Goal: Answer question/provide support: Share knowledge or assist other users

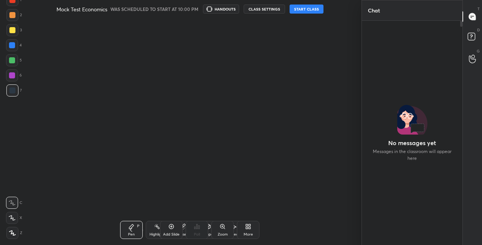
scroll to position [204, 98]
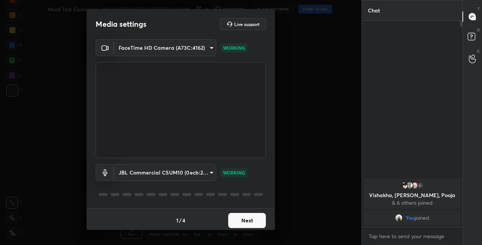
click at [235, 219] on button "Next" at bounding box center [247, 220] width 38 height 15
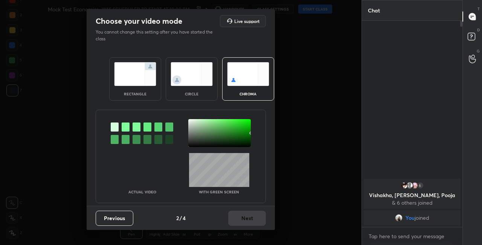
click at [214, 101] on div "rectangle circle chroma" at bounding box center [180, 78] width 161 height 61
click at [214, 98] on div "circle" at bounding box center [192, 78] width 52 height 43
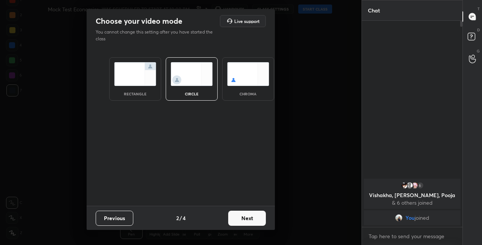
click at [246, 222] on button "Next" at bounding box center [247, 217] width 38 height 15
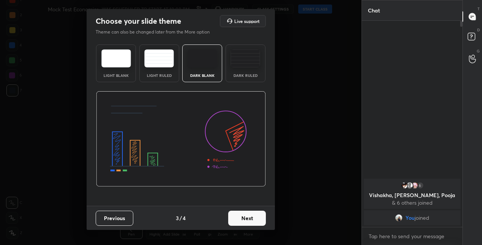
click at [249, 221] on button "Next" at bounding box center [247, 217] width 38 height 15
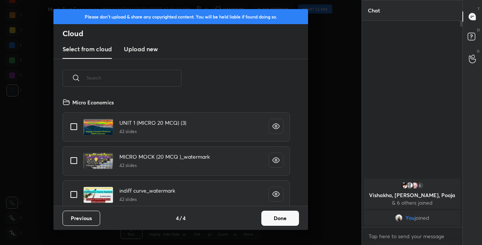
scroll to position [108, 242]
click at [145, 82] on input "text" at bounding box center [134, 78] width 95 height 32
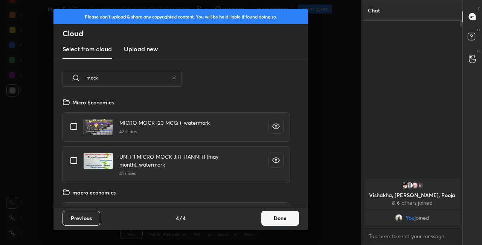
type input "mock"
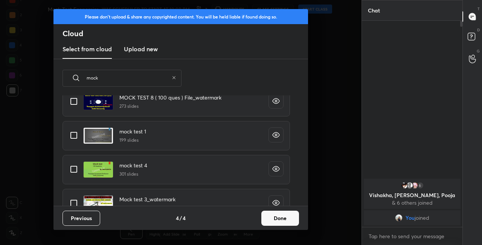
scroll to position [789, 0]
click at [78, 167] on input "grid" at bounding box center [74, 168] width 16 height 16
checkbox input "true"
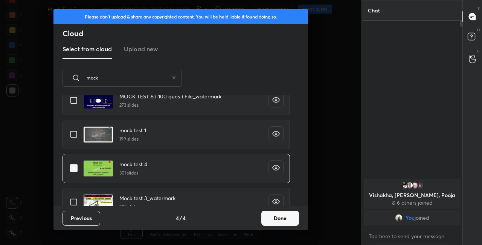
click at [278, 215] on button "Done" at bounding box center [280, 217] width 38 height 15
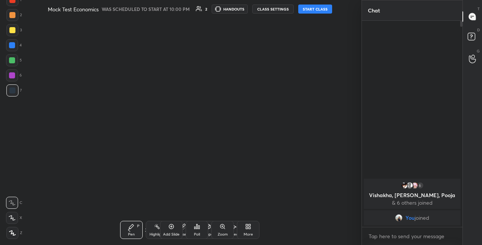
click at [283, 10] on button "CLASS SETTINGS" at bounding box center [272, 9] width 41 height 9
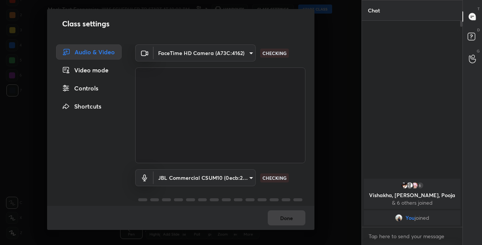
click at [238, 176] on body "1 2 3 4 5 6 7 C X Z C X Z E E Erase all H H Mock Test Economics WAS SCHEDULED T…" at bounding box center [241, 122] width 482 height 245
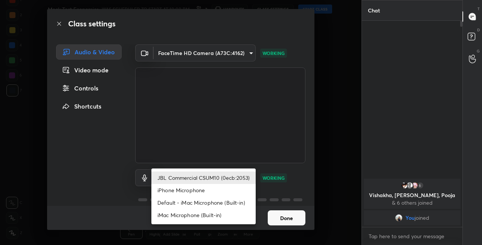
click at [239, 177] on li "JBL Commercial CSUM10 (0ecb:2053)" at bounding box center [203, 177] width 104 height 12
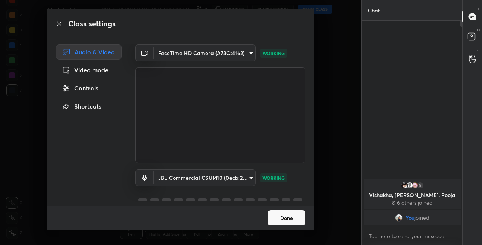
click at [291, 215] on button "Done" at bounding box center [286, 217] width 38 height 15
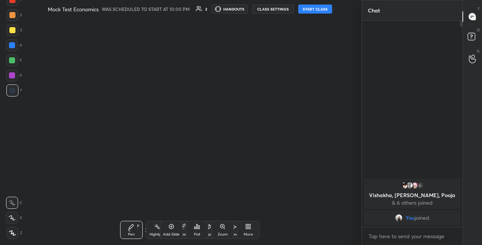
click at [277, 9] on button "CLASS SETTINGS" at bounding box center [272, 9] width 41 height 9
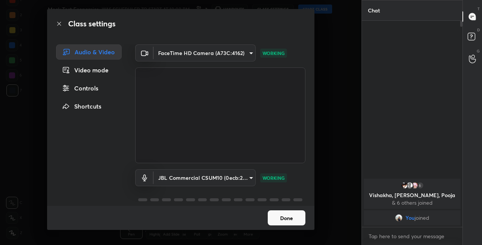
click at [286, 218] on button "Done" at bounding box center [286, 217] width 38 height 15
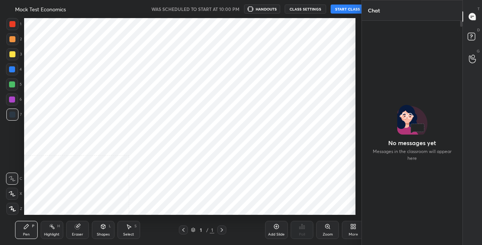
scroll to position [37421, 37287]
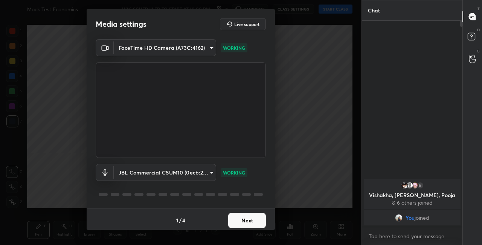
click at [242, 220] on button "Next" at bounding box center [247, 220] width 38 height 15
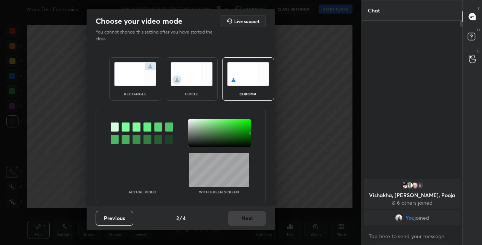
click at [203, 94] on div "circle" at bounding box center [191, 94] width 30 height 4
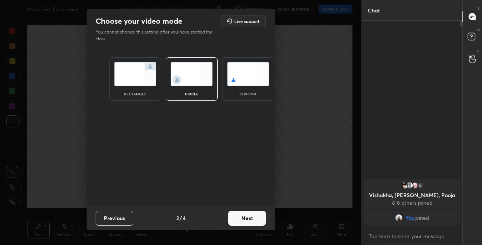
click at [245, 219] on button "Next" at bounding box center [247, 217] width 38 height 15
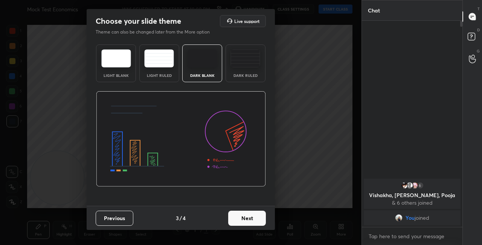
click at [261, 219] on button "Next" at bounding box center [247, 217] width 38 height 15
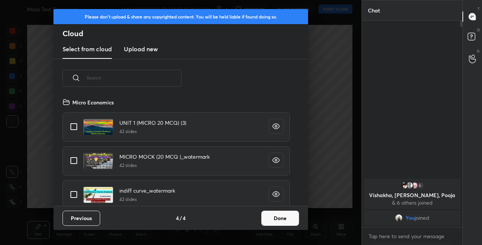
scroll to position [108, 242]
click at [119, 78] on input "text" at bounding box center [134, 78] width 95 height 32
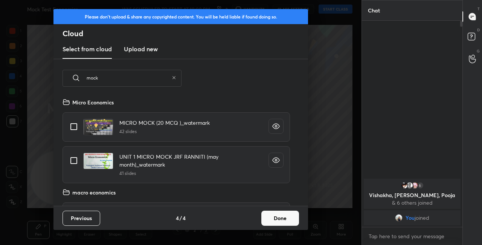
type input "mock"
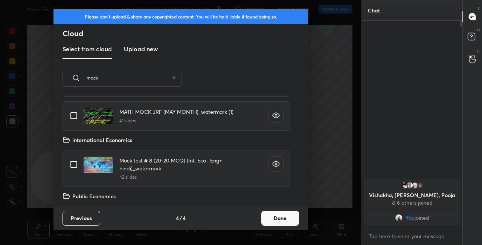
scroll to position [287, 0]
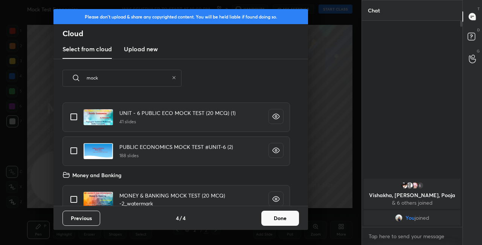
drag, startPoint x: 295, startPoint y: 163, endPoint x: 295, endPoint y: 182, distance: 18.8
click at [295, 182] on div "Mock test # 8 (20-20 MCQ) (Int. Eco , Eng+ hindi)_watermark 42 slides Public Ec…" at bounding box center [175, 150] width 245 height 110
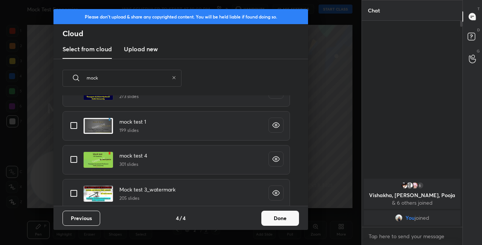
scroll to position [775, 0]
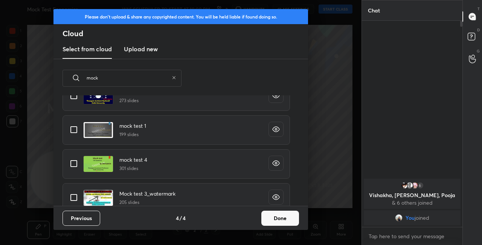
click at [75, 165] on input "grid" at bounding box center [74, 163] width 16 height 16
checkbox input "true"
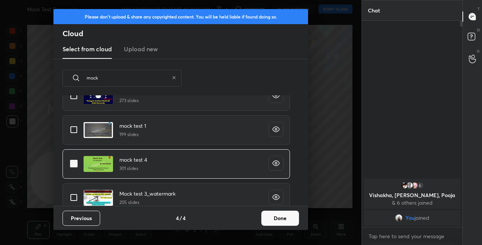
click at [276, 217] on button "Done" at bounding box center [280, 217] width 38 height 15
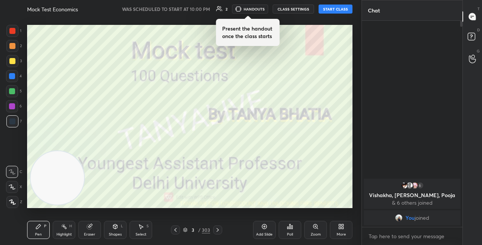
click at [334, 9] on button "START CLASS" at bounding box center [335, 9] width 34 height 9
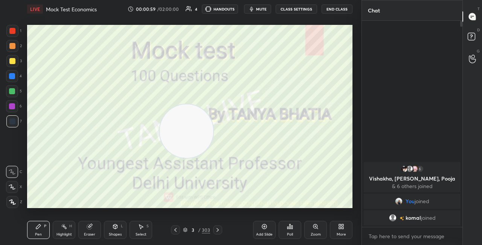
drag, startPoint x: 77, startPoint y: 167, endPoint x: 205, endPoint y: 113, distance: 138.4
click at [213, 112] on video at bounding box center [185, 130] width 53 height 53
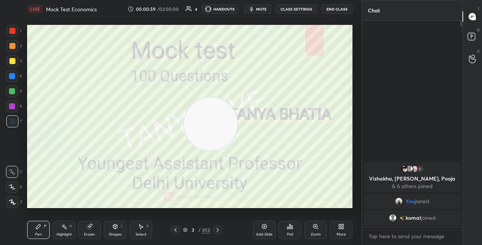
drag, startPoint x: 216, startPoint y: 112, endPoint x: 329, endPoint y: 47, distance: 130.6
click at [237, 97] on video at bounding box center [210, 123] width 53 height 53
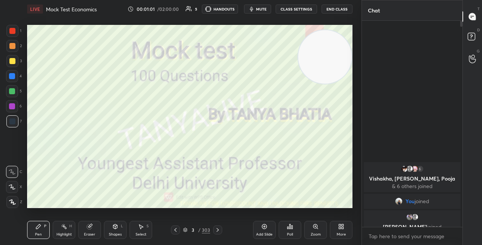
click at [185, 229] on icon at bounding box center [185, 229] width 5 height 5
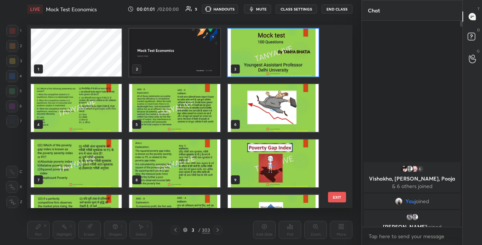
scroll to position [181, 321]
click at [272, 61] on img "grid" at bounding box center [273, 53] width 91 height 48
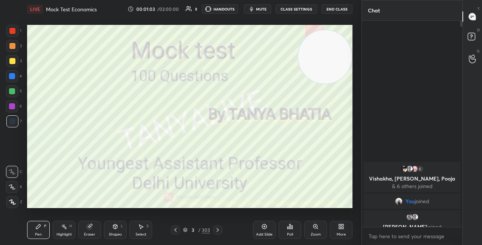
click at [272, 62] on img "grid" at bounding box center [273, 53] width 91 height 48
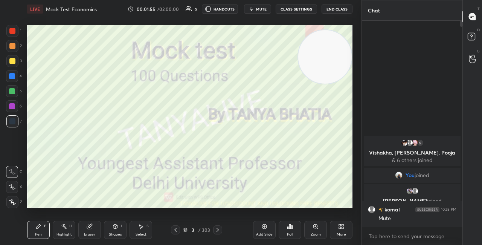
click at [299, 12] on button "CLASS SETTINGS" at bounding box center [295, 9] width 41 height 9
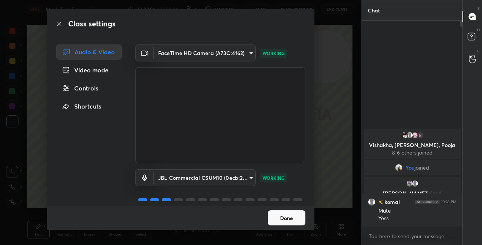
click at [284, 212] on button "Done" at bounding box center [286, 217] width 38 height 15
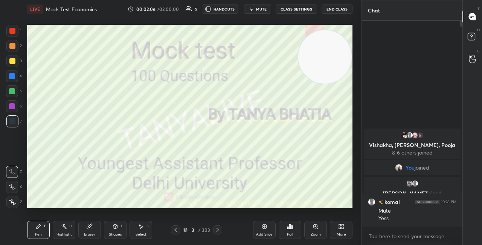
click at [283, 216] on div "Poll" at bounding box center [289, 229] width 23 height 42
click at [185, 230] on icon at bounding box center [185, 229] width 5 height 5
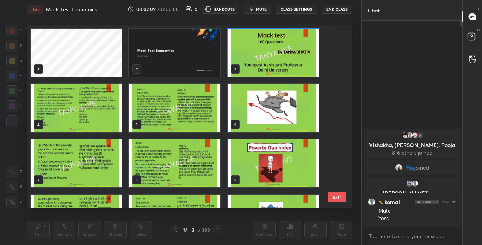
click at [100, 105] on img "grid" at bounding box center [76, 108] width 91 height 48
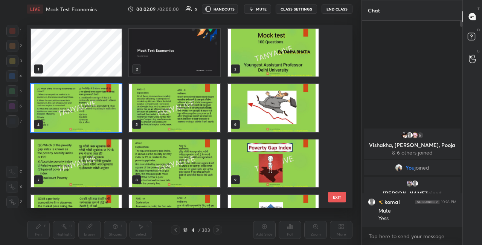
click at [100, 105] on img "grid" at bounding box center [76, 108] width 91 height 48
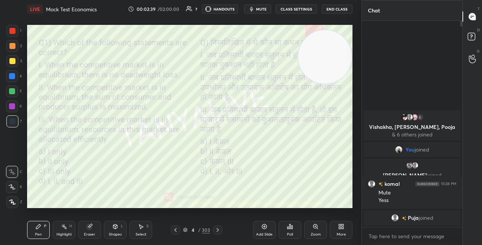
click at [12, 73] on div at bounding box center [12, 76] width 6 height 6
click at [333, 84] on video at bounding box center [324, 56] width 53 height 53
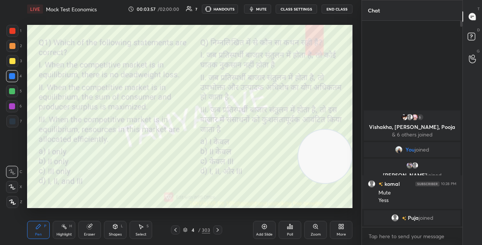
click at [187, 230] on icon at bounding box center [185, 229] width 5 height 5
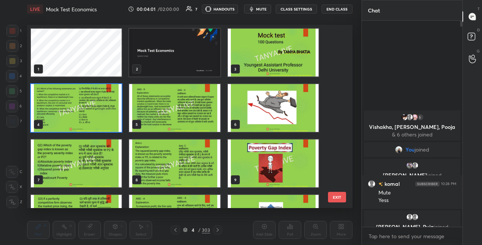
click at [112, 106] on img "grid" at bounding box center [76, 108] width 91 height 48
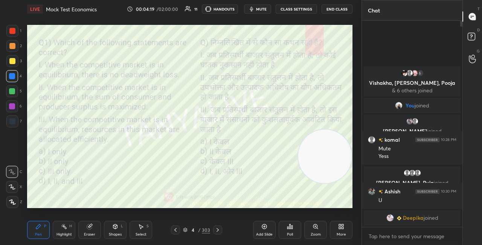
click at [186, 231] on icon at bounding box center [185, 230] width 4 height 1
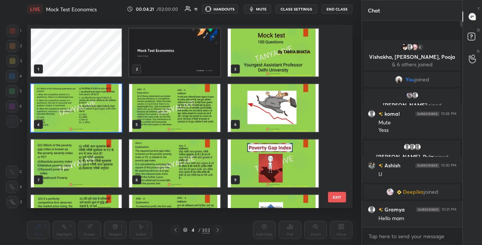
click at [116, 125] on img "grid" at bounding box center [76, 108] width 91 height 48
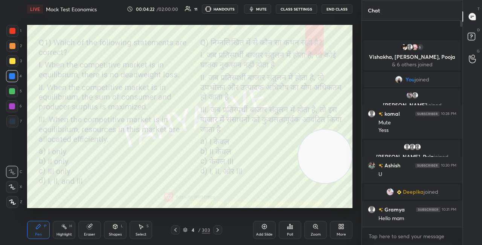
scroll to position [0, 0]
click at [293, 226] on div "Poll" at bounding box center [289, 229] width 23 height 18
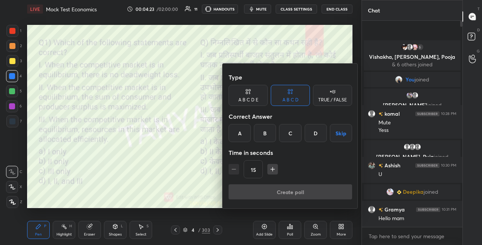
click at [312, 135] on div "D" at bounding box center [315, 133] width 22 height 18
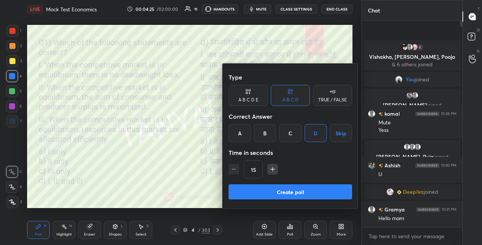
click at [301, 187] on button "Create poll" at bounding box center [289, 191] width 123 height 15
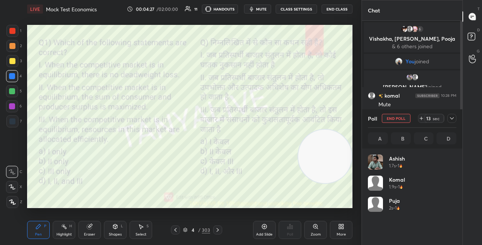
scroll to position [88, 86]
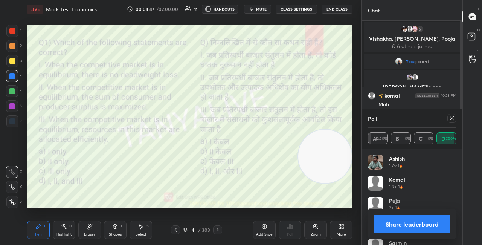
click at [109, 230] on div "Shapes L" at bounding box center [115, 229] width 23 height 18
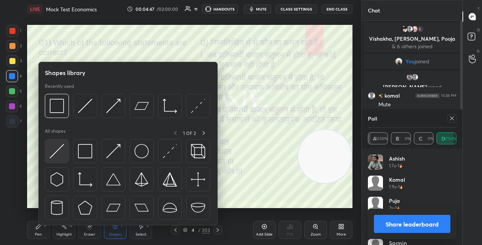
click at [62, 152] on img at bounding box center [57, 151] width 14 height 14
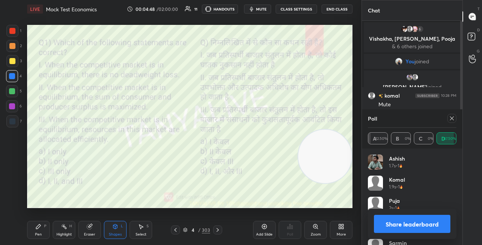
click at [49, 234] on div "Pen P" at bounding box center [38, 229] width 23 height 18
click at [398, 223] on button "Share leaderboard" at bounding box center [412, 223] width 76 height 18
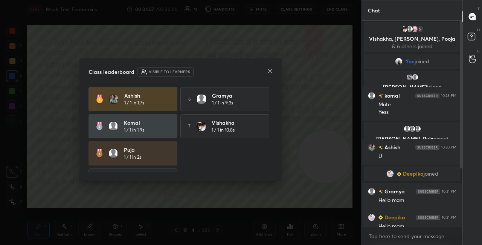
scroll to position [222, 98]
click at [270, 73] on icon at bounding box center [270, 71] width 6 height 6
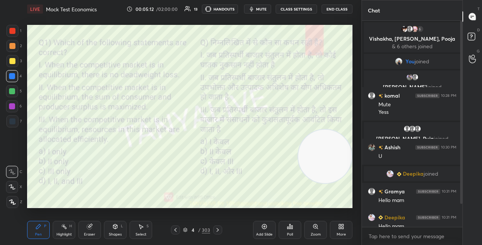
scroll to position [26, 0]
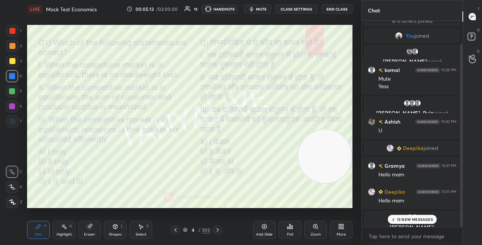
click at [460, 200] on div at bounding box center [461, 135] width 2 height 183
drag, startPoint x: 463, startPoint y: 221, endPoint x: 464, endPoint y: 227, distance: 6.4
click at [464, 226] on div "Chat 6 Vishakha, RAMA, Pooja & 6 others joined You joined Sheikh, komal joined …" at bounding box center [421, 122] width 120 height 245
click at [418, 218] on p "13 NEW MESSAGES" at bounding box center [414, 219] width 36 height 5
click at [461, 227] on div "6 Vishakha, RAMA, Pooja & 6 others joined You joined Sheikh, komal joined komal…" at bounding box center [412, 133] width 100 height 224
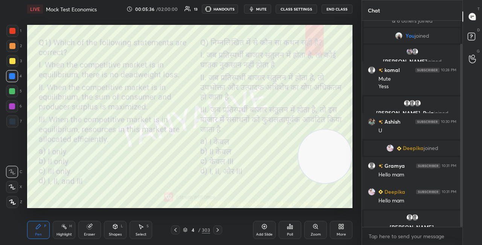
click at [112, 225] on icon at bounding box center [115, 226] width 6 height 6
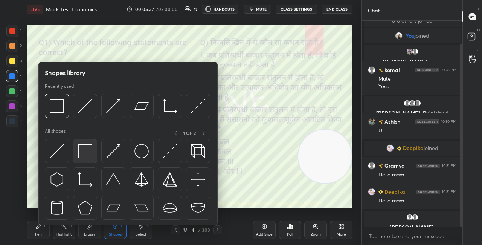
click at [78, 158] on img at bounding box center [85, 151] width 14 height 14
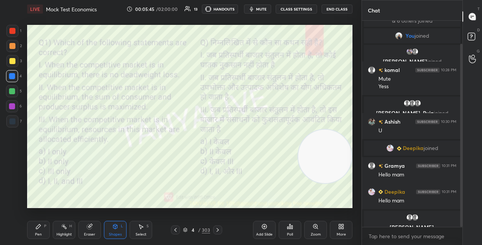
drag, startPoint x: 461, startPoint y: 213, endPoint x: 464, endPoint y: 224, distance: 10.9
click at [463, 222] on div "Chat 6 Vishakha, RAMA, Pooja & 6 others joined You joined Sheikh, komal joined …" at bounding box center [421, 122] width 120 height 245
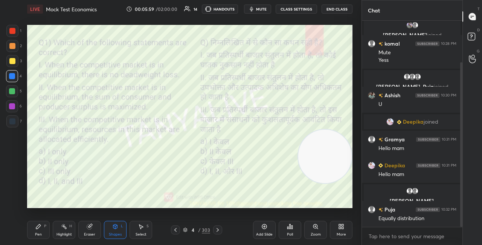
click at [43, 227] on div "Pen P" at bounding box center [38, 229] width 23 height 18
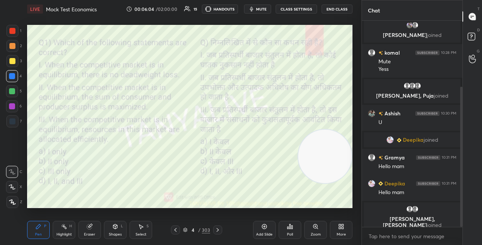
scroll to position [97, 0]
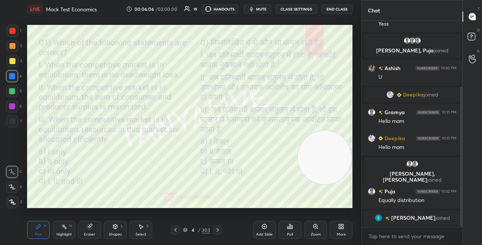
drag, startPoint x: 333, startPoint y: 161, endPoint x: 332, endPoint y: 84, distance: 77.5
click at [336, 131] on video at bounding box center [324, 157] width 53 height 53
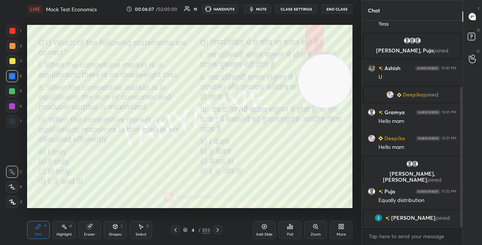
click at [328, 82] on video at bounding box center [324, 80] width 53 height 53
drag, startPoint x: 328, startPoint y: 81, endPoint x: 328, endPoint y: 59, distance: 21.1
click at [328, 67] on video at bounding box center [323, 74] width 53 height 53
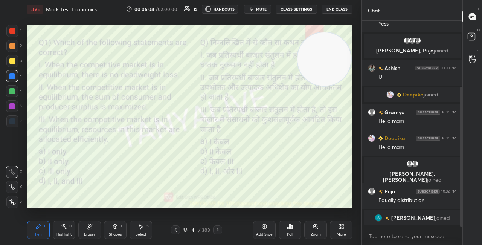
drag, startPoint x: 329, startPoint y: 59, endPoint x: 330, endPoint y: 49, distance: 9.9
click at [330, 52] on video at bounding box center [323, 58] width 53 height 53
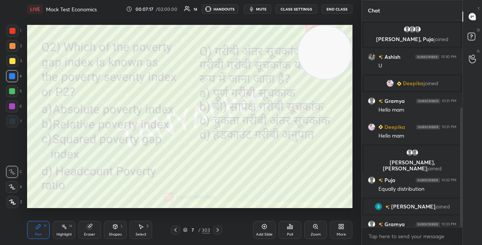
scroll to position [149, 0]
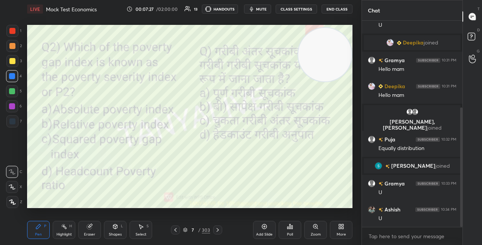
drag, startPoint x: 322, startPoint y: 67, endPoint x: 321, endPoint y: 132, distance: 65.1
click at [323, 81] on video at bounding box center [324, 54] width 53 height 53
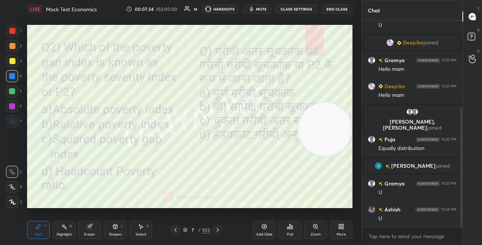
click at [344, 156] on video at bounding box center [324, 128] width 53 height 53
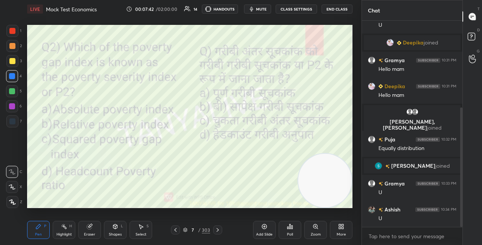
click at [183, 231] on icon at bounding box center [185, 229] width 5 height 5
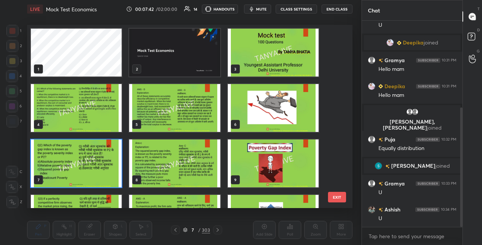
scroll to position [181, 321]
click at [118, 170] on img "grid" at bounding box center [76, 163] width 91 height 48
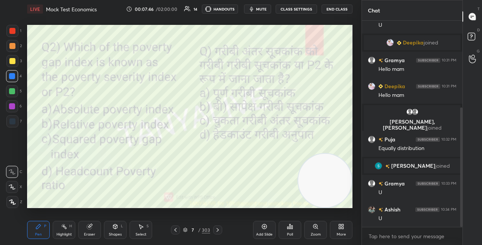
click at [295, 230] on div "Poll" at bounding box center [289, 229] width 23 height 18
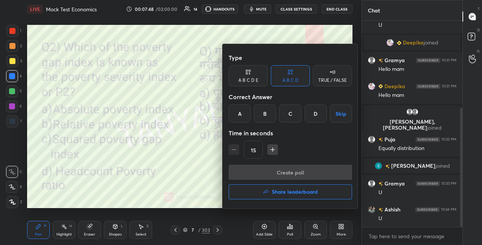
click at [287, 117] on div "C" at bounding box center [290, 113] width 22 height 18
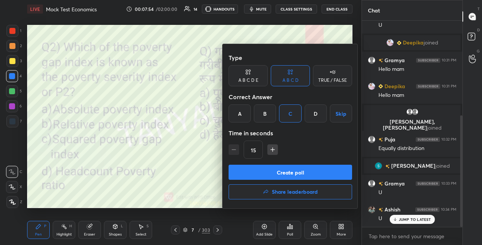
scroll to position [175, 0]
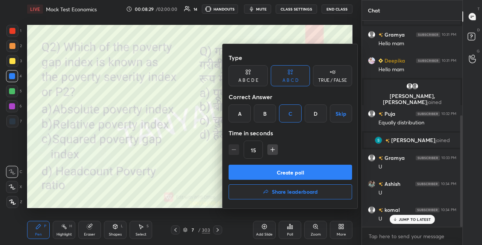
click at [286, 169] on button "Create poll" at bounding box center [289, 171] width 123 height 15
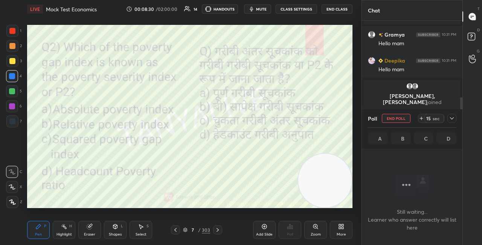
scroll to position [182, 98]
click at [119, 232] on div "Shapes" at bounding box center [115, 234] width 13 height 4
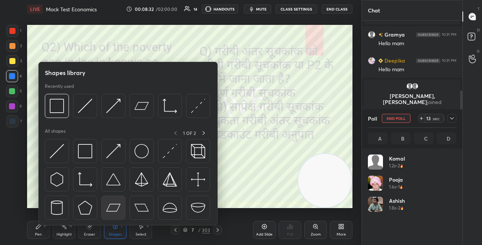
scroll to position [88, 86]
click at [90, 153] on img at bounding box center [85, 151] width 14 height 14
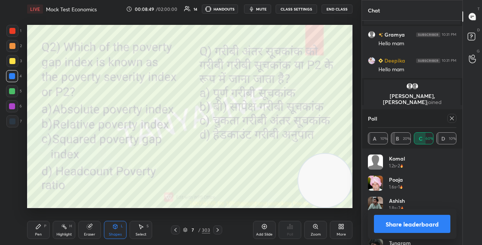
scroll to position [214, 0]
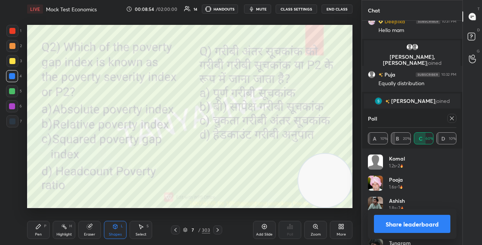
click at [216, 231] on icon at bounding box center [217, 229] width 6 height 6
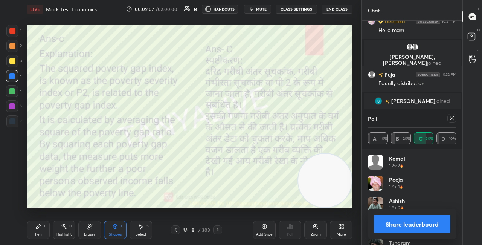
click at [386, 220] on button "Share leaderboard" at bounding box center [412, 223] width 76 height 18
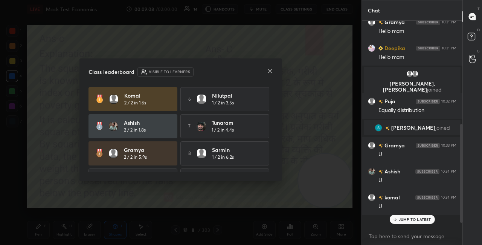
scroll to position [217, 98]
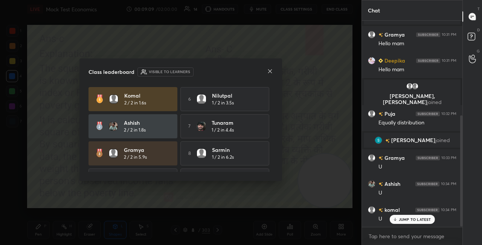
click at [269, 70] on icon at bounding box center [270, 71] width 4 height 4
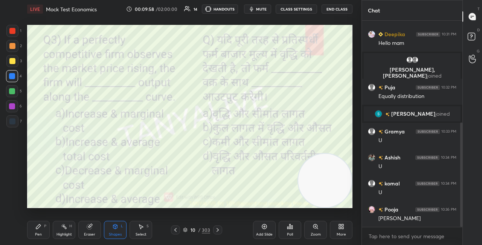
click at [50, 228] on div "Pen P Highlight H Eraser Shapes L Select S" at bounding box center [83, 229] width 113 height 18
click at [36, 233] on div "Pen" at bounding box center [38, 234] width 7 height 4
drag, startPoint x: 315, startPoint y: 171, endPoint x: 312, endPoint y: 74, distance: 97.5
click at [312, 153] on video at bounding box center [324, 179] width 53 height 53
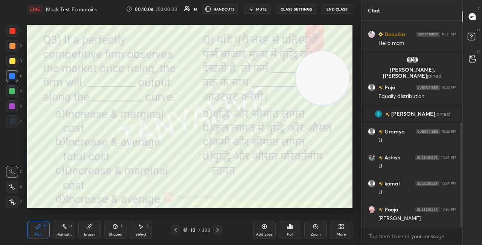
click at [314, 105] on video at bounding box center [321, 77] width 53 height 53
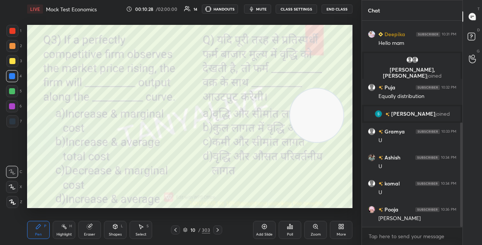
click at [189, 230] on div "10" at bounding box center [193, 229] width 8 height 5
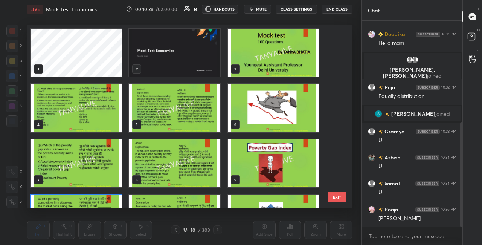
scroll to position [181, 321]
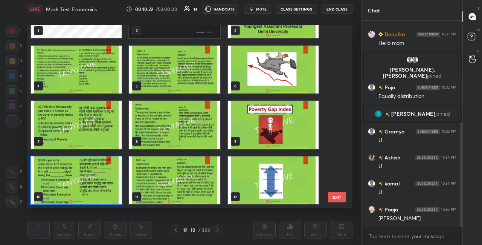
click at [103, 200] on img "grid" at bounding box center [76, 180] width 91 height 48
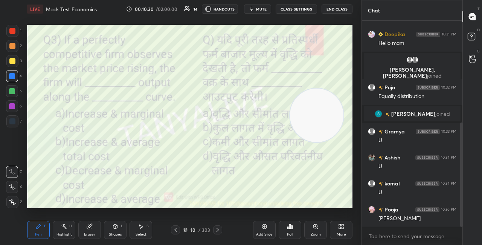
click at [104, 201] on img "grid" at bounding box center [76, 180] width 91 height 48
click at [290, 228] on icon at bounding box center [289, 226] width 1 height 5
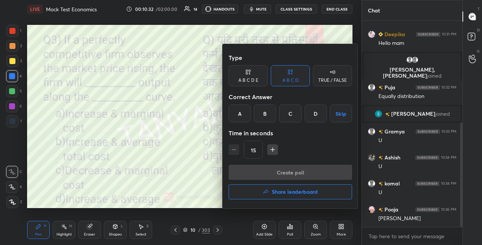
click at [238, 111] on div "A" at bounding box center [239, 113] width 22 height 18
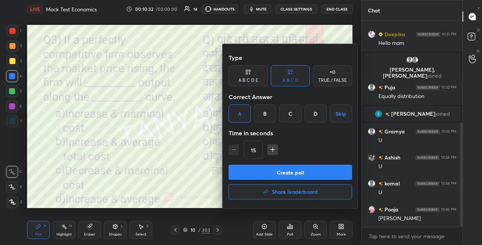
drag, startPoint x: 249, startPoint y: 169, endPoint x: 249, endPoint y: 164, distance: 5.7
click at [249, 169] on button "Create poll" at bounding box center [289, 171] width 123 height 15
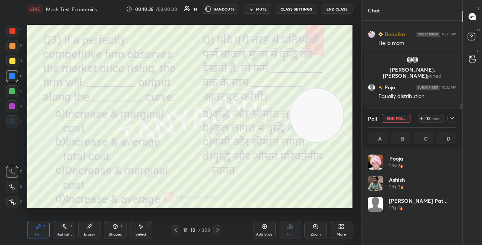
scroll to position [88, 86]
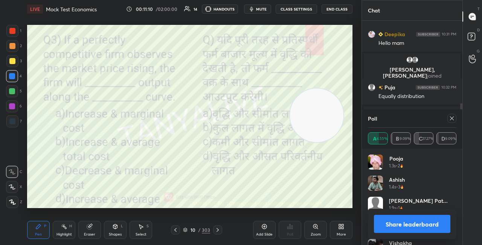
click at [117, 232] on div "Shapes" at bounding box center [115, 234] width 13 height 4
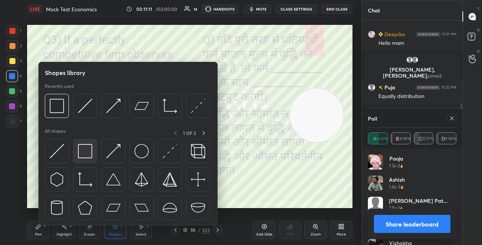
click at [91, 155] on img at bounding box center [85, 151] width 14 height 14
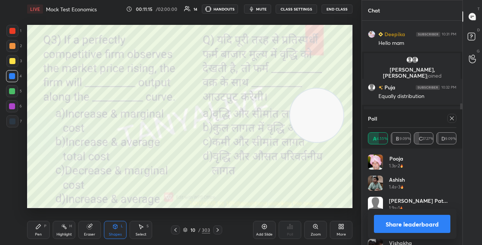
scroll to position [258, 0]
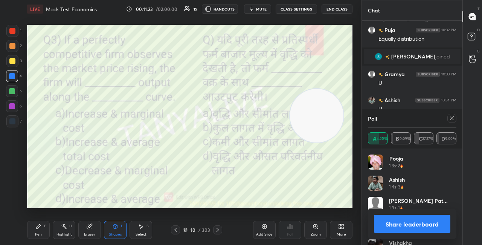
drag, startPoint x: 338, startPoint y: 114, endPoint x: 331, endPoint y: 161, distance: 46.8
click at [331, 142] on video at bounding box center [316, 115] width 53 height 53
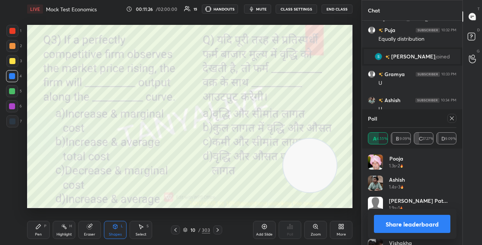
click at [396, 222] on button "Share leaderboard" at bounding box center [412, 223] width 76 height 18
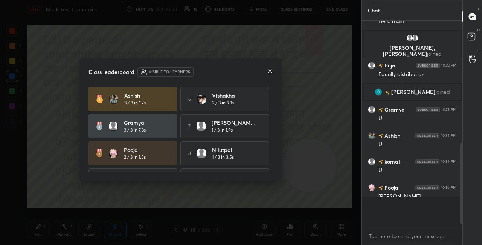
scroll to position [204, 98]
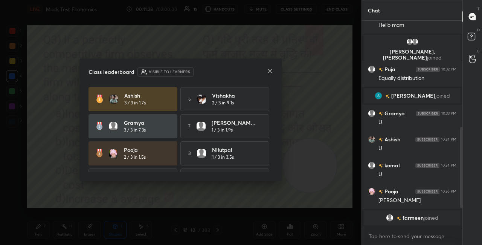
click at [269, 72] on icon at bounding box center [270, 71] width 6 height 6
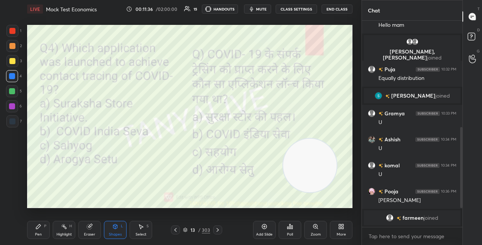
click at [47, 226] on div "Pen P" at bounding box center [38, 229] width 23 height 18
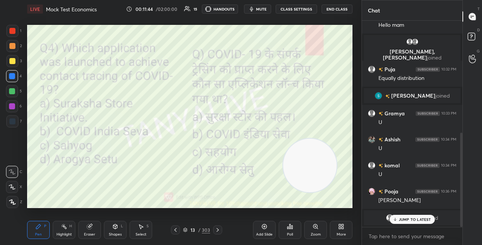
scroll to position [245, 0]
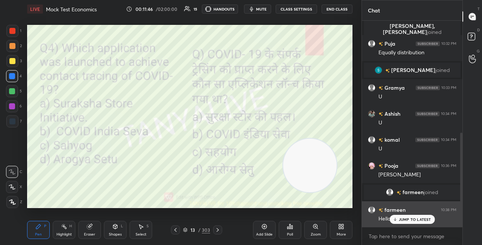
click at [413, 219] on p "JUMP TO LATEST" at bounding box center [414, 219] width 32 height 5
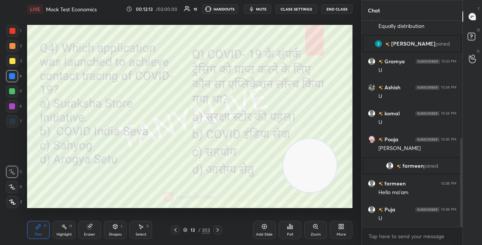
scroll to position [296, 0]
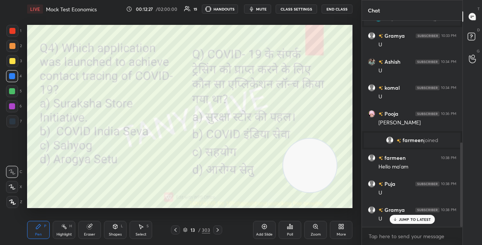
click at [191, 228] on div "13" at bounding box center [193, 229] width 8 height 5
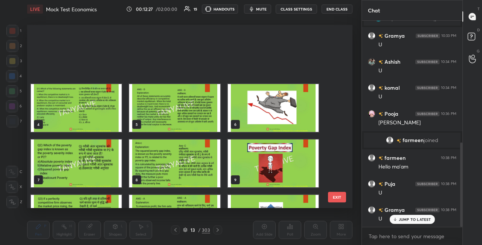
scroll to position [181, 321]
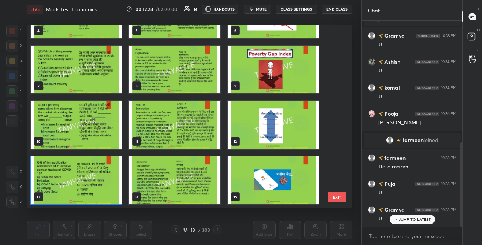
click at [115, 197] on img "grid" at bounding box center [76, 180] width 91 height 48
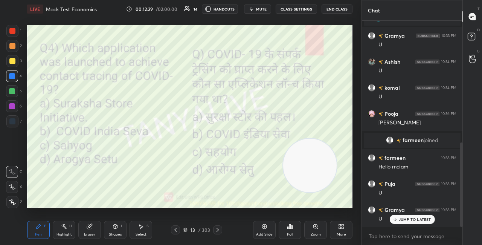
click at [115, 198] on img "grid" at bounding box center [76, 180] width 91 height 48
click at [187, 232] on div "13 / 303" at bounding box center [196, 229] width 27 height 7
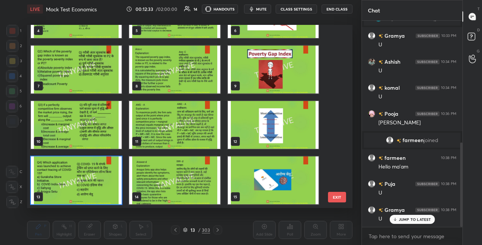
click at [112, 191] on img "grid" at bounding box center [76, 180] width 91 height 48
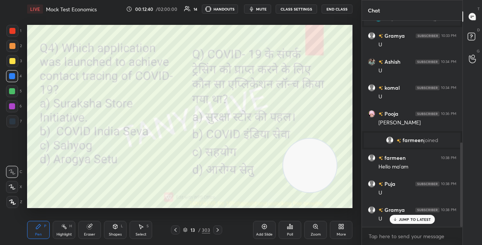
scroll to position [323, 0]
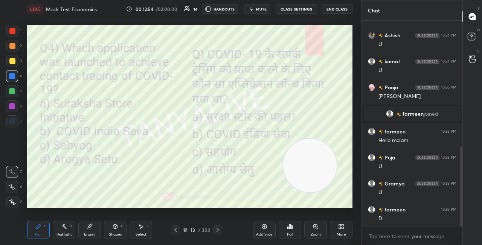
click at [188, 228] on div "13 / 303" at bounding box center [196, 229] width 27 height 7
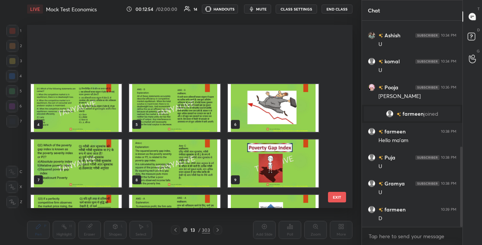
scroll to position [181, 321]
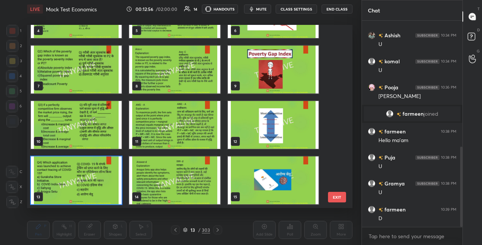
click at [106, 197] on img "grid" at bounding box center [76, 180] width 91 height 48
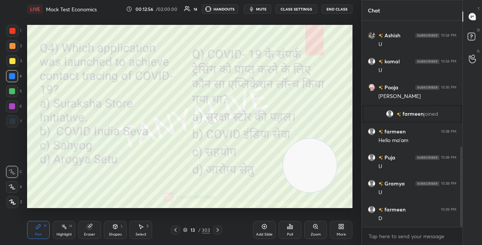
click at [106, 197] on img "grid" at bounding box center [76, 180] width 91 height 48
click at [287, 228] on icon at bounding box center [290, 226] width 6 height 6
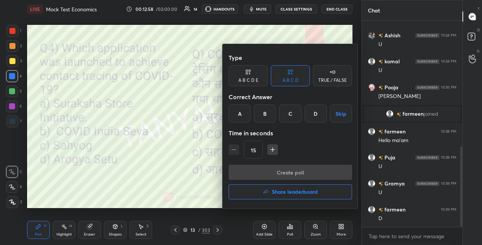
click at [316, 114] on div "D" at bounding box center [315, 113] width 22 height 18
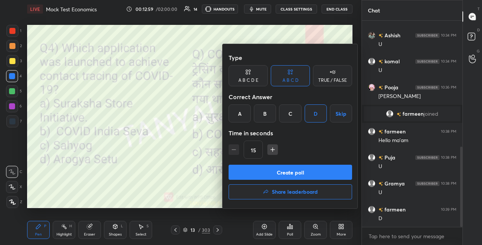
click at [300, 175] on button "Create poll" at bounding box center [289, 171] width 123 height 15
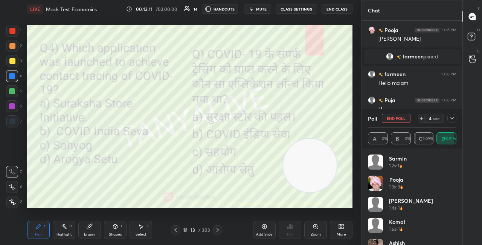
scroll to position [379, 0]
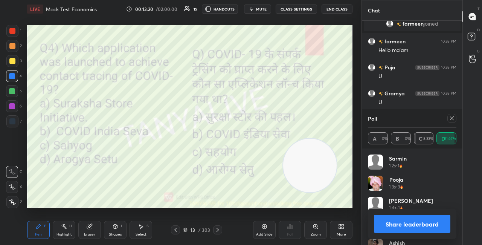
click at [118, 232] on div "Shapes" at bounding box center [115, 234] width 13 height 4
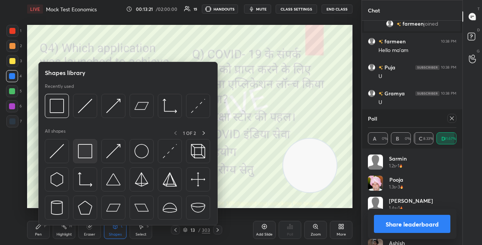
click at [91, 152] on img at bounding box center [85, 151] width 14 height 14
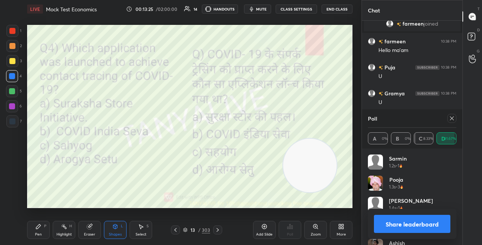
drag, startPoint x: 385, startPoint y: 219, endPoint x: 387, endPoint y: 226, distance: 7.5
click at [385, 219] on button "Share leaderboard" at bounding box center [412, 223] width 76 height 18
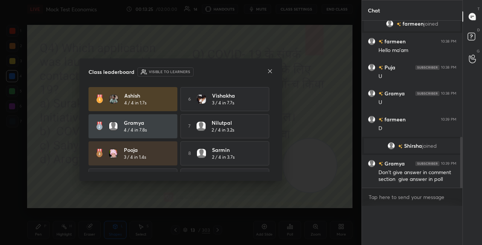
scroll to position [0, 0]
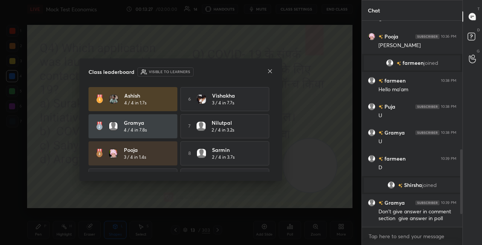
click at [270, 72] on icon at bounding box center [270, 71] width 6 height 6
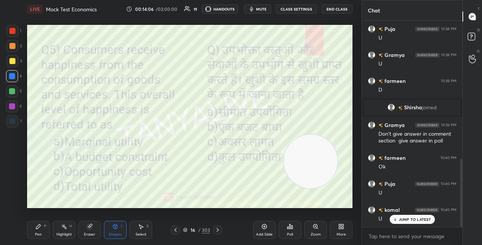
drag, startPoint x: 313, startPoint y: 167, endPoint x: 317, endPoint y: 139, distance: 27.8
click at [316, 149] on video at bounding box center [310, 160] width 53 height 53
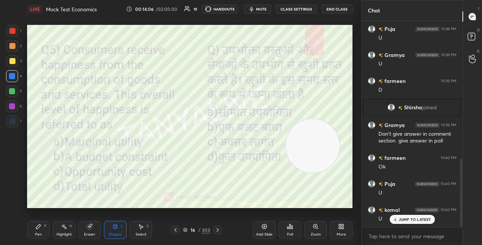
scroll to position [444, 0]
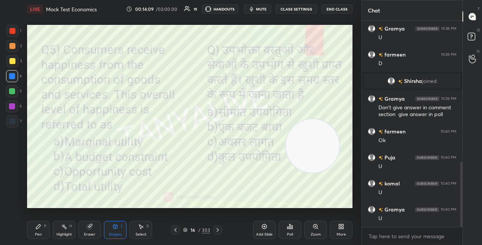
click at [41, 232] on div "Pen" at bounding box center [38, 234] width 7 height 4
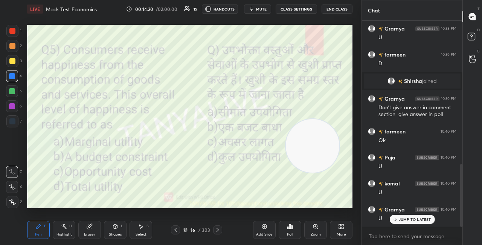
scroll to position [469, 0]
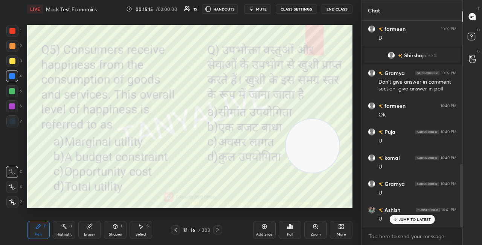
click at [186, 229] on icon at bounding box center [185, 229] width 4 height 2
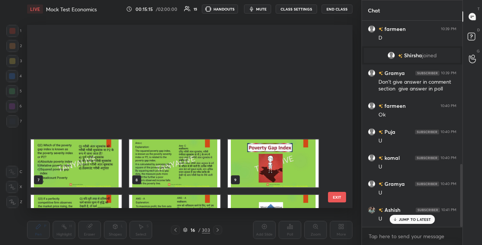
scroll to position [181, 321]
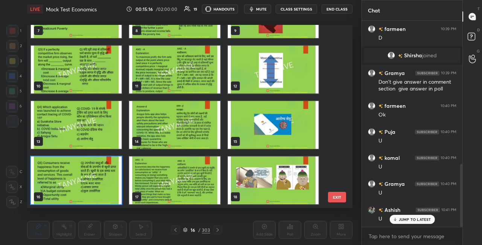
click at [109, 200] on img "grid" at bounding box center [76, 180] width 91 height 48
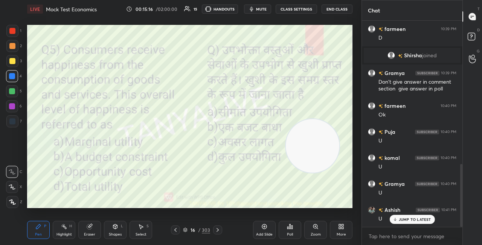
click at [111, 198] on img "grid" at bounding box center [76, 180] width 91 height 48
click at [288, 229] on div "Poll" at bounding box center [289, 229] width 23 height 18
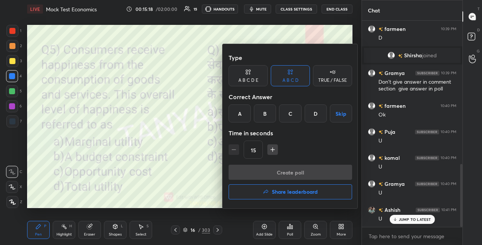
click at [319, 109] on div "D" at bounding box center [315, 113] width 22 height 18
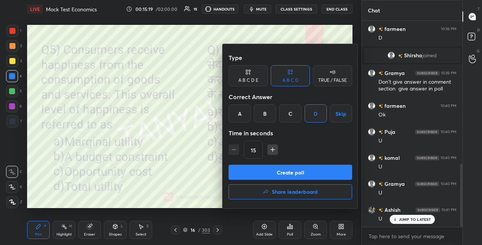
click at [300, 164] on div "Type A B C D E A B C D TRUE / FALSE Correct Answer A B C D Skip Time in seconds…" at bounding box center [289, 126] width 135 height 164
click at [297, 173] on button "Create poll" at bounding box center [289, 171] width 123 height 15
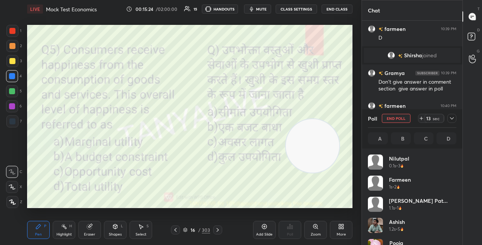
scroll to position [88, 86]
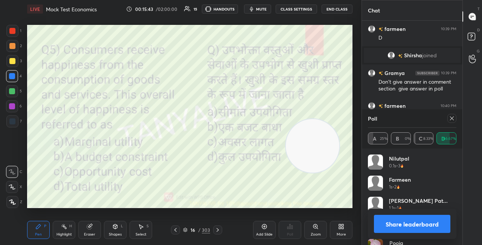
click at [115, 229] on div "Shapes L" at bounding box center [115, 229] width 23 height 18
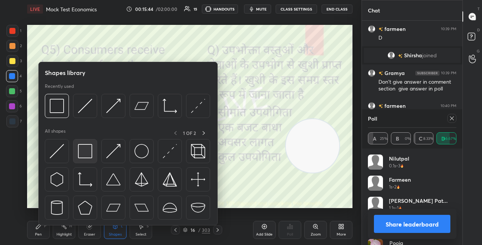
click at [86, 151] on img at bounding box center [85, 151] width 14 height 14
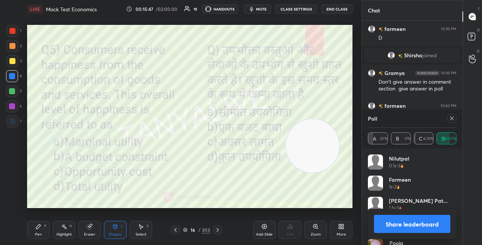
click at [286, 169] on div "Setting up your live class Poll for secs No correct answer Start poll" at bounding box center [189, 116] width 325 height 183
drag, startPoint x: 327, startPoint y: 122, endPoint x: 325, endPoint y: 29, distance: 92.9
click at [327, 119] on video at bounding box center [312, 145] width 53 height 53
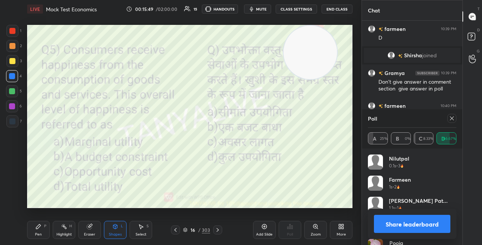
click at [394, 227] on button "Share leaderboard" at bounding box center [412, 223] width 76 height 18
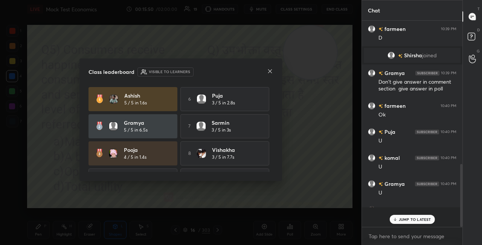
scroll to position [0, 0]
click at [270, 72] on icon at bounding box center [270, 71] width 4 height 4
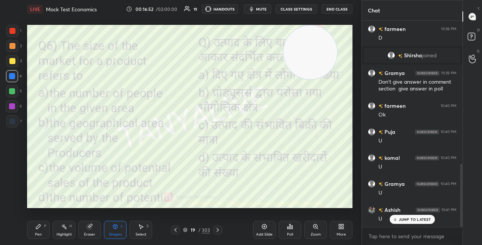
scroll to position [496, 0]
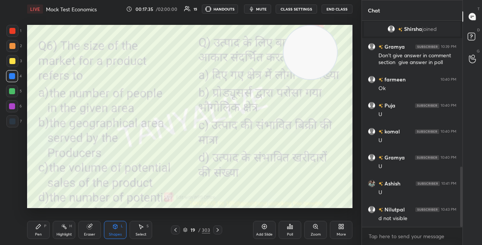
click at [188, 230] on div "19 / 303" at bounding box center [196, 229] width 27 height 7
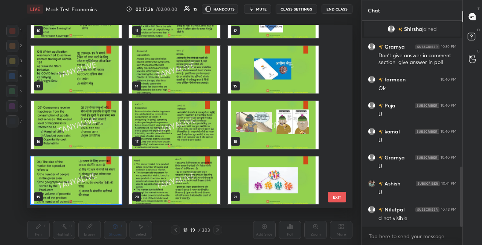
scroll to position [181, 321]
drag, startPoint x: 119, startPoint y: 195, endPoint x: 217, endPoint y: 225, distance: 102.7
click at [119, 195] on img "grid" at bounding box center [76, 180] width 91 height 48
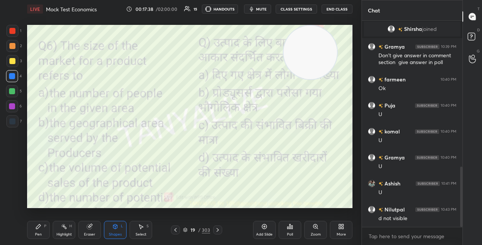
click at [291, 230] on div "Poll" at bounding box center [289, 229] width 23 height 18
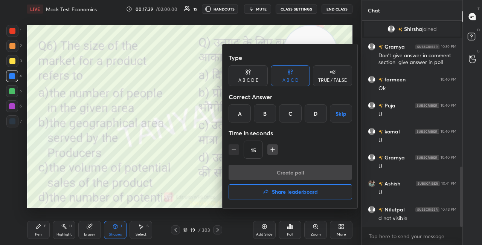
click at [322, 118] on div "D" at bounding box center [315, 113] width 22 height 18
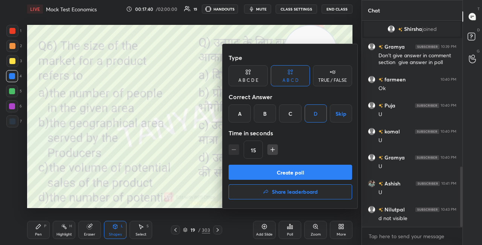
click at [307, 172] on button "Create poll" at bounding box center [289, 171] width 123 height 15
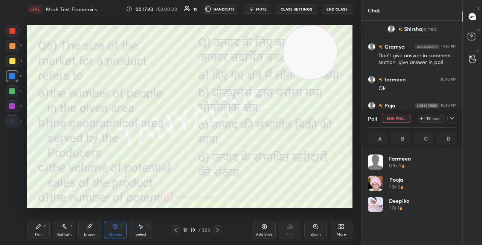
scroll to position [88, 86]
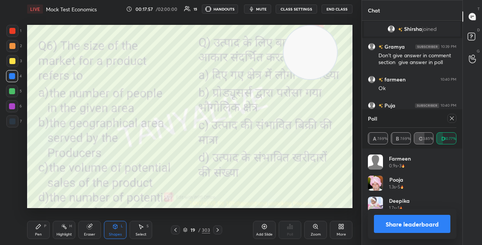
click at [114, 224] on icon at bounding box center [115, 226] width 4 height 5
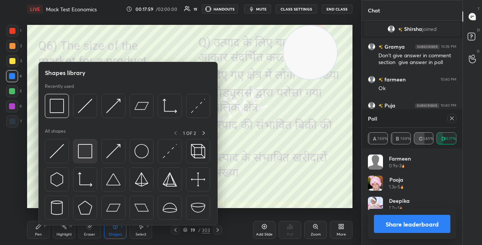
click at [87, 151] on img at bounding box center [85, 151] width 14 height 14
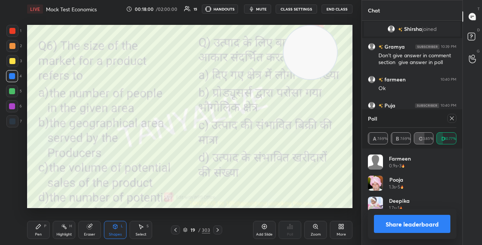
scroll to position [567, 0]
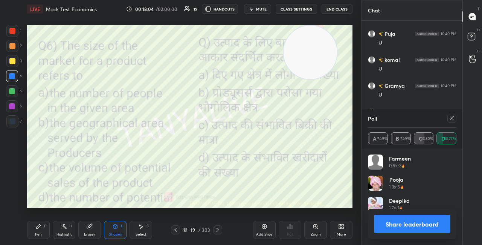
click at [386, 221] on button "Share leaderboard" at bounding box center [412, 223] width 76 height 18
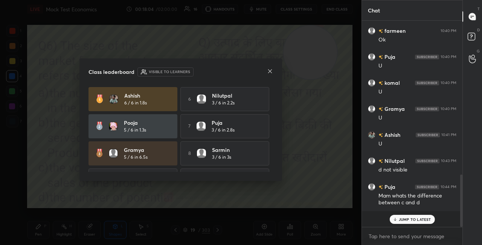
scroll to position [215, 98]
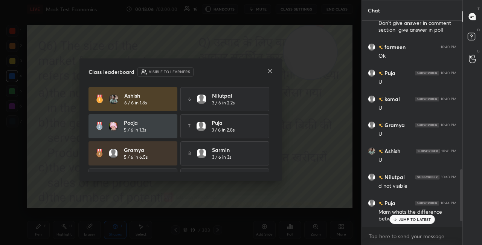
click at [269, 70] on icon at bounding box center [270, 71] width 6 height 6
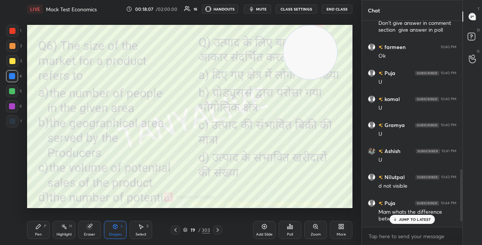
click at [406, 220] on p "JUMP TO LATEST" at bounding box center [414, 219] width 32 height 5
click at [36, 228] on icon at bounding box center [38, 226] width 5 height 5
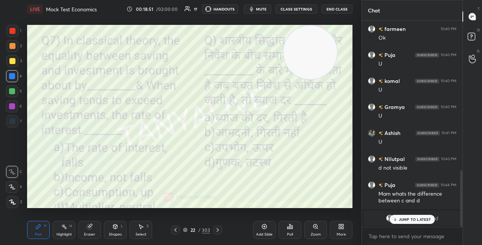
scroll to position [528, 0]
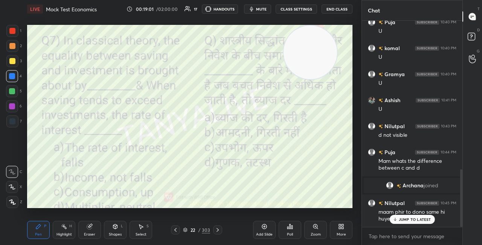
click at [396, 217] on icon at bounding box center [394, 219] width 5 height 5
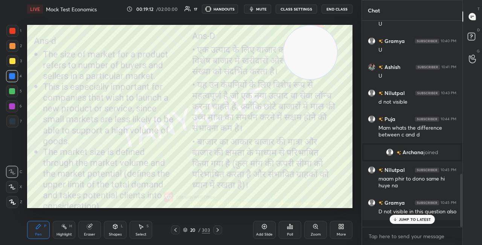
scroll to position [594, 0]
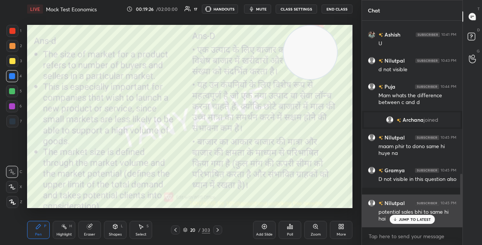
click at [404, 220] on p "JUMP TO LATEST" at bounding box center [414, 219] width 32 height 5
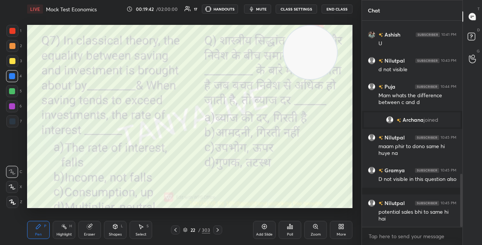
click at [186, 229] on icon at bounding box center [185, 229] width 5 height 5
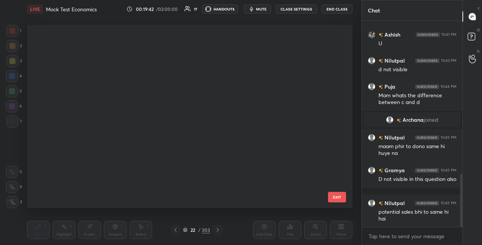
scroll to position [181, 321]
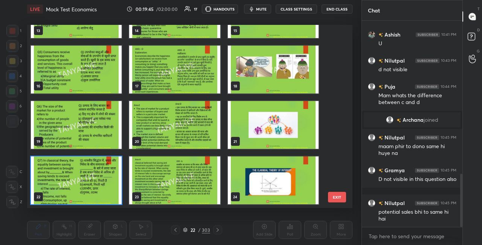
click at [104, 190] on img "grid" at bounding box center [76, 180] width 91 height 48
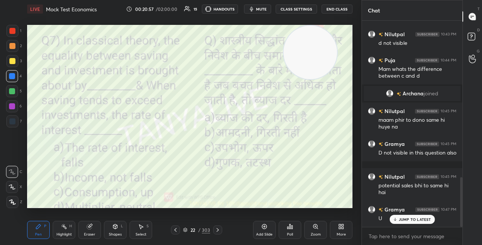
scroll to position [646, 0]
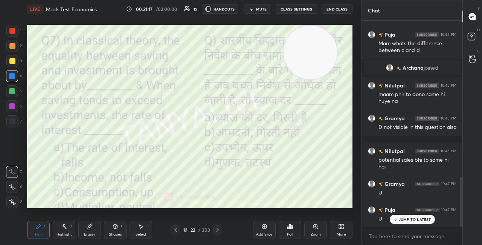
drag, startPoint x: 308, startPoint y: 69, endPoint x: 312, endPoint y: 109, distance: 40.9
click at [313, 79] on video at bounding box center [309, 52] width 53 height 53
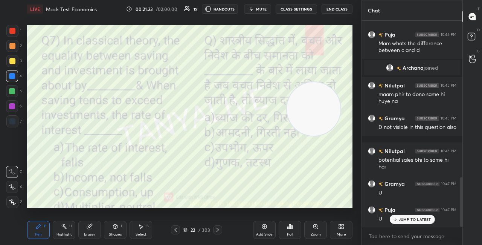
drag, startPoint x: 312, startPoint y: 110, endPoint x: 316, endPoint y: 32, distance: 78.0
click at [321, 82] on video at bounding box center [313, 108] width 53 height 53
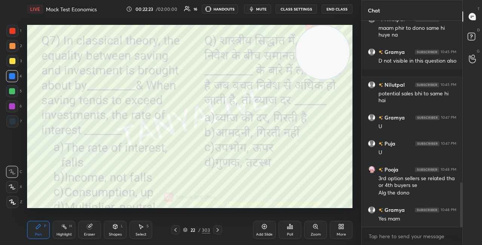
scroll to position [745, 0]
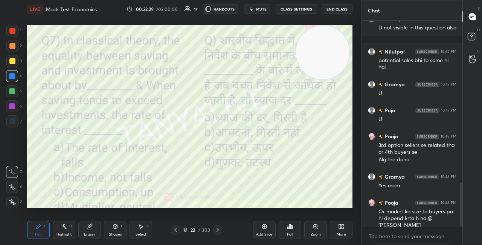
drag, startPoint x: 460, startPoint y: 212, endPoint x: 461, endPoint y: 218, distance: 5.7
click at [460, 217] on div at bounding box center [461, 204] width 2 height 44
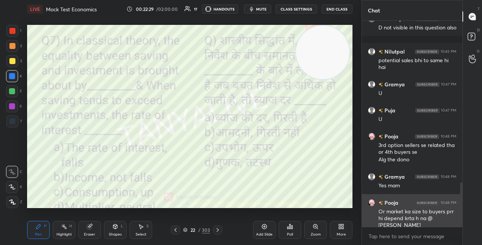
scroll to position [763, 0]
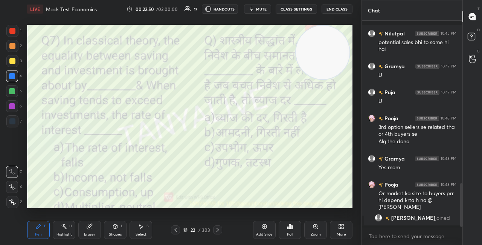
drag, startPoint x: 267, startPoint y: 8, endPoint x: 267, endPoint y: 12, distance: 4.1
click at [266, 8] on span "mute" at bounding box center [261, 8] width 11 height 5
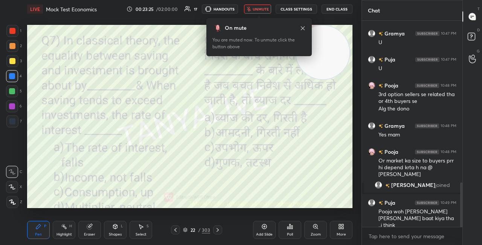
scroll to position [779, 0]
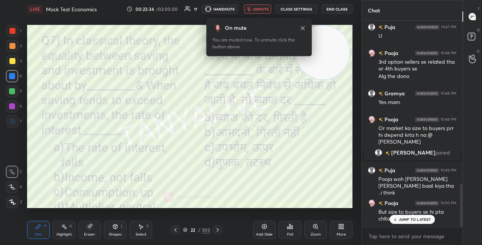
click at [267, 9] on span "unmute" at bounding box center [260, 8] width 16 height 5
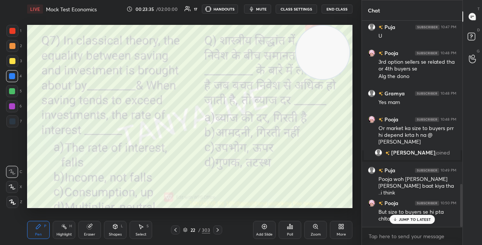
click at [190, 227] on div "22" at bounding box center [193, 229] width 8 height 5
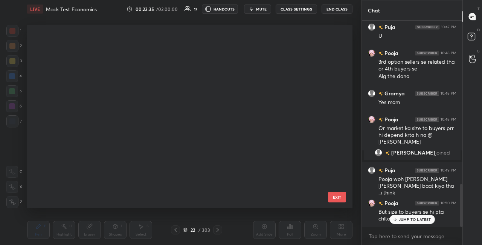
scroll to position [181, 321]
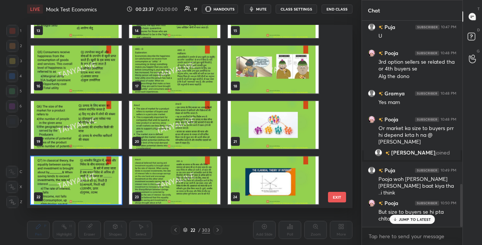
click at [116, 187] on img "grid" at bounding box center [76, 180] width 91 height 48
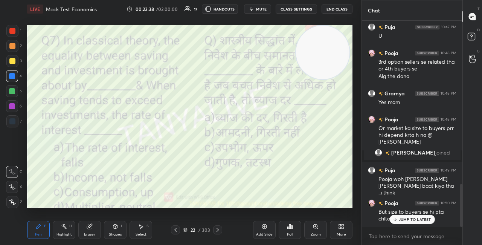
click at [283, 228] on div "Poll" at bounding box center [289, 229] width 23 height 18
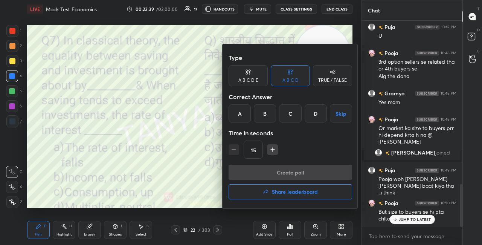
click at [242, 109] on div "A" at bounding box center [239, 113] width 22 height 18
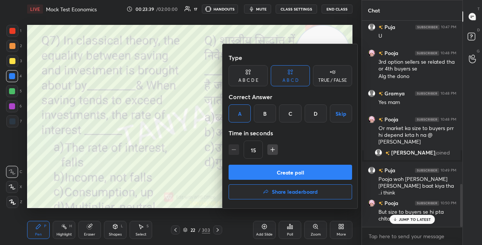
click at [249, 173] on button "Create poll" at bounding box center [289, 171] width 123 height 15
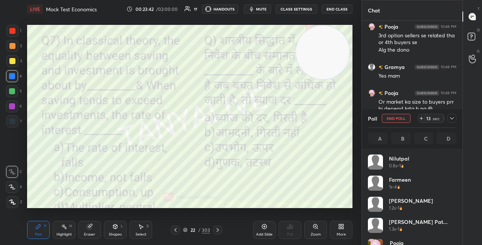
scroll to position [88, 86]
click at [105, 227] on div "Shapes L" at bounding box center [115, 229] width 23 height 18
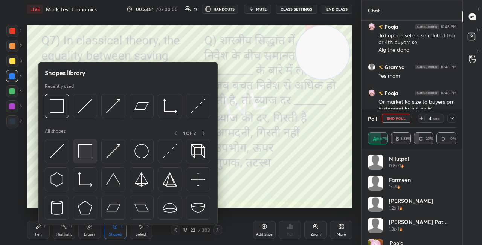
click at [84, 151] on img at bounding box center [85, 151] width 14 height 14
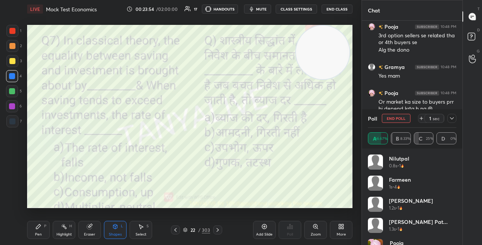
click at [40, 235] on div "Pen" at bounding box center [38, 234] width 7 height 4
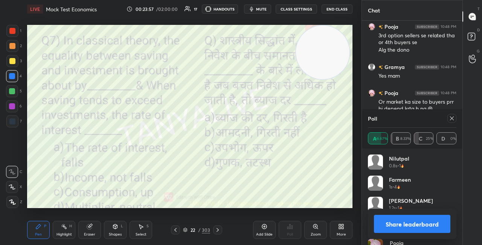
scroll to position [870, 0]
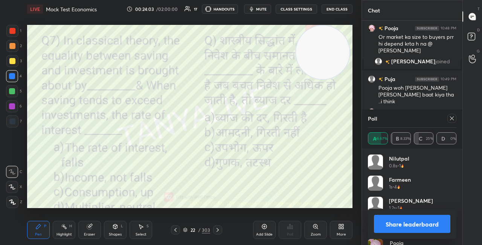
click at [410, 224] on button "Share leaderboard" at bounding box center [412, 223] width 76 height 18
type textarea "x"
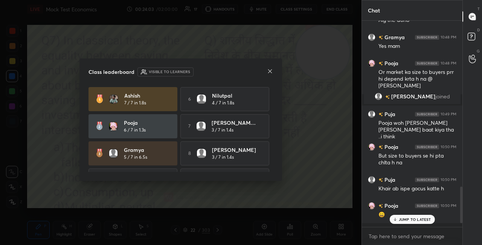
scroll to position [201, 98]
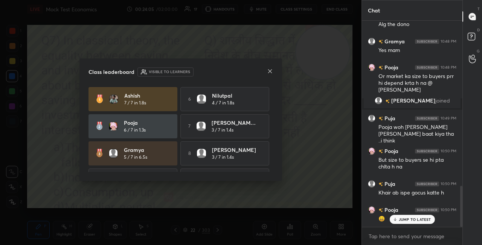
click at [270, 73] on icon at bounding box center [270, 71] width 6 height 6
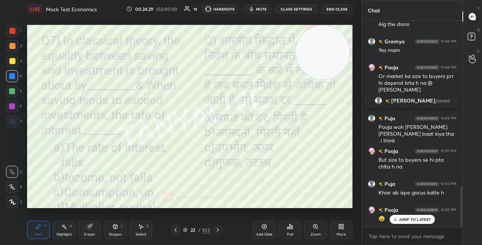
click at [219, 229] on icon at bounding box center [217, 229] width 6 height 6
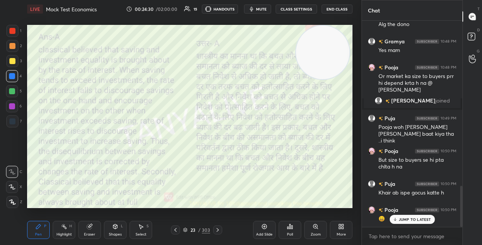
click at [219, 229] on icon at bounding box center [217, 229] width 6 height 6
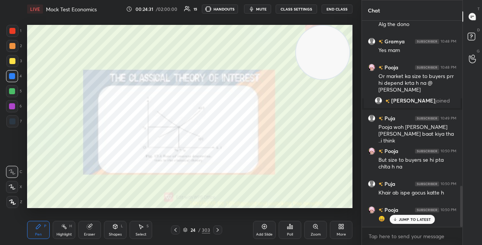
click at [219, 231] on icon at bounding box center [217, 229] width 6 height 6
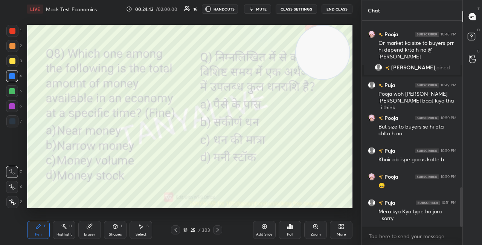
click at [345, 79] on video at bounding box center [322, 52] width 53 height 53
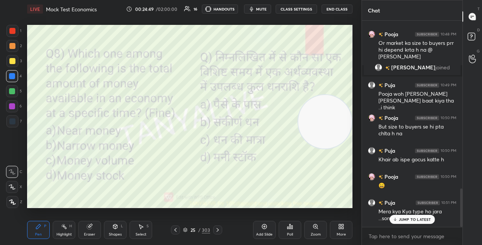
scroll to position [896, 0]
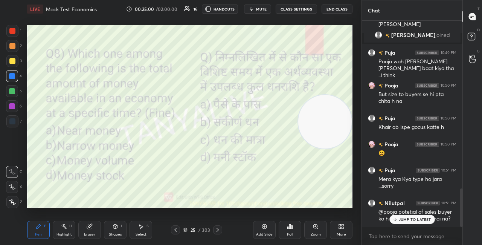
click at [411, 219] on p "JUMP TO LATEST" at bounding box center [414, 219] width 32 height 5
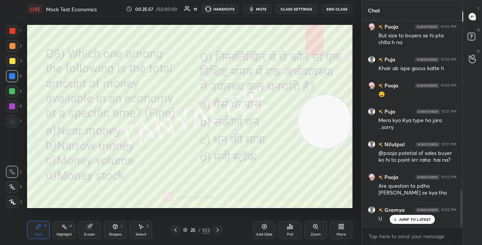
scroll to position [981, 0]
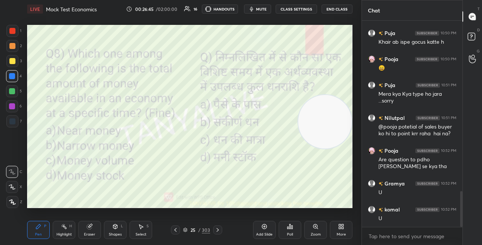
click at [254, 8] on icon "button" at bounding box center [251, 9] width 6 height 6
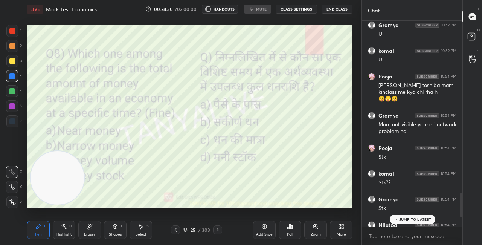
scroll to position [37421, 37287]
click at [419, 221] on p "JUMP TO LATEST" at bounding box center [414, 219] width 32 height 5
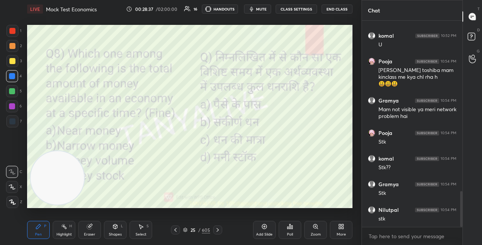
drag, startPoint x: 102, startPoint y: 172, endPoint x: 153, endPoint y: 138, distance: 61.7
click at [84, 151] on video at bounding box center [56, 177] width 53 height 53
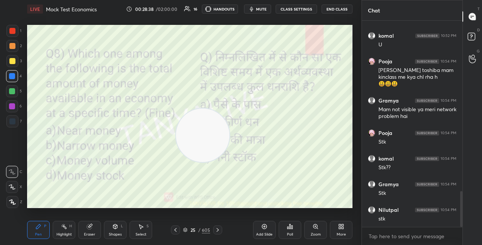
drag, startPoint x: 169, startPoint y: 145, endPoint x: 282, endPoint y: 92, distance: 124.5
click at [229, 108] on video at bounding box center [202, 134] width 53 height 53
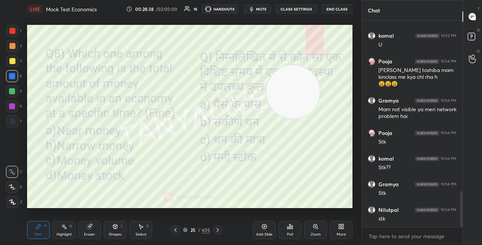
drag, startPoint x: 293, startPoint y: 93, endPoint x: 345, endPoint y: 46, distance: 69.3
click at [319, 65] on video at bounding box center [292, 91] width 53 height 53
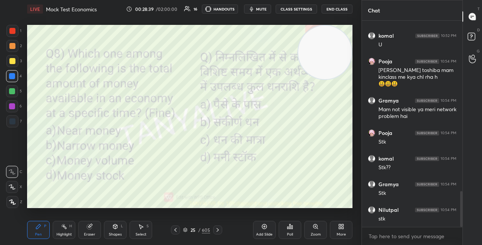
click at [276, 10] on div "00:28:39 / 02:00:00 16 HANDOUTS mute CLASS SETTINGS End Class" at bounding box center [239, 9] width 226 height 9
click at [296, 11] on button "CLASS SETTINGS" at bounding box center [295, 9] width 41 height 9
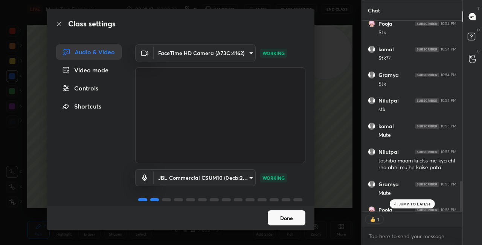
scroll to position [188, 98]
click at [286, 212] on button "Done" at bounding box center [286, 217] width 38 height 15
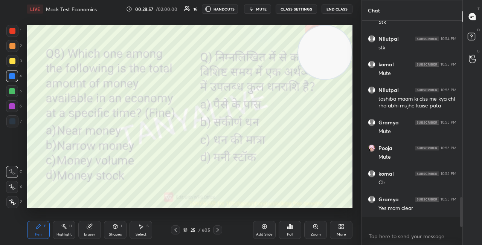
scroll to position [1138, 0]
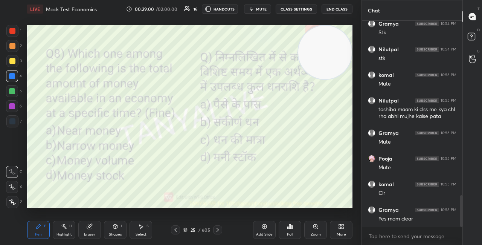
click at [186, 228] on icon at bounding box center [185, 229] width 4 height 2
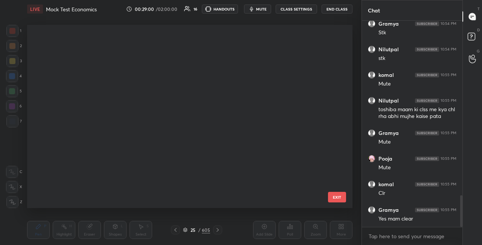
scroll to position [0, 0]
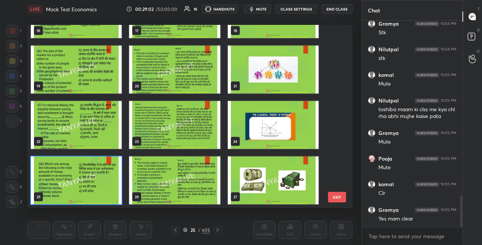
click at [112, 199] on img "grid" at bounding box center [76, 180] width 91 height 48
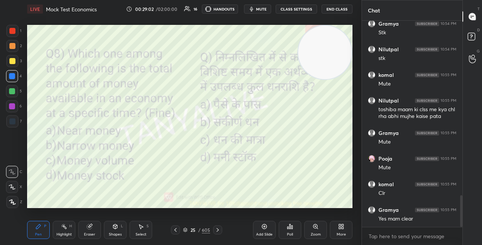
click at [112, 199] on img "grid" at bounding box center [76, 180] width 91 height 48
click at [288, 227] on icon at bounding box center [287, 227] width 1 height 2
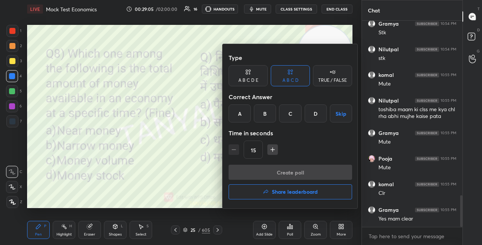
click at [308, 120] on div "D" at bounding box center [315, 113] width 22 height 18
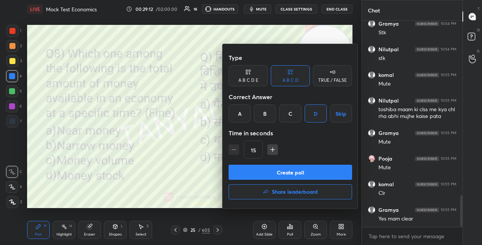
drag, startPoint x: 307, startPoint y: 171, endPoint x: 305, endPoint y: 168, distance: 3.9
click at [307, 171] on button "Create poll" at bounding box center [289, 171] width 123 height 15
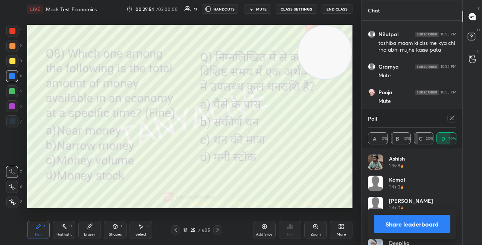
click at [115, 227] on icon at bounding box center [115, 227] width 0 height 3
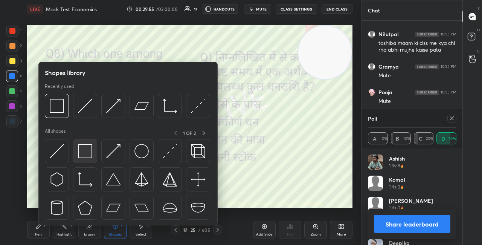
click at [88, 157] on img at bounding box center [85, 151] width 14 height 14
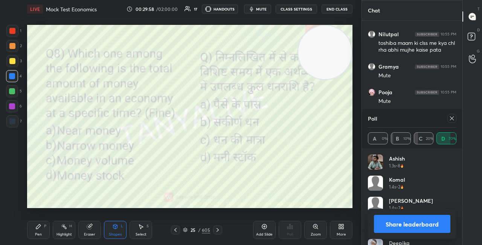
click at [398, 217] on button "Share leaderboard" at bounding box center [412, 223] width 76 height 18
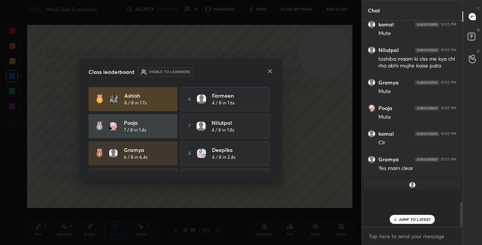
scroll to position [201, 98]
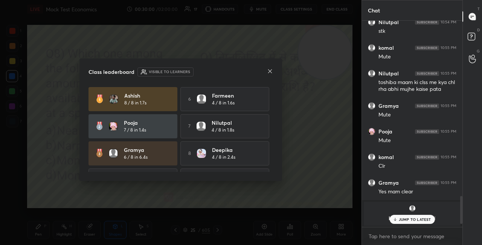
click at [274, 73] on div "Class leaderboard Visible to learners Ashish 8 / 8 in 1.7s 6 farmeen 4 / 8 in 1…" at bounding box center [180, 119] width 202 height 122
click at [268, 73] on icon at bounding box center [270, 71] width 6 height 6
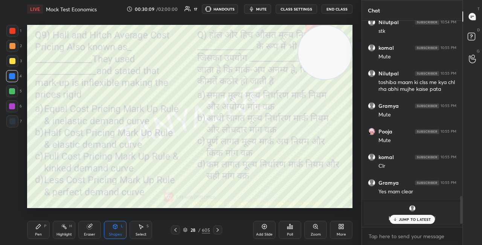
click at [409, 221] on p "JUMP TO LATEST" at bounding box center [414, 219] width 32 height 5
click at [43, 231] on div "Pen P" at bounding box center [38, 229] width 23 height 18
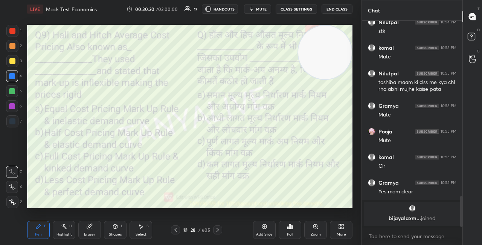
click at [186, 230] on icon at bounding box center [185, 229] width 4 height 1
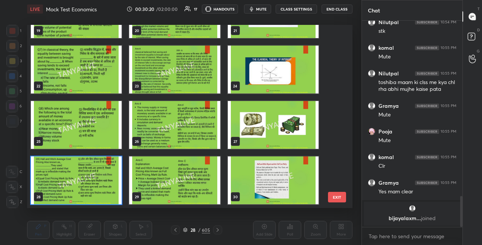
scroll to position [181, 321]
click at [120, 183] on img "grid" at bounding box center [76, 180] width 91 height 48
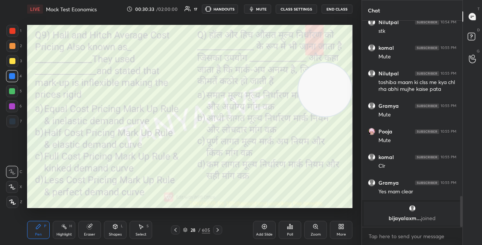
drag, startPoint x: 311, startPoint y: 50, endPoint x: 314, endPoint y: 86, distance: 36.2
click at [314, 86] on video at bounding box center [324, 89] width 53 height 53
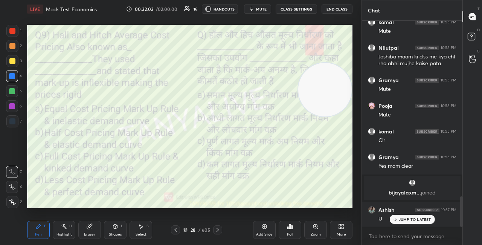
click at [187, 230] on icon at bounding box center [185, 229] width 5 height 5
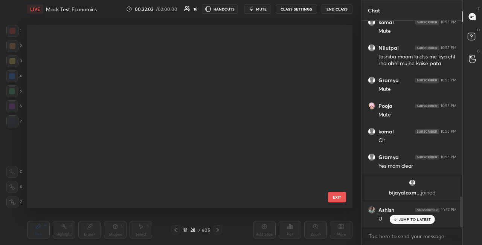
scroll to position [181, 321]
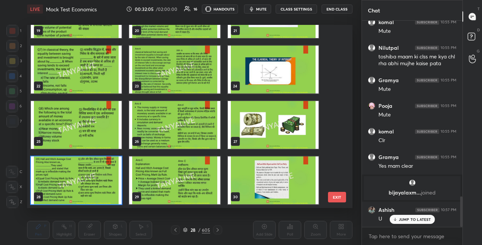
click at [105, 194] on img "grid" at bounding box center [76, 180] width 91 height 48
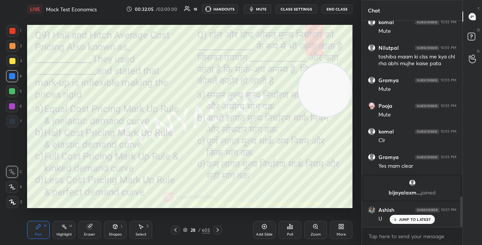
click at [105, 196] on img "grid" at bounding box center [76, 180] width 91 height 48
click at [291, 229] on icon at bounding box center [290, 226] width 6 height 6
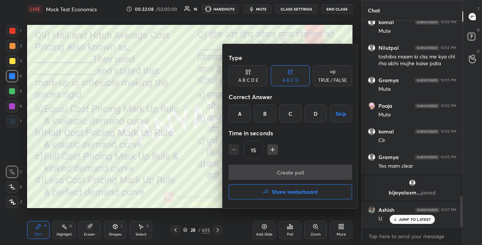
click at [288, 111] on div "C" at bounding box center [290, 113] width 22 height 18
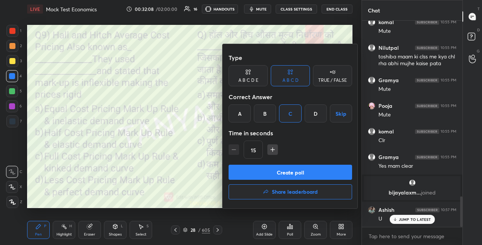
click at [290, 170] on button "Create poll" at bounding box center [289, 171] width 123 height 15
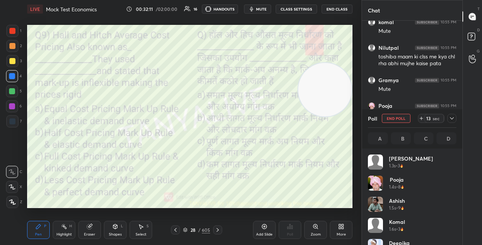
scroll to position [88, 86]
click at [118, 231] on div "Shapes L" at bounding box center [115, 229] width 23 height 18
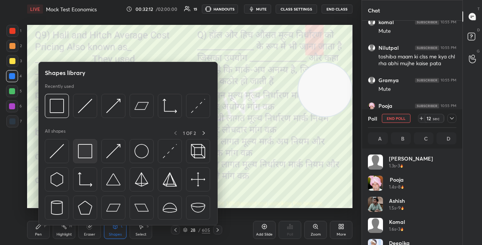
click at [84, 155] on img at bounding box center [85, 151] width 14 height 14
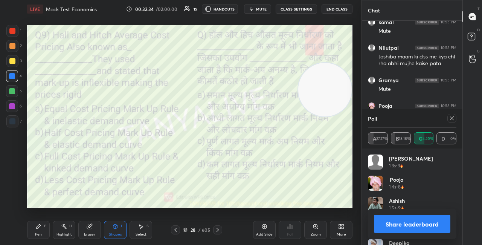
click at [36, 230] on div "Pen P" at bounding box center [38, 229] width 23 height 18
click at [383, 223] on button "Share leaderboard" at bounding box center [412, 223] width 76 height 18
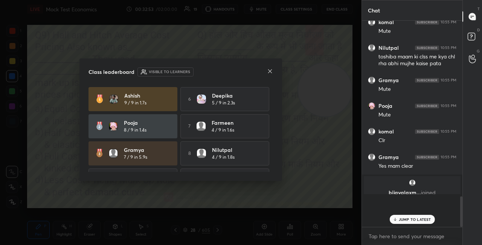
scroll to position [3, 2]
click at [269, 67] on div "Class leaderboard Visible to learners Ashish 9 / 9 in 1.7s 6 Deepika 5 / 9 in 2…" at bounding box center [180, 119] width 202 height 122
click at [269, 71] on icon at bounding box center [270, 71] width 6 height 6
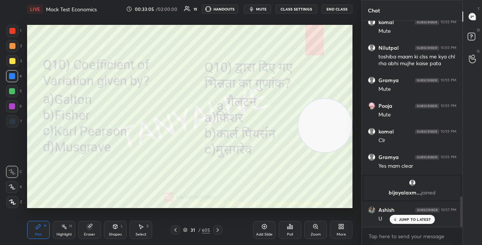
click at [324, 120] on video at bounding box center [324, 125] width 53 height 53
click at [187, 229] on icon at bounding box center [185, 229] width 5 height 5
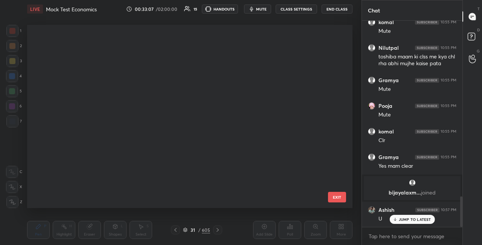
scroll to position [181, 321]
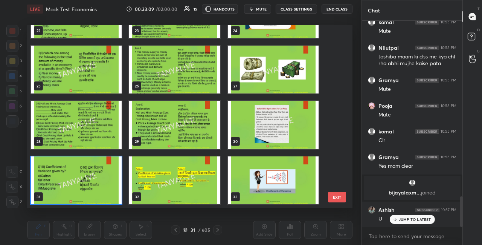
click at [97, 196] on img "grid" at bounding box center [76, 180] width 91 height 48
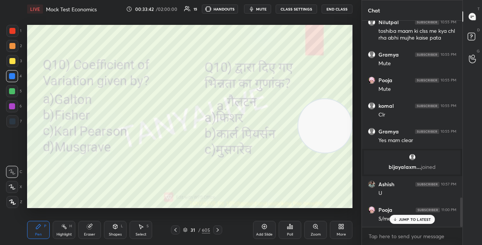
scroll to position [1242, 0]
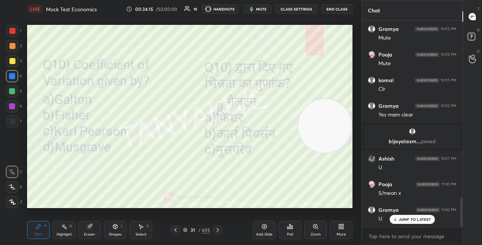
click at [185, 233] on div "31 / 605" at bounding box center [196, 229] width 51 height 9
click at [186, 229] on icon at bounding box center [185, 229] width 4 height 2
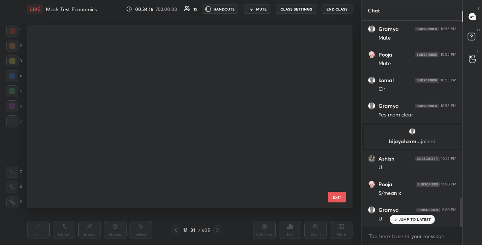
scroll to position [181, 321]
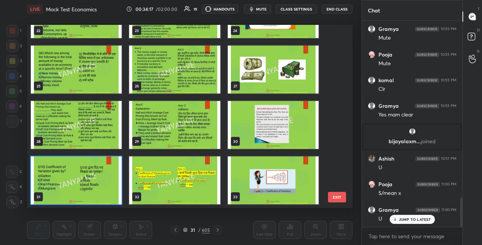
click at [117, 186] on img "grid" at bounding box center [76, 180] width 91 height 48
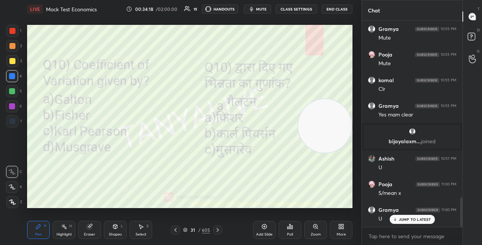
click at [116, 187] on img "grid" at bounding box center [76, 180] width 91 height 48
click at [284, 232] on div "Poll" at bounding box center [289, 229] width 23 height 18
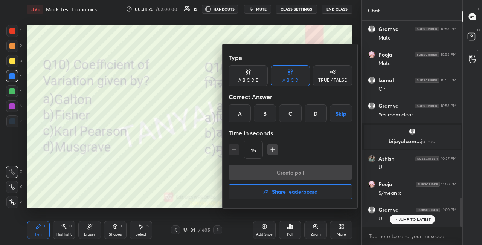
click at [298, 111] on div "C" at bounding box center [290, 113] width 22 height 18
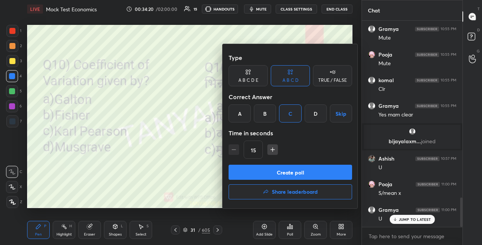
click at [292, 169] on button "Create poll" at bounding box center [289, 171] width 123 height 15
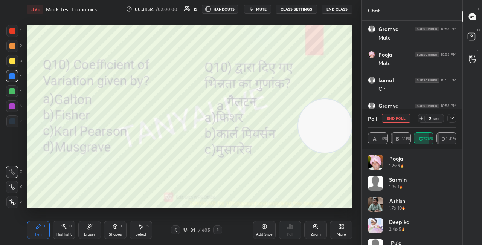
scroll to position [1307, 0]
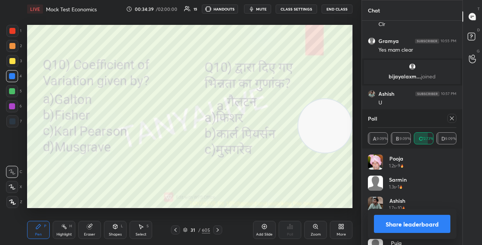
click at [379, 224] on button "Share leaderboard" at bounding box center [412, 223] width 76 height 18
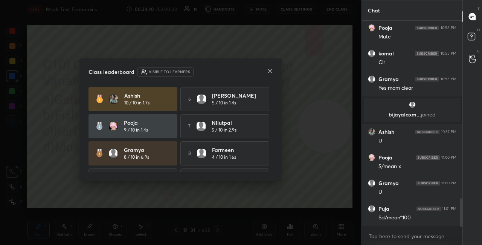
scroll to position [1268, 0]
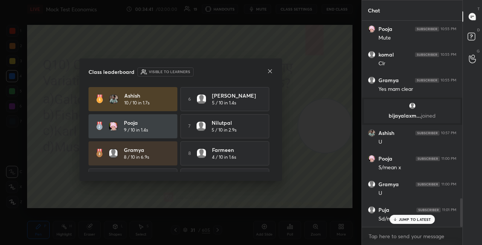
click at [272, 72] on icon at bounding box center [270, 71] width 6 height 6
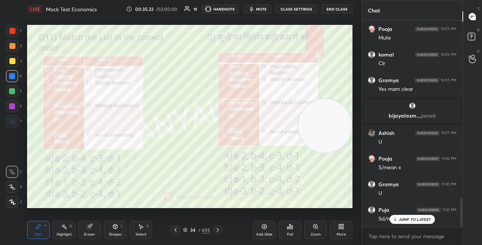
scroll to position [1300, 0]
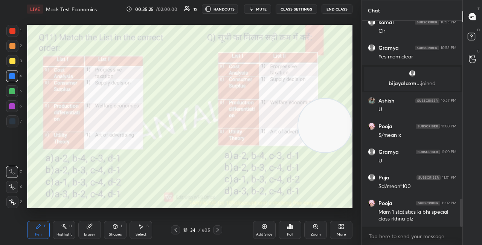
drag, startPoint x: 330, startPoint y: 128, endPoint x: 333, endPoint y: 56, distance: 71.2
click at [337, 99] on video at bounding box center [324, 125] width 53 height 53
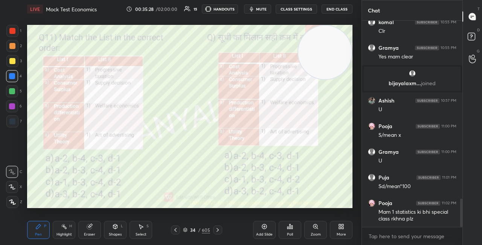
click at [205, 236] on div "Pen P Highlight H Eraser Shapes L Select S 34 / 605 Add Slide Poll Zoom More" at bounding box center [189, 229] width 325 height 30
click at [186, 229] on icon at bounding box center [185, 229] width 5 height 5
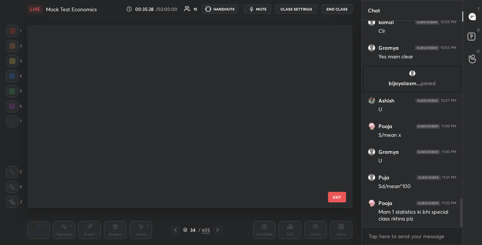
scroll to position [481, 0]
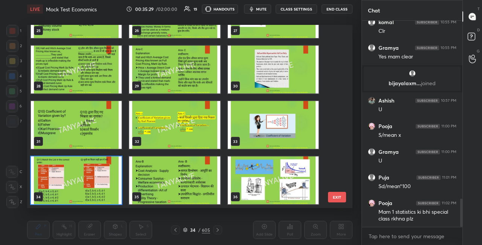
click at [106, 197] on img "grid" at bounding box center [76, 180] width 91 height 48
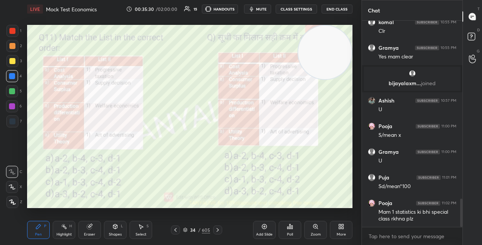
click at [106, 198] on img "grid" at bounding box center [76, 180] width 91 height 48
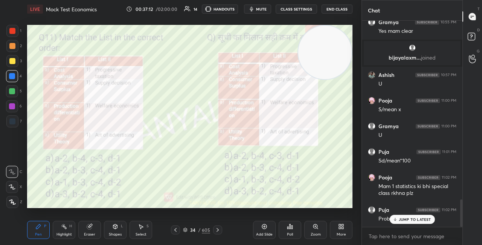
click at [411, 220] on p "JUMP TO LATEST" at bounding box center [414, 219] width 32 height 5
click at [187, 228] on icon at bounding box center [185, 229] width 4 height 2
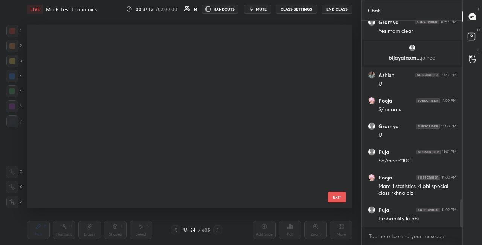
scroll to position [181, 321]
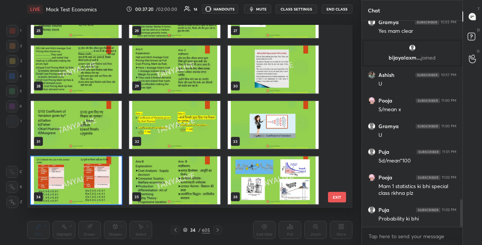
click at [101, 187] on img "grid" at bounding box center [76, 180] width 91 height 48
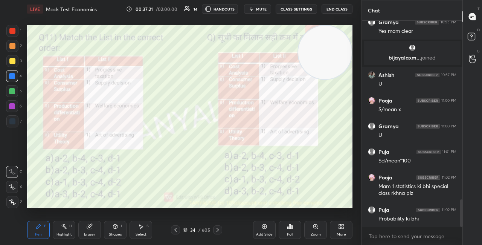
click at [101, 187] on img "grid" at bounding box center [76, 180] width 91 height 48
click at [284, 232] on div "Poll" at bounding box center [289, 229] width 23 height 18
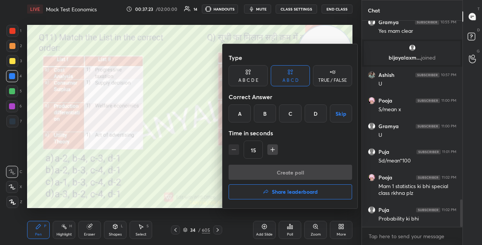
click at [268, 115] on div "B" at bounding box center [265, 113] width 22 height 18
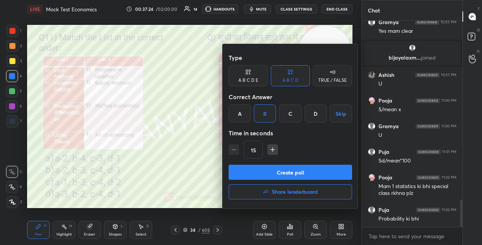
click at [269, 171] on button "Create poll" at bounding box center [289, 171] width 123 height 15
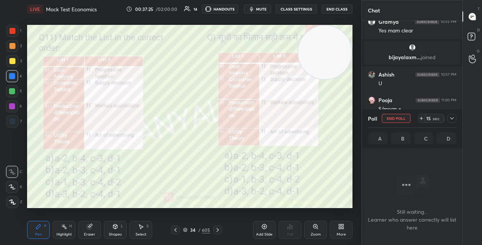
scroll to position [164, 98]
click at [112, 229] on div "Shapes L" at bounding box center [115, 229] width 23 height 18
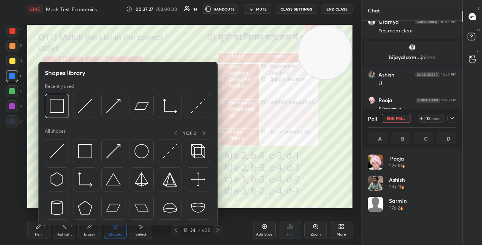
scroll to position [3, 2]
click at [88, 153] on img at bounding box center [85, 151] width 14 height 14
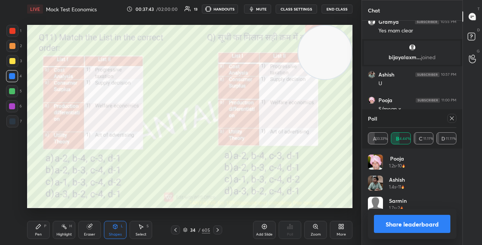
click at [387, 220] on button "Share leaderboard" at bounding box center [412, 223] width 76 height 18
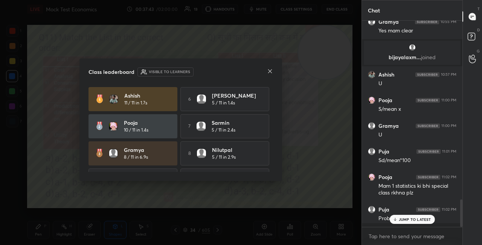
scroll to position [222, 98]
click at [268, 71] on icon at bounding box center [270, 71] width 6 height 6
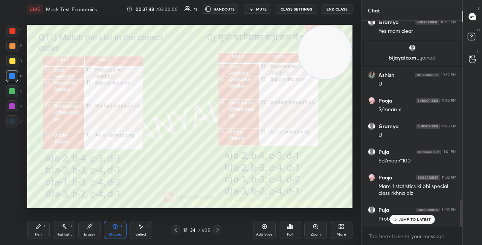
click at [36, 233] on div "Pen" at bounding box center [38, 234] width 7 height 4
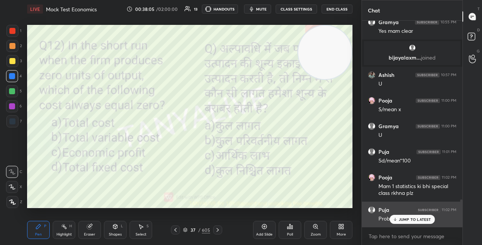
click at [400, 215] on div "JUMP TO LATEST" at bounding box center [411, 218] width 45 height 9
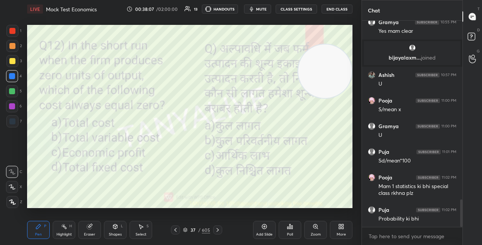
click at [326, 51] on video at bounding box center [324, 70] width 53 height 53
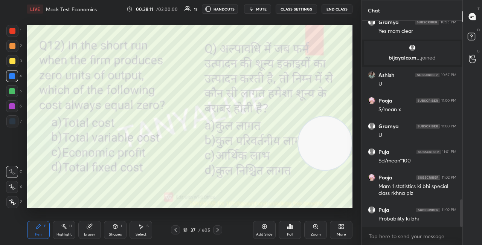
drag, startPoint x: 337, startPoint y: 79, endPoint x: 355, endPoint y: 147, distance: 70.0
click at [361, 155] on div "1 2 3 4 5 6 7 C X Z C X Z E E Erase all H H LIVE Mock Test Economics 00:38:11 /…" at bounding box center [180, 122] width 361 height 245
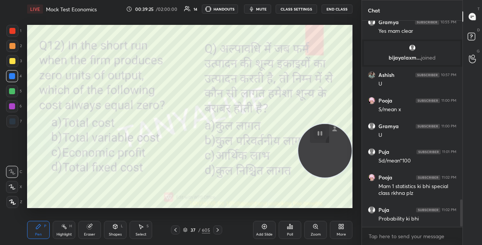
scroll to position [1351, 0]
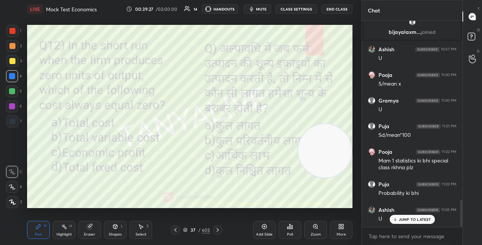
click at [187, 229] on div "37 / 605" at bounding box center [196, 229] width 27 height 7
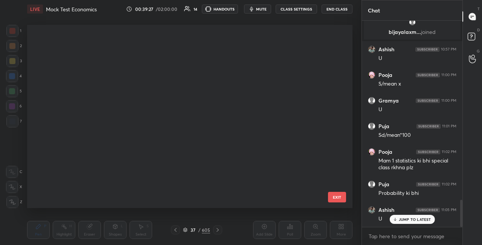
scroll to position [181, 321]
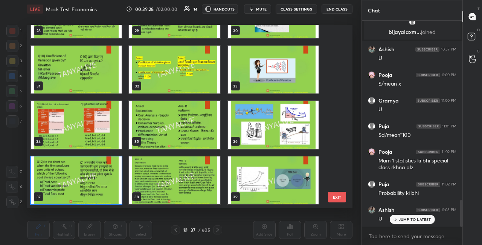
click at [111, 199] on img "grid" at bounding box center [76, 180] width 91 height 48
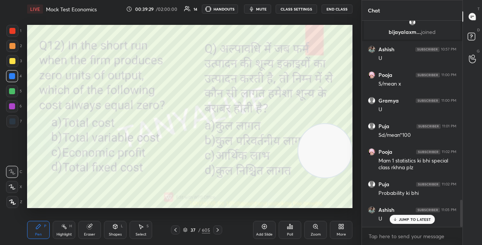
click at [111, 200] on img "grid" at bounding box center [76, 180] width 91 height 48
click at [292, 226] on icon at bounding box center [291, 226] width 1 height 3
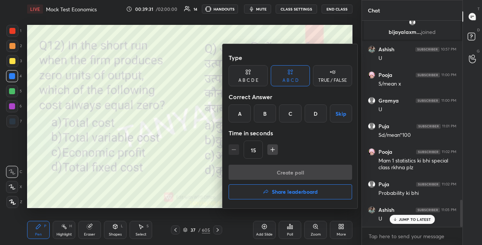
click at [267, 113] on div "B" at bounding box center [265, 113] width 22 height 18
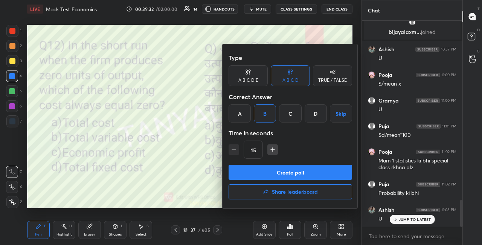
click at [265, 170] on button "Create poll" at bounding box center [289, 171] width 123 height 15
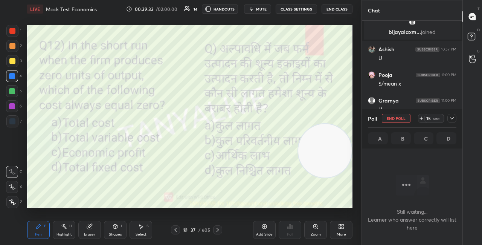
scroll to position [182, 98]
click at [113, 230] on div "Shapes L" at bounding box center [115, 229] width 23 height 18
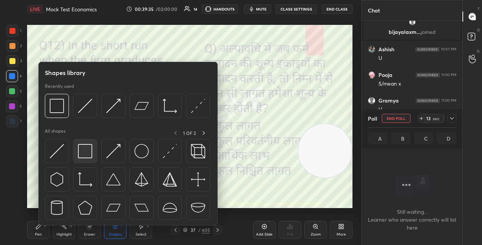
click at [84, 158] on img at bounding box center [85, 151] width 14 height 14
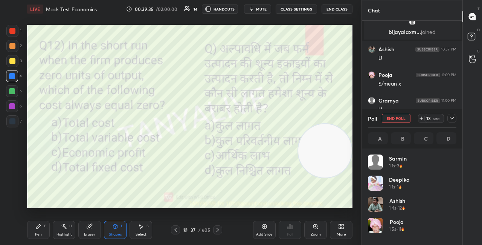
scroll to position [88, 86]
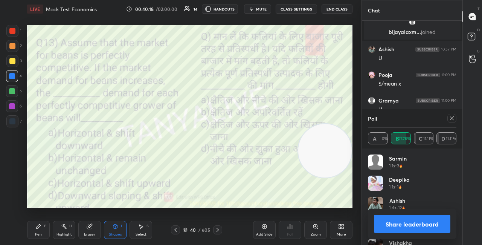
click at [386, 224] on button "Share leaderboard" at bounding box center [412, 223] width 76 height 18
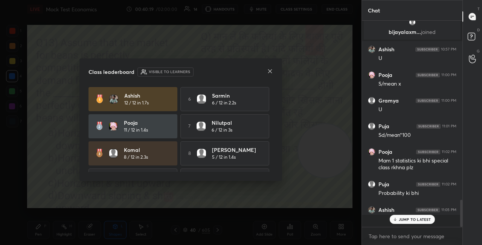
scroll to position [0, 2]
click at [271, 68] on icon at bounding box center [270, 71] width 6 height 6
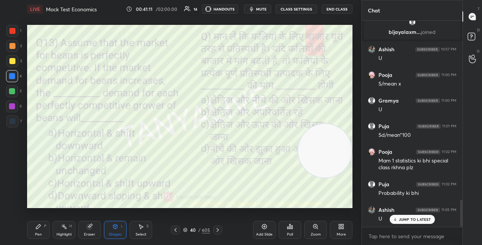
click at [33, 227] on div "Pen P" at bounding box center [38, 229] width 23 height 18
click at [185, 231] on icon at bounding box center [185, 229] width 5 height 5
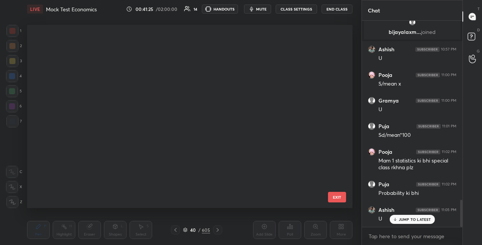
scroll to position [181, 321]
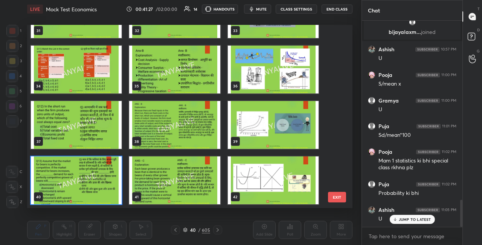
click at [119, 186] on img "grid" at bounding box center [76, 180] width 91 height 48
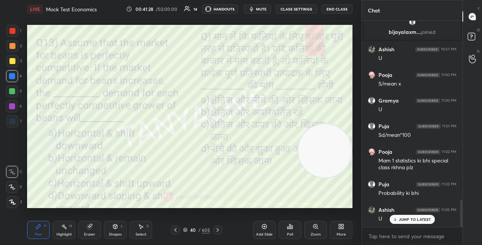
click at [292, 230] on div "Poll" at bounding box center [289, 229] width 23 height 18
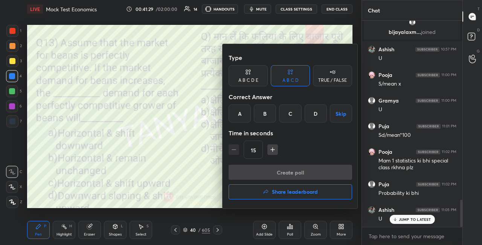
click at [286, 117] on div "C" at bounding box center [290, 113] width 22 height 18
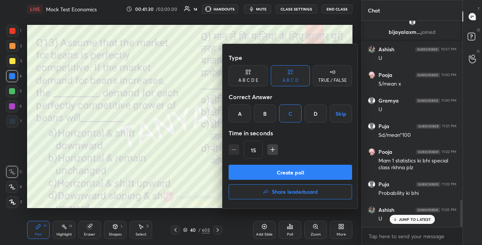
click at [280, 174] on button "Create poll" at bounding box center [289, 171] width 123 height 15
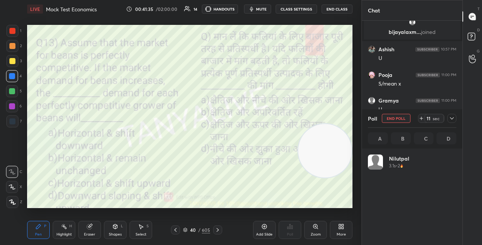
scroll to position [88, 86]
click at [111, 228] on div "Shapes L" at bounding box center [115, 229] width 23 height 18
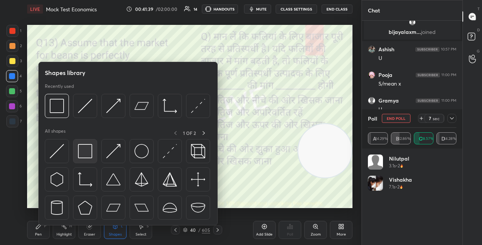
click at [83, 147] on img at bounding box center [85, 151] width 14 height 14
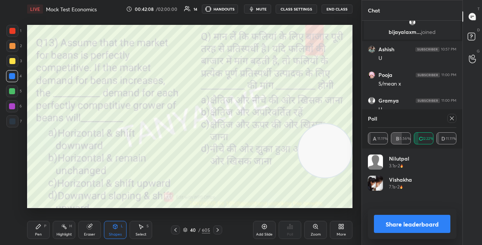
click at [38, 235] on div "Pen" at bounding box center [38, 234] width 7 height 4
click at [219, 228] on icon at bounding box center [217, 229] width 6 height 6
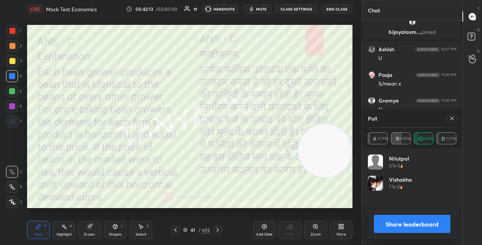
click at [454, 117] on div at bounding box center [451, 118] width 9 height 9
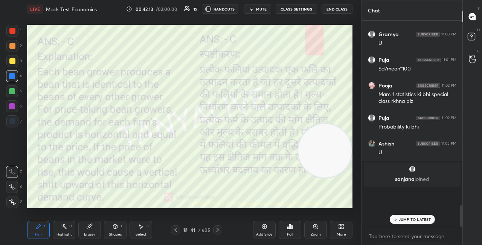
scroll to position [1402, 0]
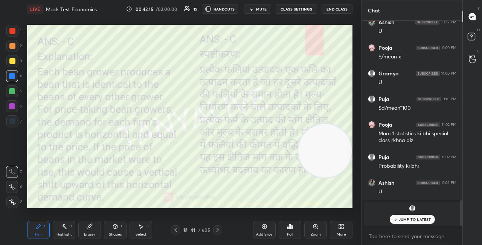
click at [396, 221] on icon at bounding box center [394, 219] width 5 height 5
click at [220, 231] on div at bounding box center [217, 229] width 9 height 9
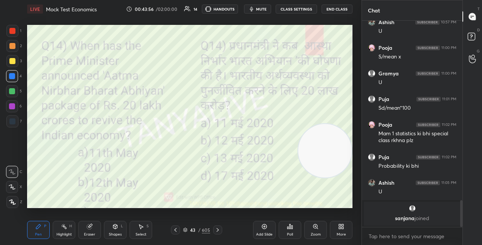
click at [185, 231] on icon at bounding box center [185, 229] width 5 height 5
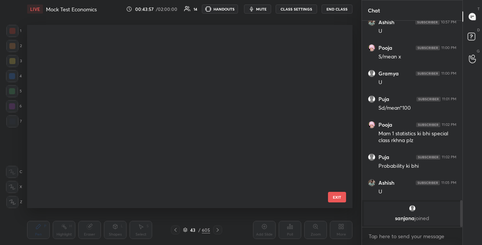
scroll to position [181, 321]
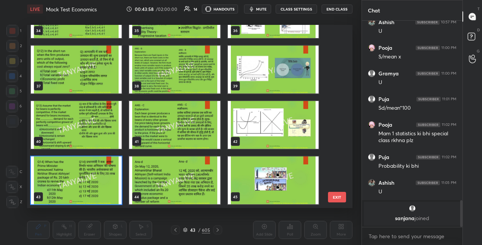
click at [103, 187] on img "grid" at bounding box center [76, 180] width 91 height 48
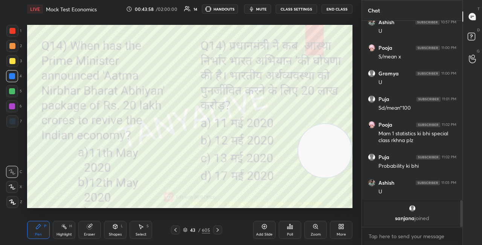
click at [103, 187] on img "grid" at bounding box center [76, 180] width 91 height 48
click at [296, 228] on div "Poll" at bounding box center [289, 229] width 23 height 18
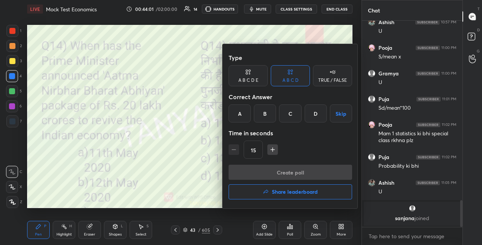
click at [213, 150] on div at bounding box center [241, 122] width 482 height 245
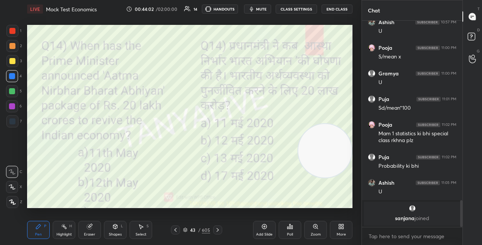
click at [189, 230] on div "43" at bounding box center [193, 229] width 8 height 5
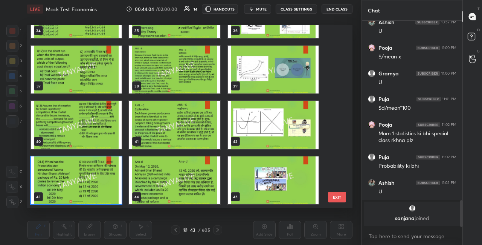
click at [122, 184] on div "43" at bounding box center [76, 179] width 98 height 55
click at [123, 184] on div "43" at bounding box center [76, 179] width 98 height 55
click at [112, 191] on img "grid" at bounding box center [76, 180] width 91 height 48
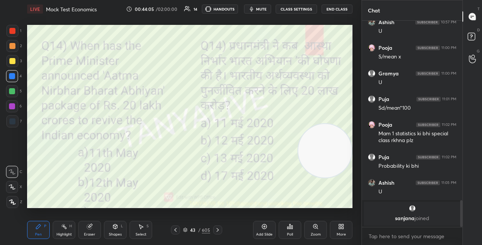
click at [112, 191] on img "grid" at bounding box center [76, 180] width 91 height 48
click at [291, 227] on icon at bounding box center [291, 226] width 1 height 3
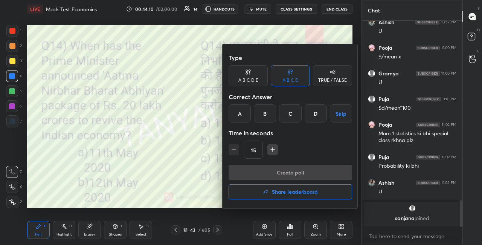
click at [266, 120] on div "B" at bounding box center [265, 113] width 22 height 18
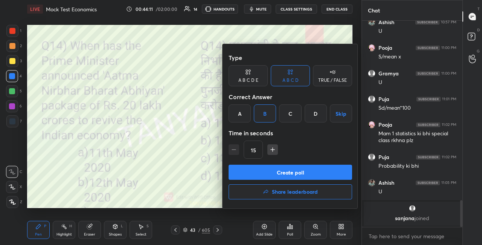
click at [272, 174] on button "Create poll" at bounding box center [289, 171] width 123 height 15
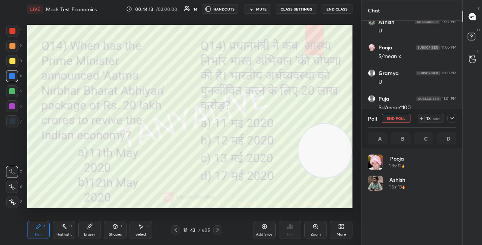
scroll to position [88, 86]
click at [118, 224] on div "Shapes L" at bounding box center [115, 229] width 23 height 18
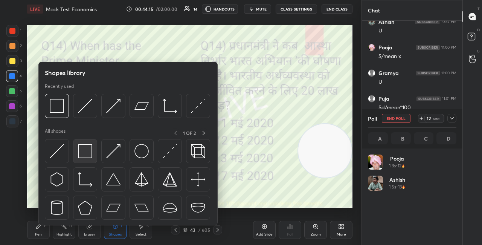
click at [85, 143] on div at bounding box center [85, 151] width 24 height 24
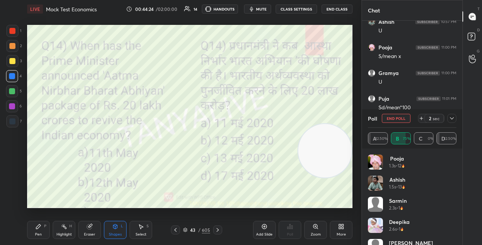
click at [42, 229] on div "Pen P" at bounding box center [38, 229] width 23 height 18
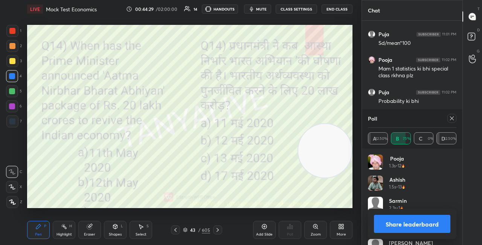
click at [396, 217] on button "Share leaderboard" at bounding box center [412, 223] width 76 height 18
type textarea "x"
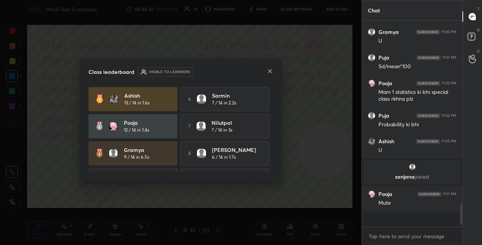
scroll to position [197, 98]
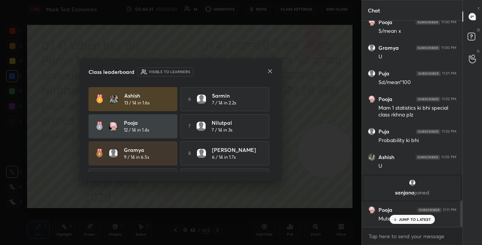
click at [270, 70] on icon at bounding box center [270, 71] width 6 height 6
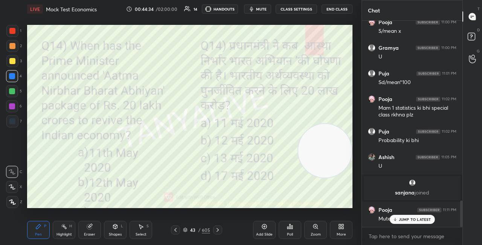
click at [297, 7] on button "CLASS SETTINGS" at bounding box center [295, 9] width 41 height 9
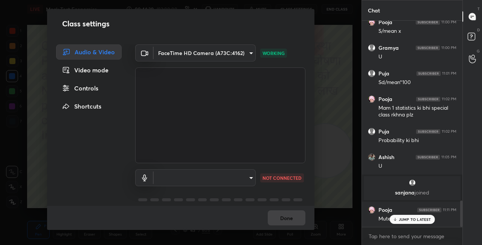
click at [286, 220] on div "Done" at bounding box center [180, 217] width 267 height 24
click at [237, 179] on body "1 2 3 4 5 6 7 C X Z C X Z E E Erase all H H LIVE Mock Test Economics 00:44:45 /…" at bounding box center [241, 122] width 482 height 245
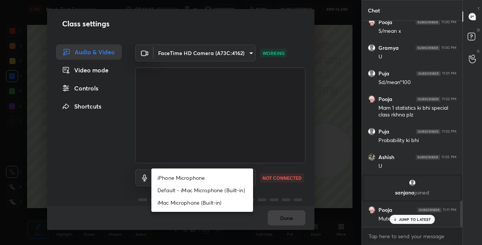
click at [287, 218] on div at bounding box center [241, 122] width 482 height 245
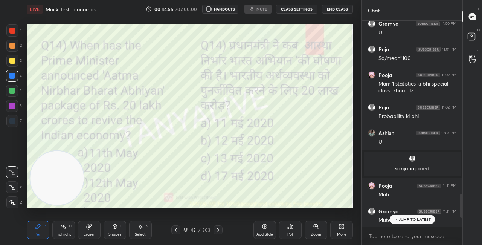
scroll to position [37421, 37287]
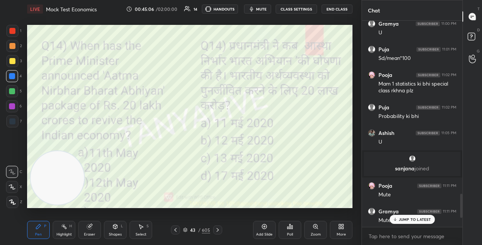
click at [293, 11] on button "CLASS SETTINGS" at bounding box center [295, 9] width 41 height 9
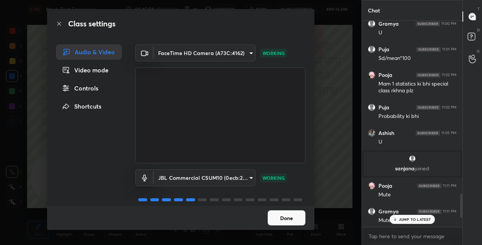
scroll to position [9, 0]
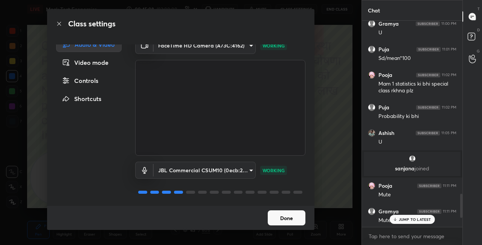
click at [309, 190] on div "FaceTime HD Camera (A73C:4162) 763bdeecb9074148bfabc844cfce72df46eab1c3195f541a…" at bounding box center [220, 117] width 188 height 161
click at [287, 219] on button "Done" at bounding box center [286, 217] width 38 height 15
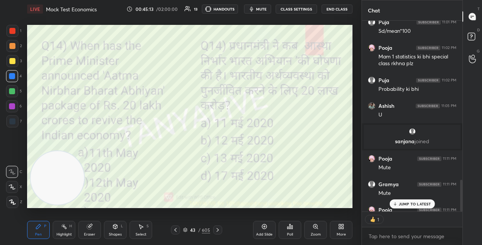
scroll to position [188, 98]
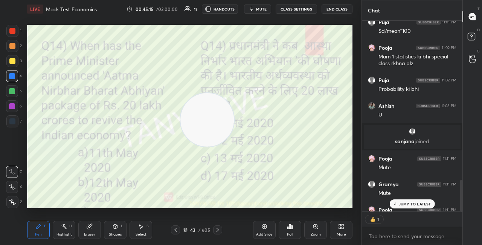
click at [234, 112] on video at bounding box center [206, 119] width 53 height 53
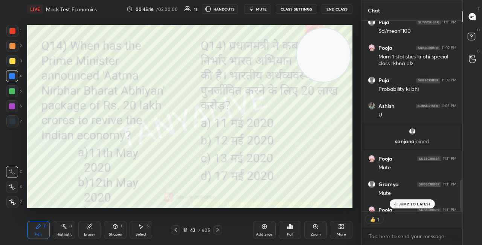
drag, startPoint x: 254, startPoint y: 103, endPoint x: 331, endPoint y: 56, distance: 89.7
click at [334, 57] on video at bounding box center [322, 54] width 53 height 53
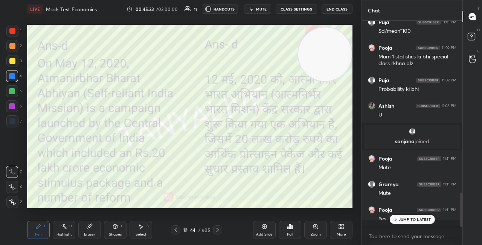
scroll to position [1028, 0]
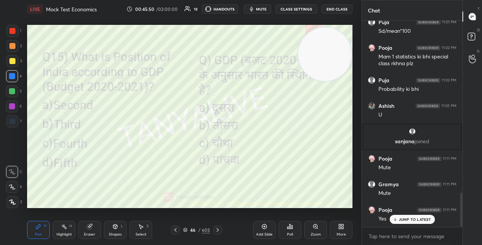
click at [188, 228] on div "46 / 605" at bounding box center [196, 229] width 27 height 7
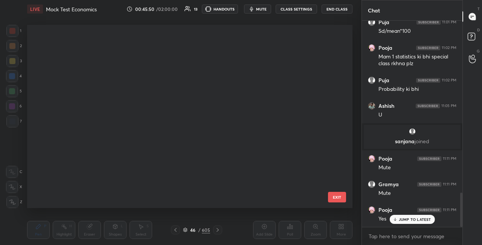
scroll to position [181, 321]
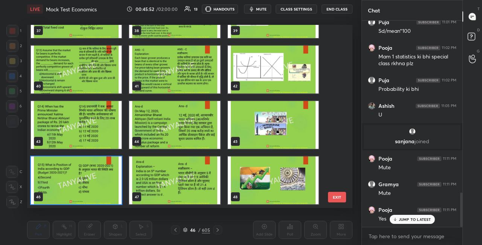
click at [112, 187] on img "grid" at bounding box center [76, 180] width 91 height 48
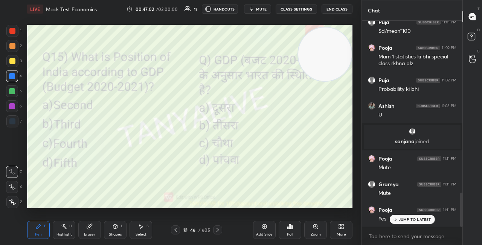
click at [186, 227] on icon at bounding box center [185, 229] width 5 height 5
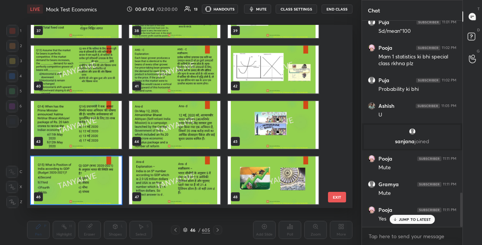
click at [108, 187] on img "grid" at bounding box center [76, 180] width 91 height 48
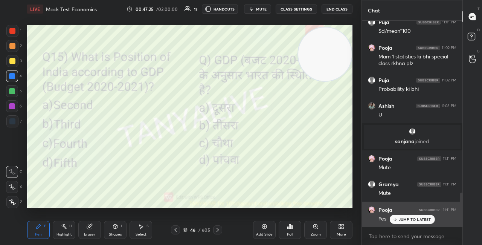
click at [409, 219] on p "JUMP TO LATEST" at bounding box center [414, 219] width 32 height 5
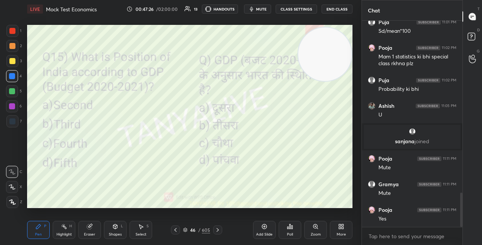
click at [288, 230] on div "Poll" at bounding box center [289, 229] width 23 height 18
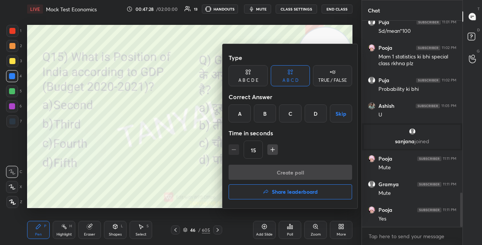
click at [262, 115] on div "B" at bounding box center [265, 113] width 22 height 18
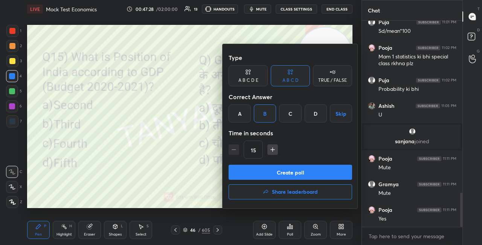
click at [266, 167] on button "Create poll" at bounding box center [289, 171] width 123 height 15
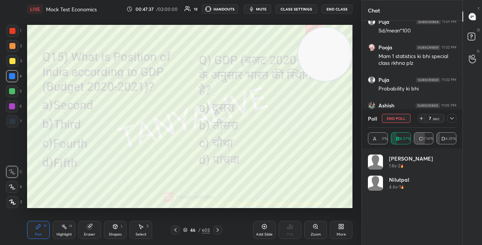
scroll to position [3, 2]
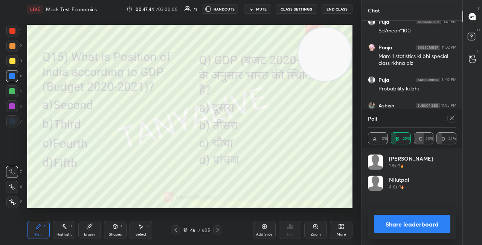
click at [108, 233] on div "Shapes L" at bounding box center [115, 229] width 23 height 18
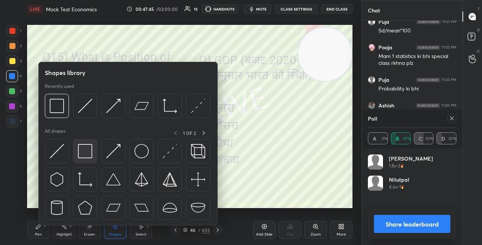
click at [91, 153] on img at bounding box center [85, 151] width 14 height 14
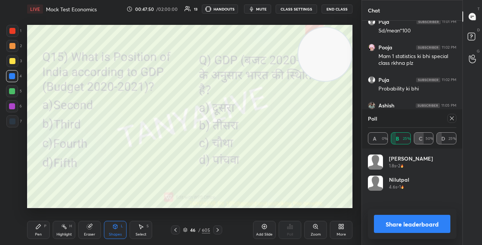
click at [404, 229] on button "Share leaderboard" at bounding box center [412, 223] width 76 height 18
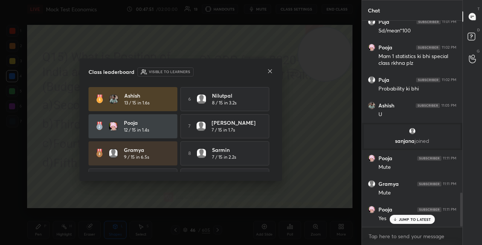
scroll to position [0, 0]
click at [271, 71] on icon at bounding box center [270, 71] width 6 height 6
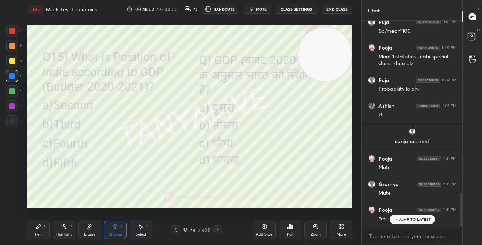
click at [186, 228] on icon at bounding box center [185, 229] width 4 height 2
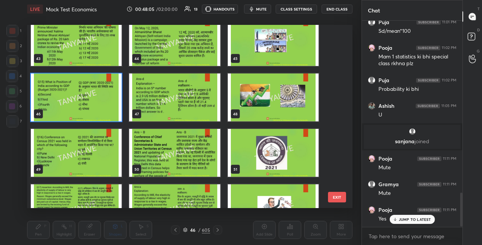
scroll to position [793, 0]
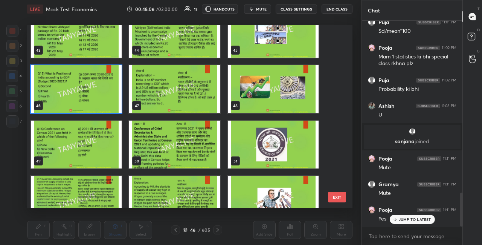
click at [91, 139] on img "grid" at bounding box center [76, 144] width 91 height 48
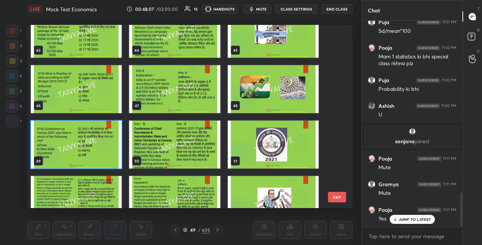
click at [91, 139] on img "grid" at bounding box center [76, 144] width 91 height 48
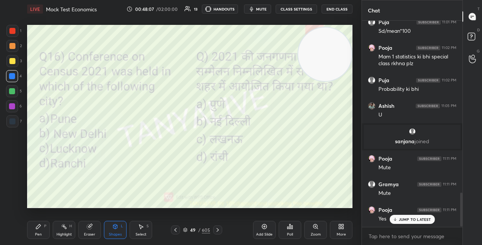
click at [92, 140] on img "grid" at bounding box center [76, 144] width 91 height 48
click at [41, 230] on div "Pen P" at bounding box center [38, 229] width 23 height 18
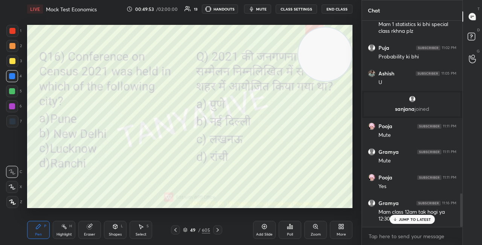
scroll to position [1068, 0]
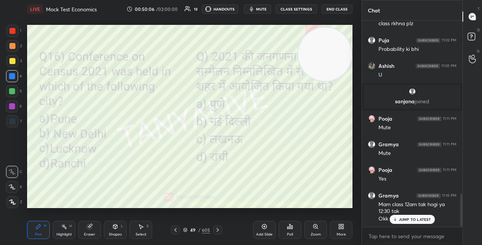
click at [186, 231] on icon at bounding box center [185, 230] width 4 height 1
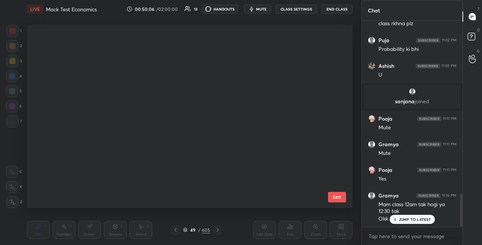
scroll to position [181, 321]
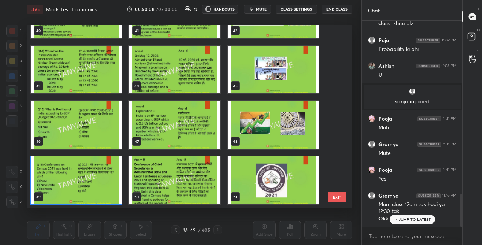
click at [106, 195] on img "grid" at bounding box center [76, 180] width 91 height 48
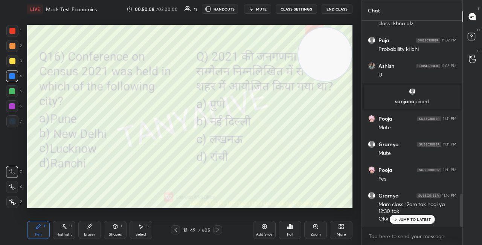
click at [106, 195] on img "grid" at bounding box center [76, 180] width 91 height 48
click at [292, 230] on div "Poll" at bounding box center [289, 229] width 23 height 18
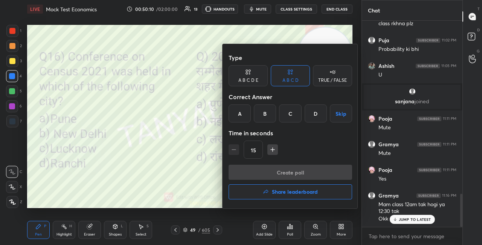
click at [272, 118] on div "B" at bounding box center [265, 113] width 22 height 18
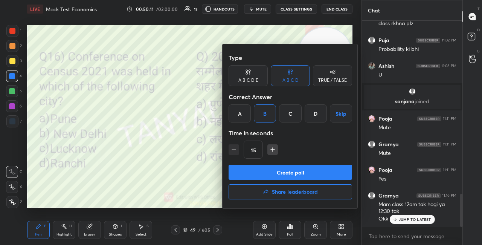
click at [287, 175] on button "Create poll" at bounding box center [289, 171] width 123 height 15
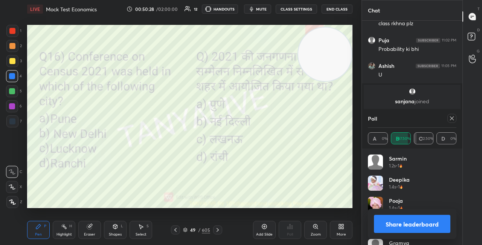
scroll to position [1133, 0]
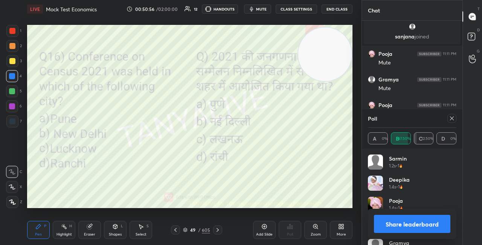
click at [380, 221] on button "Share leaderboard" at bounding box center [412, 223] width 76 height 18
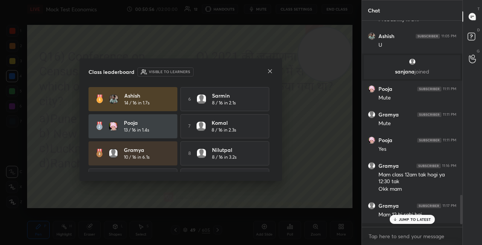
scroll to position [201, 98]
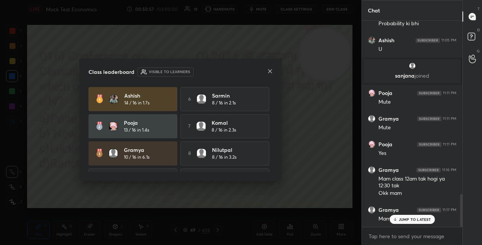
click at [269, 70] on icon at bounding box center [270, 71] width 6 height 6
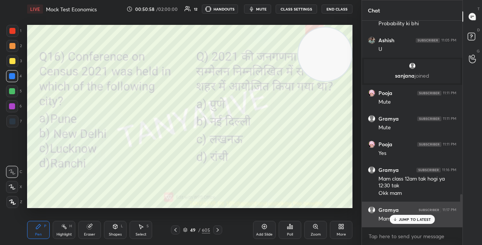
click at [403, 220] on p "JUMP TO LATEST" at bounding box center [414, 219] width 32 height 5
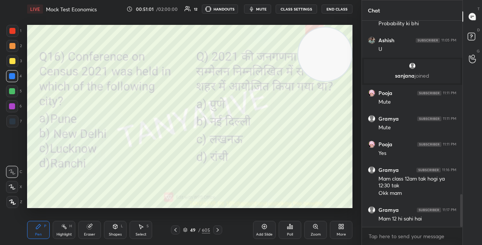
click at [109, 231] on div "Shapes L" at bounding box center [115, 229] width 23 height 18
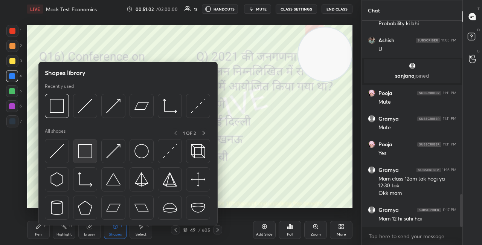
click at [88, 154] on img at bounding box center [85, 151] width 14 height 14
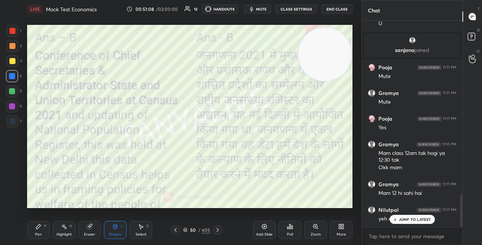
click at [415, 217] on p "JUMP TO LATEST" at bounding box center [414, 219] width 32 height 5
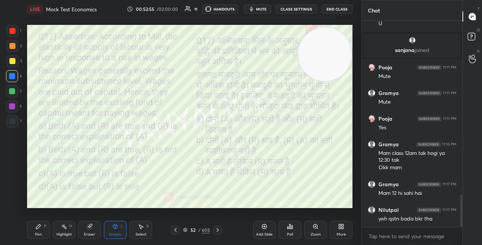
click at [187, 230] on icon at bounding box center [185, 229] width 5 height 5
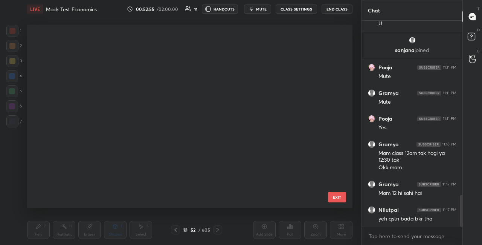
scroll to position [181, 321]
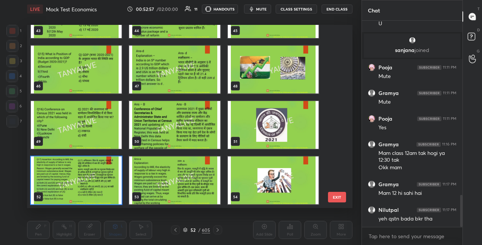
click at [117, 201] on img "grid" at bounding box center [76, 180] width 91 height 48
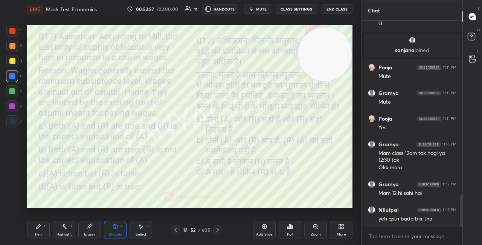
scroll to position [0, 0]
click at [289, 231] on div "Poll" at bounding box center [289, 229] width 23 height 18
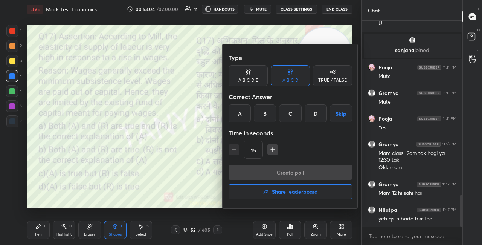
click at [210, 198] on div at bounding box center [241, 122] width 482 height 245
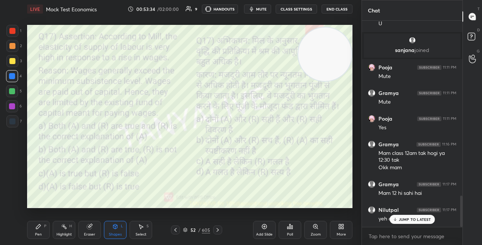
scroll to position [1145, 0]
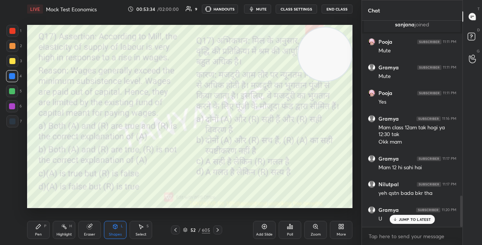
click at [187, 230] on div "52 / 605" at bounding box center [196, 229] width 27 height 7
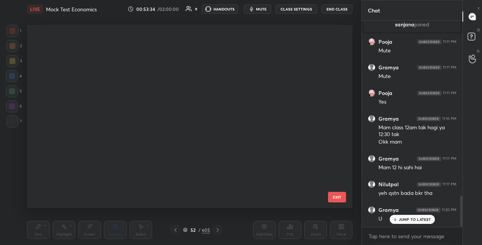
scroll to position [181, 321]
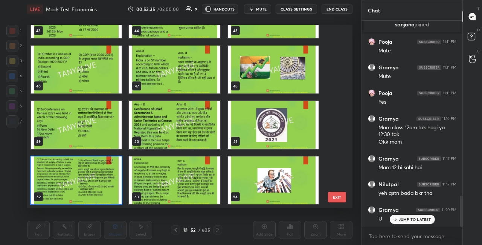
click at [121, 186] on img "grid" at bounding box center [76, 180] width 91 height 48
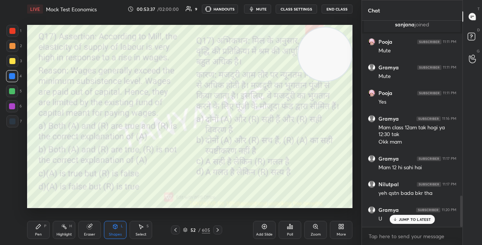
click at [290, 228] on icon at bounding box center [289, 226] width 1 height 5
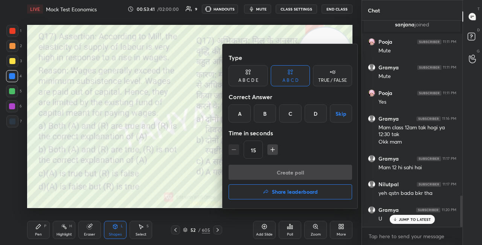
click at [236, 115] on div "A" at bounding box center [239, 113] width 22 height 18
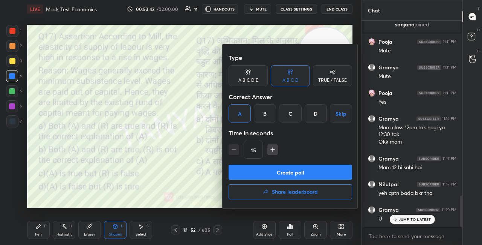
click at [252, 173] on button "Create poll" at bounding box center [289, 171] width 123 height 15
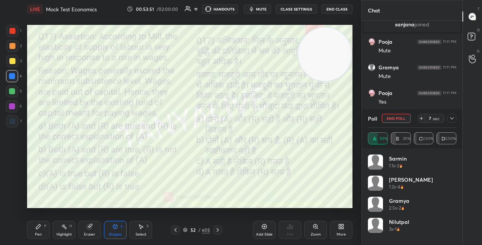
scroll to position [1223, 0]
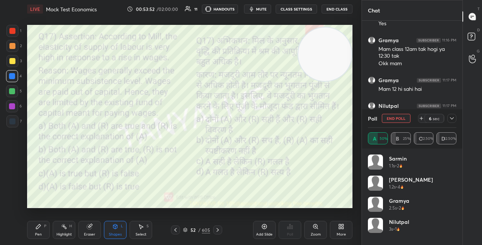
click at [110, 228] on div "Shapes L" at bounding box center [115, 229] width 23 height 18
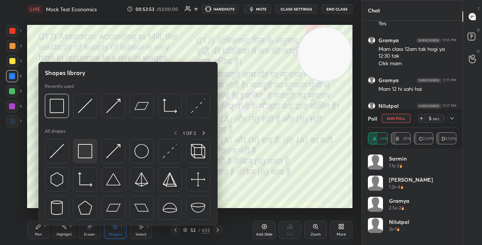
click at [86, 154] on img at bounding box center [85, 151] width 14 height 14
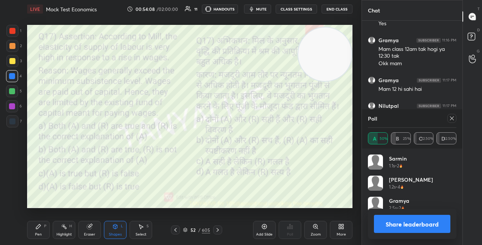
click at [393, 226] on button "Share leaderboard" at bounding box center [412, 223] width 76 height 18
type textarea "x"
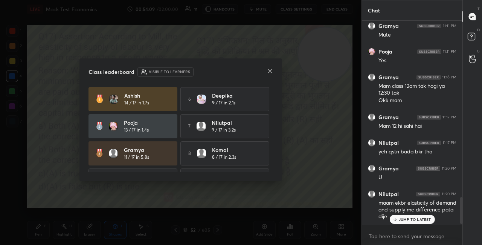
scroll to position [1184, 0]
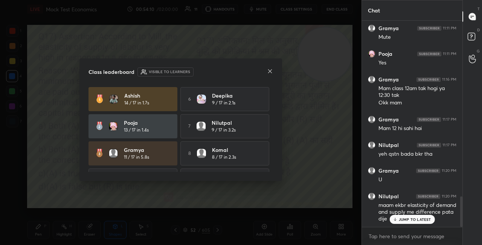
click at [269, 73] on icon at bounding box center [270, 71] width 6 height 6
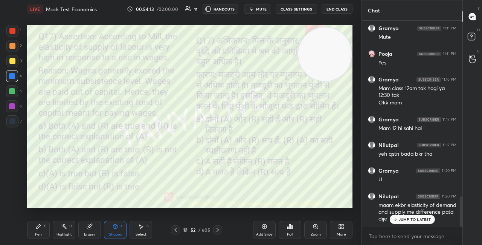
click at [409, 216] on div "JUMP TO LATEST" at bounding box center [411, 218] width 45 height 9
click at [36, 236] on div "Pen" at bounding box center [38, 234] width 7 height 4
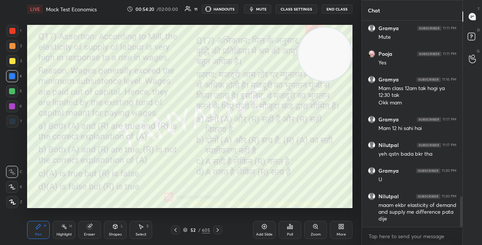
click at [14, 49] on div at bounding box center [12, 46] width 6 height 6
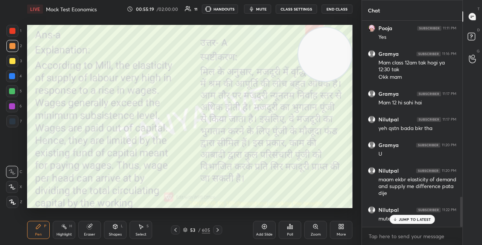
scroll to position [1235, 0]
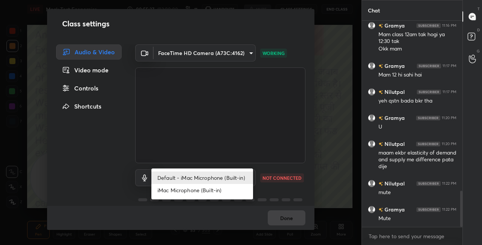
click at [245, 178] on body "1 2 3 4 5 6 7 C X Z C X Z E E Erase all H H LIVE Mock Test Economics 00:55:37 /…" at bounding box center [241, 122] width 482 height 245
click at [231, 177] on li "Default - iMac Microphone (Built-in)" at bounding box center [202, 177] width 102 height 12
type input "default"
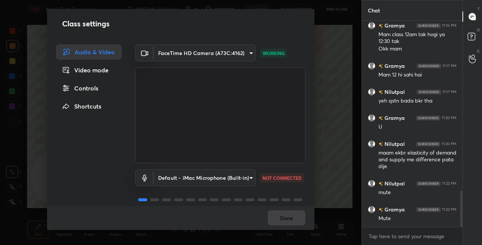
click at [286, 219] on div "Done" at bounding box center [180, 217] width 267 height 24
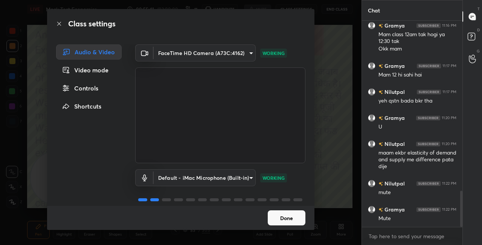
click at [286, 220] on button "Done" at bounding box center [286, 217] width 38 height 15
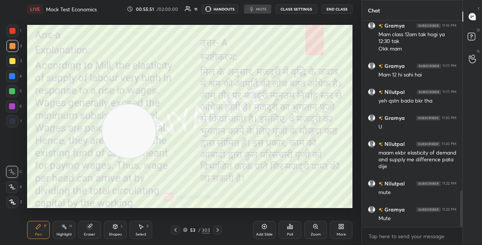
drag, startPoint x: 67, startPoint y: 170, endPoint x: 235, endPoint y: 76, distance: 192.8
click at [155, 104] on video at bounding box center [128, 130] width 53 height 53
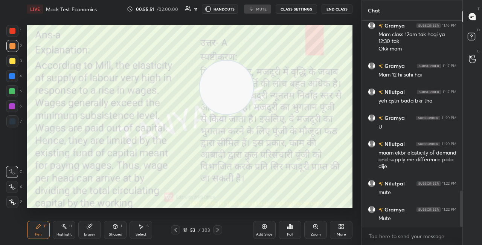
drag, startPoint x: 242, startPoint y: 80, endPoint x: 350, endPoint y: 22, distance: 122.4
click at [357, 21] on div "1 2 3 4 5 6 7 C X Z C X Z E E Erase all H H LIVE Mock Test Economics 00:55:51 /…" at bounding box center [180, 122] width 361 height 245
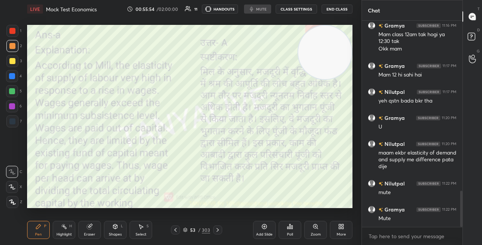
click at [292, 9] on button "CLASS SETTINGS" at bounding box center [295, 9] width 41 height 9
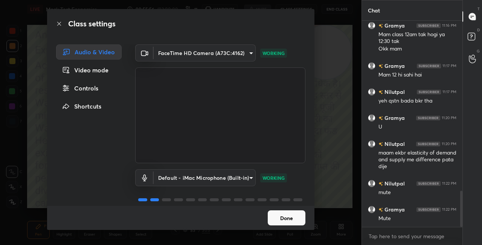
scroll to position [974, 0]
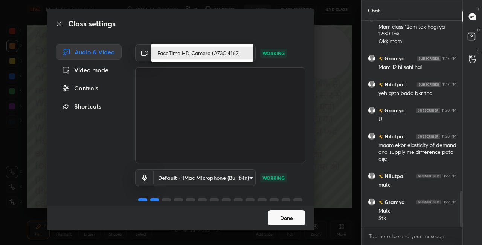
click at [238, 55] on body "1 2 3 4 5 6 7 C X Z C X Z E E Erase all H H LIVE Mock Test Economics 00:55:57 /…" at bounding box center [241, 122] width 482 height 245
click at [238, 54] on li "FaceTime HD Camera (A73C:4162)" at bounding box center [202, 53] width 102 height 12
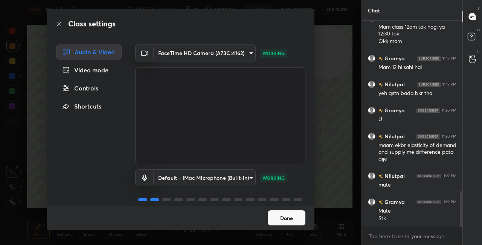
click at [278, 220] on button "Done" at bounding box center [286, 217] width 38 height 15
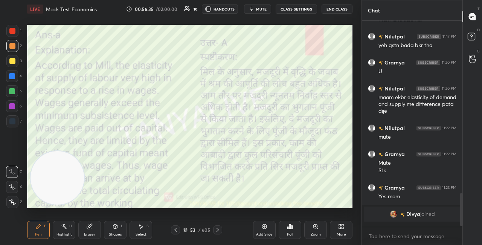
scroll to position [204, 98]
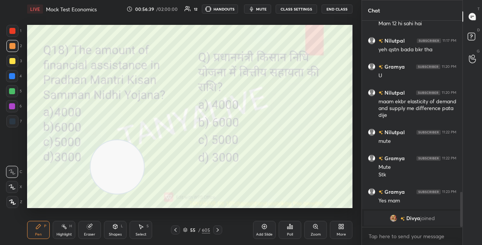
drag, startPoint x: 57, startPoint y: 175, endPoint x: 117, endPoint y: 165, distance: 61.1
click at [117, 165] on video at bounding box center [116, 166] width 53 height 53
drag, startPoint x: 118, startPoint y: 163, endPoint x: 199, endPoint y: 147, distance: 81.7
click at [144, 148] on video at bounding box center [116, 166] width 53 height 53
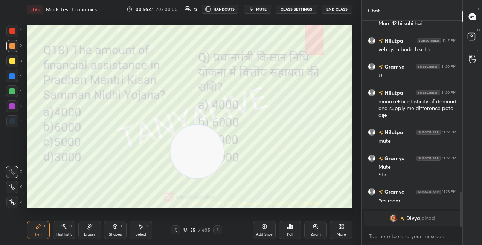
drag, startPoint x: 287, startPoint y: 145, endPoint x: 285, endPoint y: 141, distance: 4.4
click at [223, 144] on video at bounding box center [196, 151] width 53 height 53
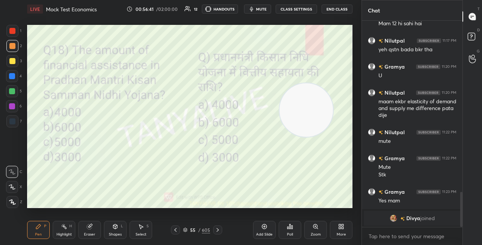
drag, startPoint x: 305, startPoint y: 114, endPoint x: 310, endPoint y: 105, distance: 10.6
click at [310, 105] on video at bounding box center [305, 109] width 53 height 53
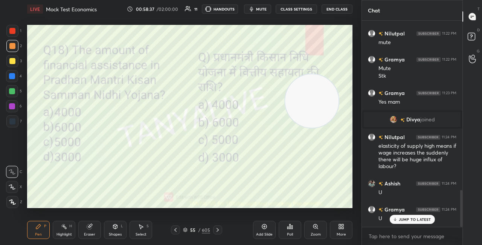
scroll to position [945, 0]
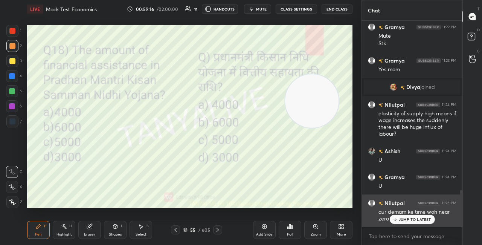
click at [418, 220] on p "JUMP TO LATEST" at bounding box center [414, 219] width 32 height 5
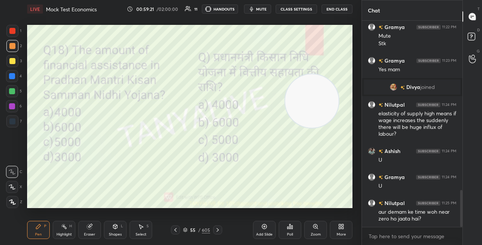
click at [190, 228] on div "55" at bounding box center [193, 229] width 8 height 5
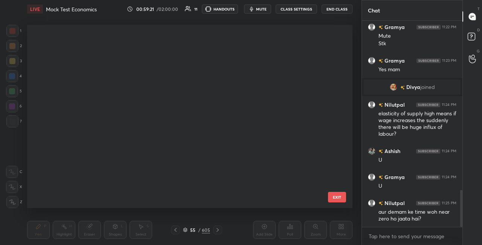
scroll to position [181, 321]
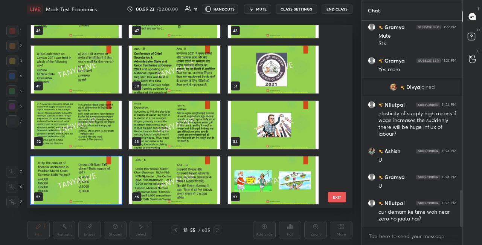
click at [107, 191] on img "grid" at bounding box center [76, 180] width 91 height 48
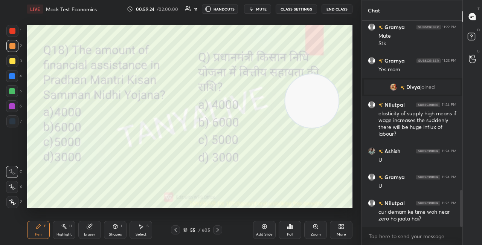
click at [291, 228] on icon at bounding box center [291, 226] width 1 height 3
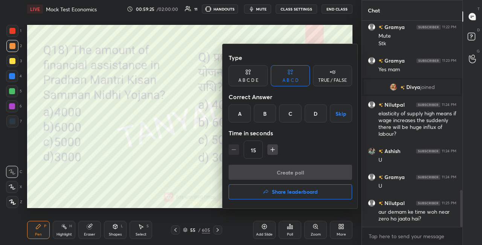
click at [267, 115] on div "B" at bounding box center [265, 113] width 22 height 18
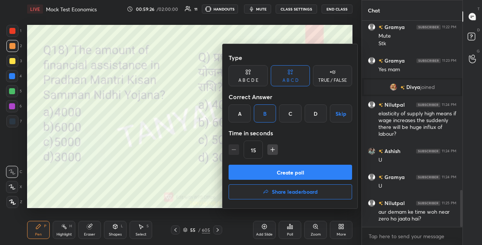
click at [278, 174] on button "Create poll" at bounding box center [289, 171] width 123 height 15
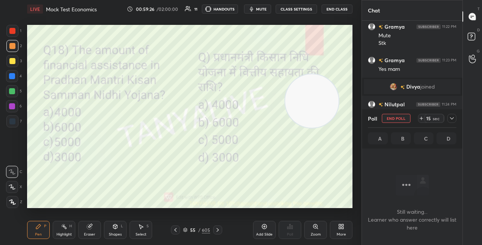
scroll to position [164, 98]
click at [186, 232] on div "55 / 605" at bounding box center [196, 229] width 27 height 7
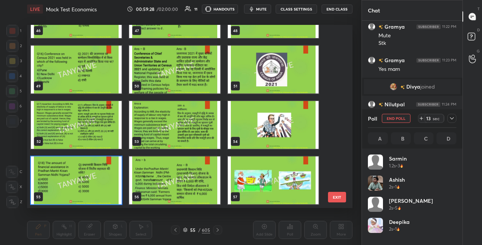
scroll to position [88, 86]
click at [105, 199] on img "grid" at bounding box center [76, 180] width 91 height 48
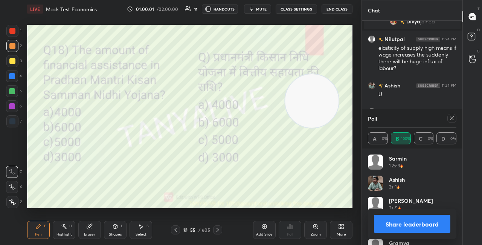
scroll to position [1036, 0]
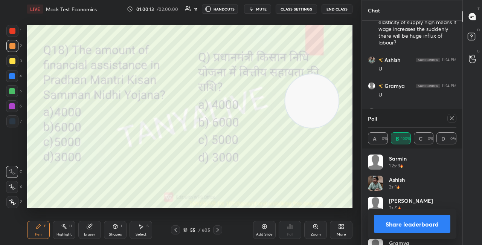
click at [113, 230] on div "Shapes L" at bounding box center [115, 229] width 23 height 18
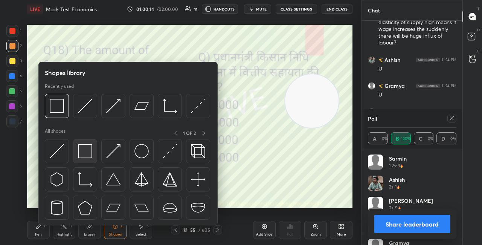
click at [88, 151] on img at bounding box center [85, 151] width 14 height 14
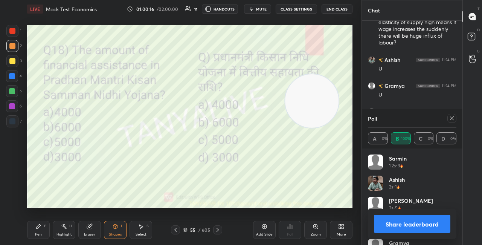
scroll to position [1062, 0]
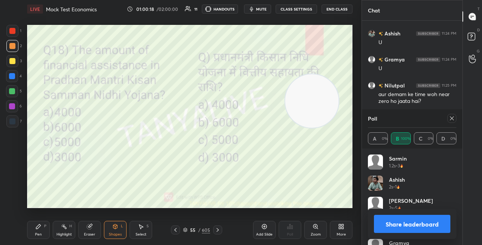
click at [16, 76] on div at bounding box center [12, 76] width 12 height 12
click at [47, 223] on div "Pen P" at bounding box center [38, 229] width 23 height 18
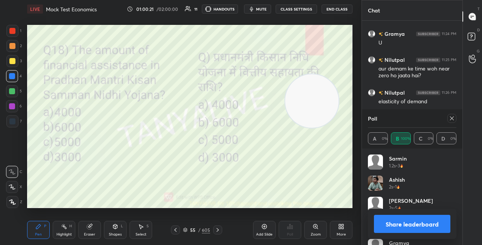
click at [388, 223] on button "Share leaderboard" at bounding box center [412, 223] width 76 height 18
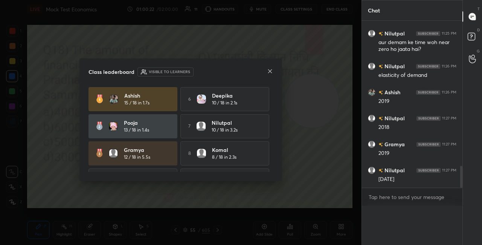
scroll to position [3, 2]
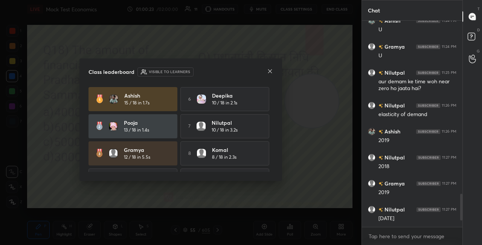
click at [270, 71] on icon at bounding box center [270, 71] width 4 height 4
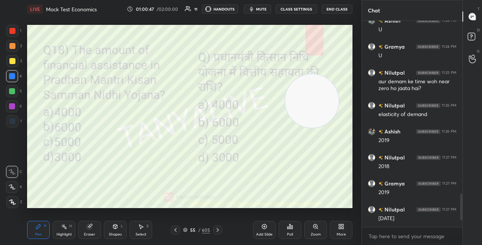
scroll to position [1083, 0]
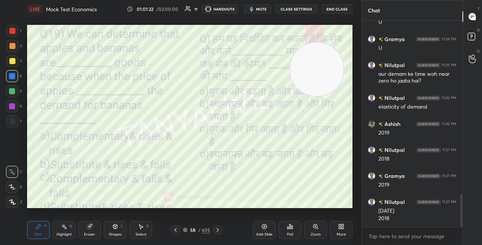
drag, startPoint x: 311, startPoint y: 96, endPoint x: 315, endPoint y: 59, distance: 37.5
click at [316, 63] on video at bounding box center [316, 69] width 53 height 53
click at [188, 231] on div "58 / 605" at bounding box center [196, 229] width 27 height 7
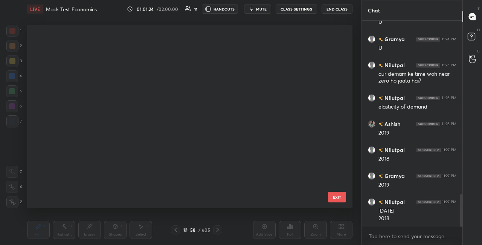
scroll to position [181, 321]
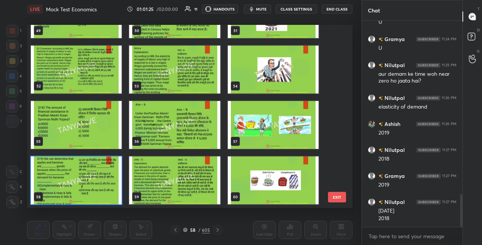
click at [99, 192] on img "grid" at bounding box center [76, 180] width 91 height 48
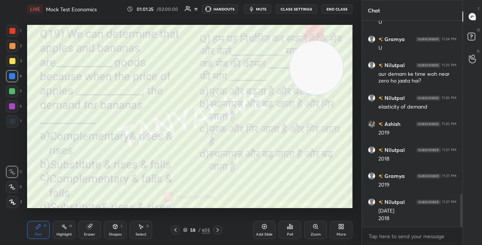
click at [100, 193] on img "grid" at bounding box center [76, 180] width 91 height 48
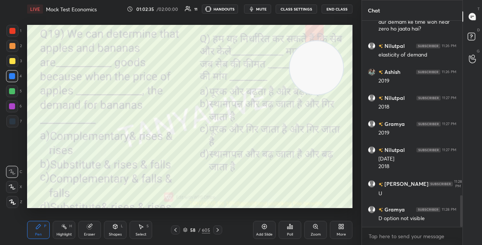
scroll to position [1160, 0]
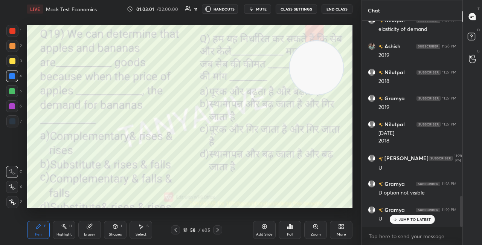
click at [187, 230] on div "58 / 605" at bounding box center [196, 229] width 27 height 7
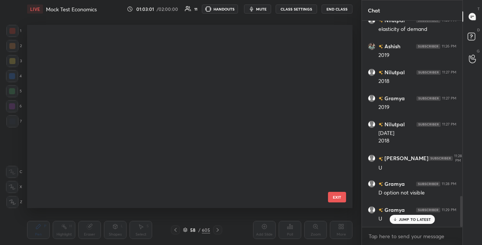
scroll to position [923, 0]
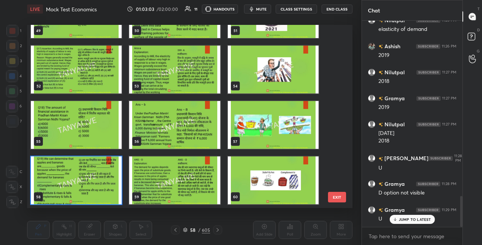
click at [112, 189] on img "grid" at bounding box center [76, 180] width 91 height 48
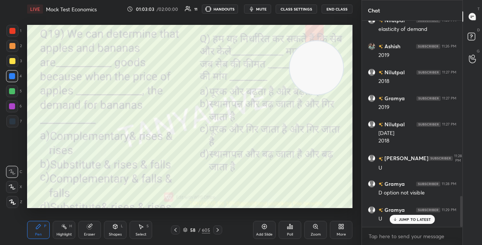
scroll to position [0, 0]
click at [291, 228] on icon at bounding box center [290, 226] width 6 height 6
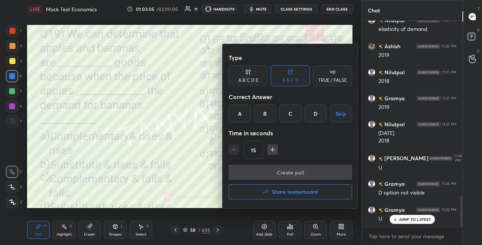
click at [313, 128] on div "Time in seconds" at bounding box center [289, 132] width 123 height 15
click at [317, 110] on div "D" at bounding box center [315, 113] width 22 height 18
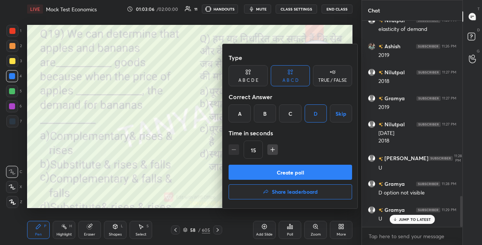
click at [307, 170] on button "Create poll" at bounding box center [289, 171] width 123 height 15
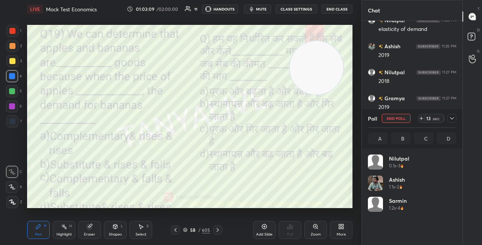
scroll to position [88, 86]
click at [117, 232] on div "Shapes" at bounding box center [115, 234] width 13 height 4
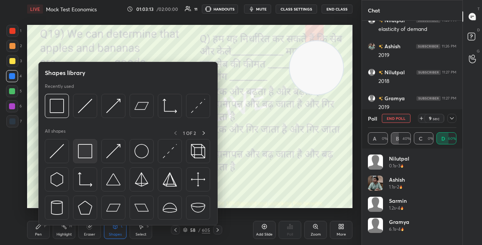
click at [90, 152] on img at bounding box center [85, 151] width 14 height 14
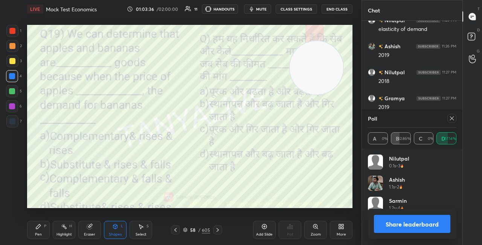
click at [393, 226] on button "Share leaderboard" at bounding box center [412, 223] width 76 height 18
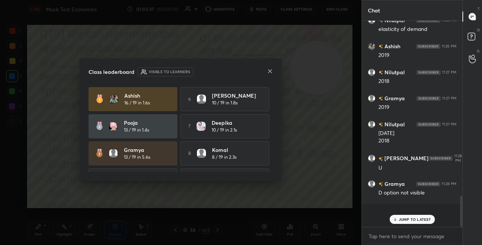
scroll to position [199, 98]
click at [271, 72] on icon at bounding box center [270, 71] width 4 height 4
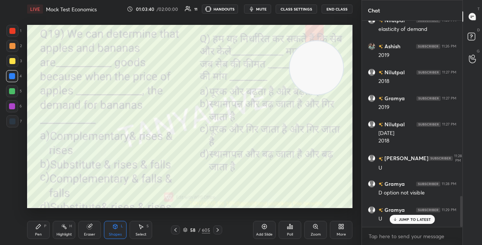
click at [179, 208] on div "Setting up your live class Poll for secs No correct answer Start poll" at bounding box center [189, 116] width 331 height 196
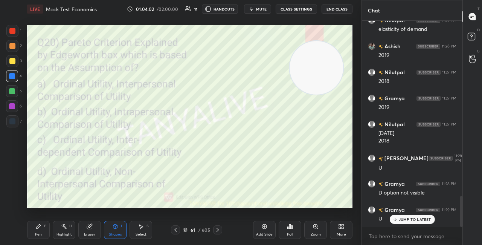
click at [38, 230] on div "Pen P" at bounding box center [38, 229] width 23 height 18
click at [185, 228] on icon at bounding box center [185, 229] width 5 height 5
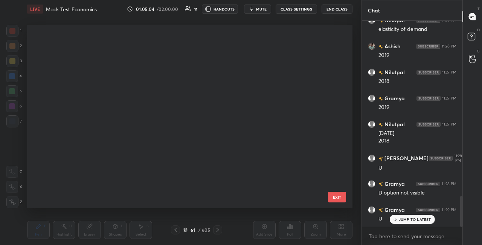
scroll to position [181, 321]
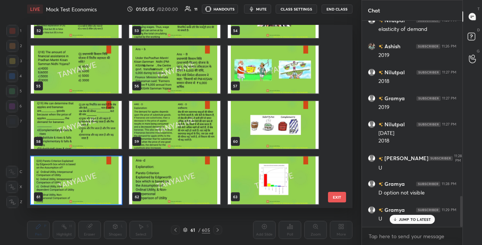
click at [94, 181] on img "grid" at bounding box center [76, 180] width 91 height 48
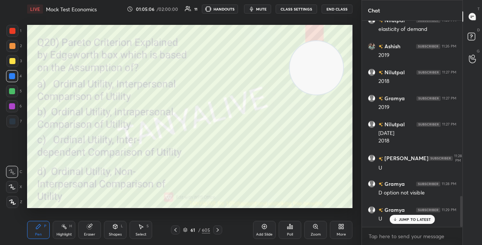
click at [94, 182] on img "grid" at bounding box center [76, 180] width 91 height 48
click at [293, 229] on div "Poll" at bounding box center [289, 229] width 23 height 18
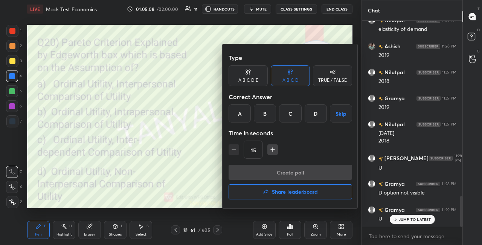
click at [315, 112] on div "D" at bounding box center [315, 113] width 22 height 18
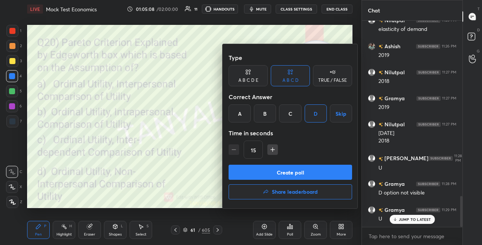
click at [308, 170] on button "Create poll" at bounding box center [289, 171] width 123 height 15
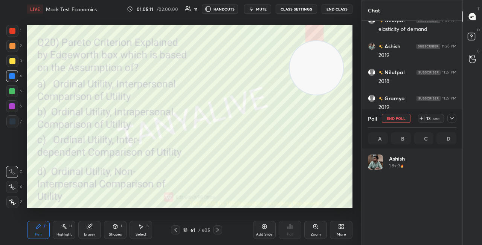
scroll to position [88, 86]
click at [113, 228] on icon at bounding box center [115, 226] width 6 height 6
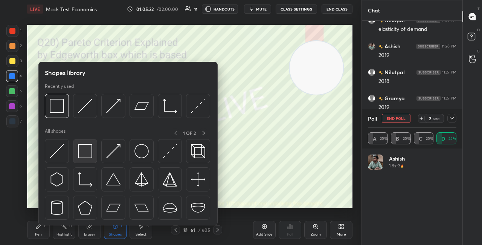
click at [93, 141] on div at bounding box center [85, 151] width 24 height 24
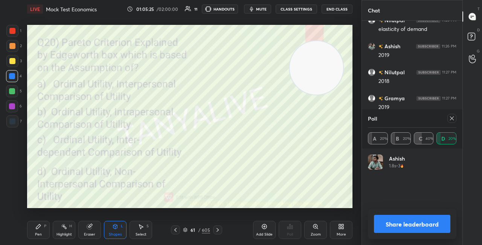
click at [36, 231] on div "Pen P" at bounding box center [38, 229] width 23 height 18
click at [391, 223] on button "Share leaderboard" at bounding box center [412, 223] width 76 height 18
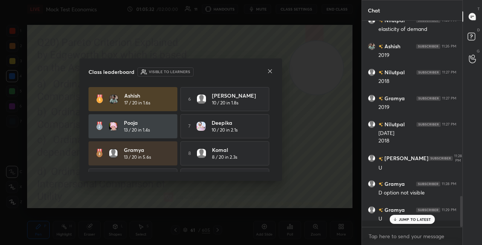
scroll to position [222, 98]
click at [270, 72] on icon at bounding box center [270, 71] width 6 height 6
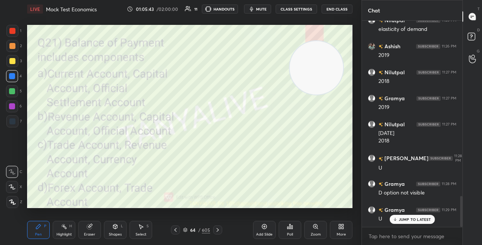
click at [188, 228] on div "64 / 605" at bounding box center [196, 229] width 27 height 7
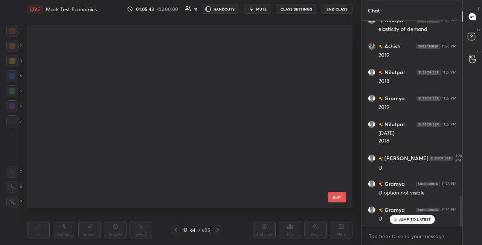
scroll to position [181, 321]
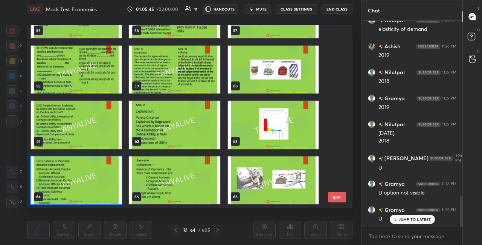
click at [116, 182] on img "grid" at bounding box center [76, 180] width 91 height 48
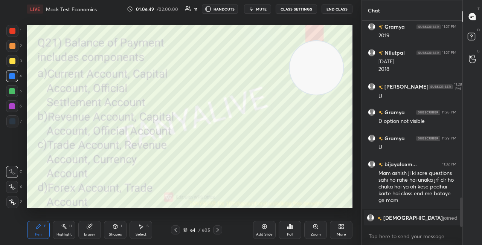
scroll to position [1165, 0]
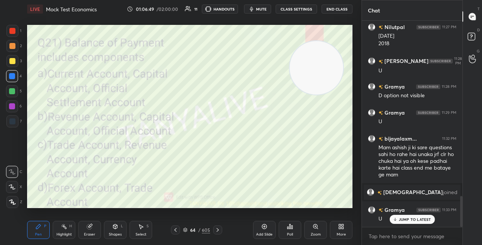
click at [187, 230] on icon at bounding box center [185, 229] width 5 height 5
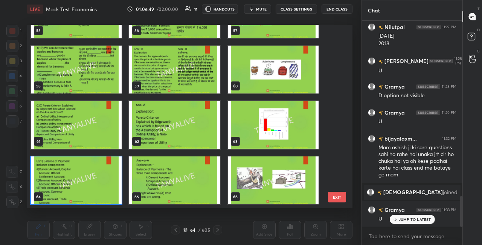
scroll to position [181, 321]
click at [115, 182] on img "grid" at bounding box center [76, 180] width 91 height 48
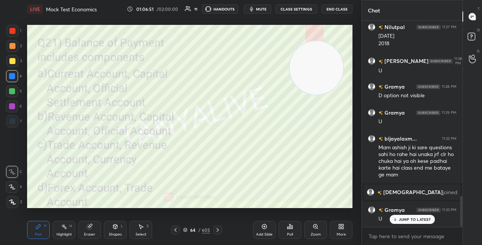
scroll to position [0, 0]
click at [298, 230] on div "Poll" at bounding box center [289, 229] width 23 height 18
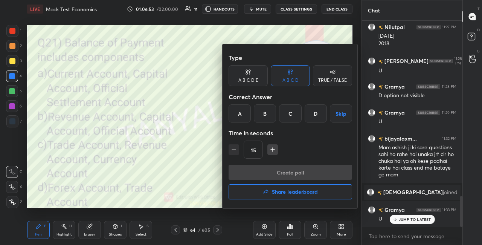
click at [243, 119] on div "A" at bounding box center [239, 113] width 22 height 18
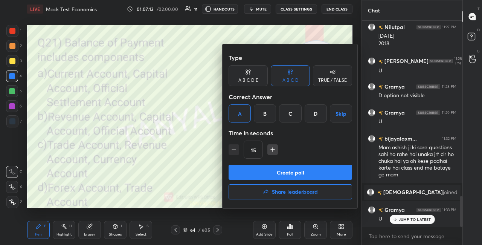
click at [257, 171] on button "Create poll" at bounding box center [289, 171] width 123 height 15
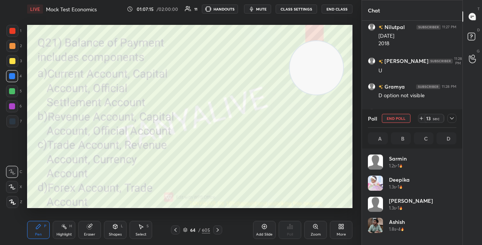
scroll to position [88, 86]
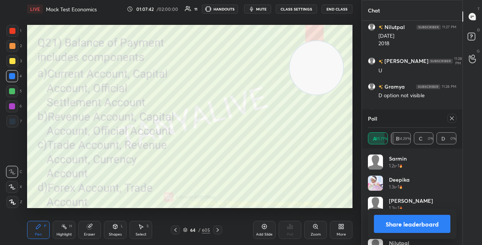
click at [118, 230] on div "Shapes L" at bounding box center [115, 229] width 23 height 18
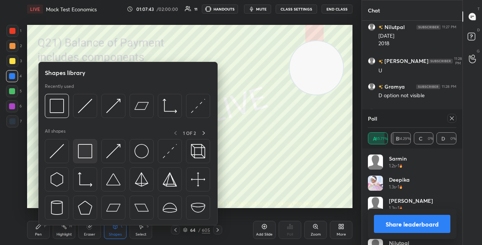
click at [87, 150] on img at bounding box center [85, 151] width 14 height 14
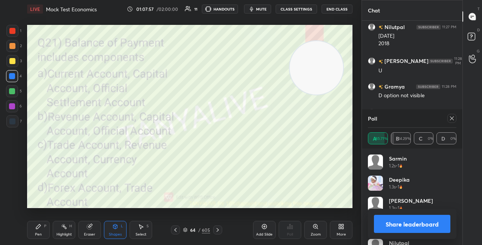
click at [413, 225] on button "Share leaderboard" at bounding box center [412, 223] width 76 height 18
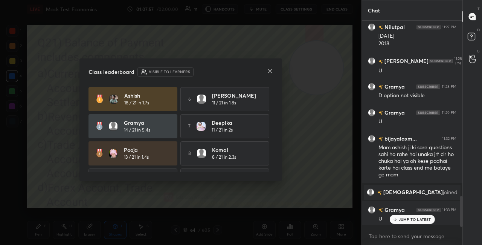
scroll to position [222, 98]
click at [270, 74] on div at bounding box center [270, 72] width 6 height 8
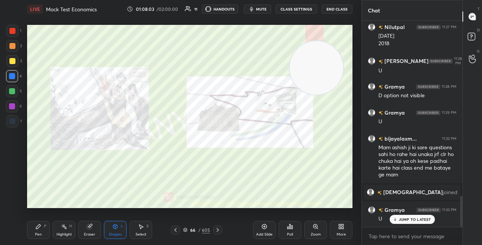
scroll to position [1199, 0]
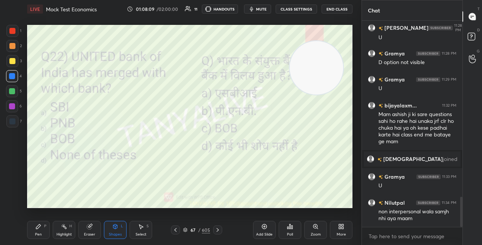
click at [41, 229] on div "Pen P" at bounding box center [38, 229] width 23 height 18
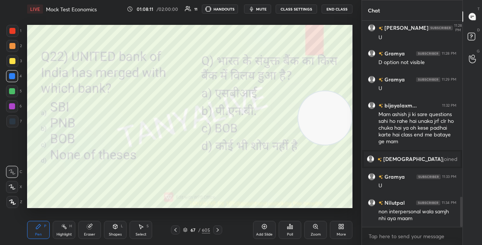
drag, startPoint x: 317, startPoint y: 64, endPoint x: 334, endPoint y: 115, distance: 53.8
click at [334, 115] on video at bounding box center [324, 117] width 53 height 53
click at [186, 230] on icon at bounding box center [185, 229] width 5 height 5
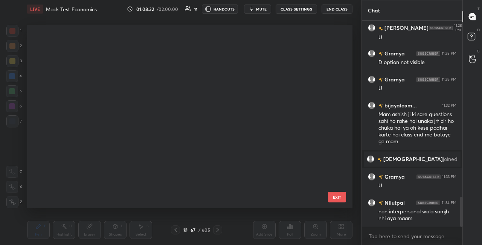
scroll to position [181, 321]
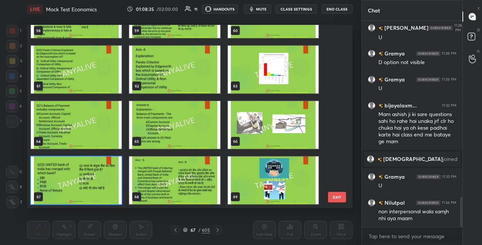
click at [173, 87] on img "grid" at bounding box center [174, 70] width 91 height 48
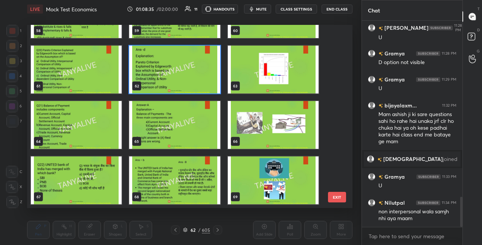
click at [173, 87] on img "grid" at bounding box center [174, 70] width 91 height 48
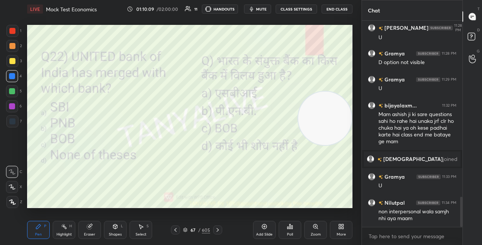
click at [186, 231] on icon at bounding box center [185, 229] width 5 height 5
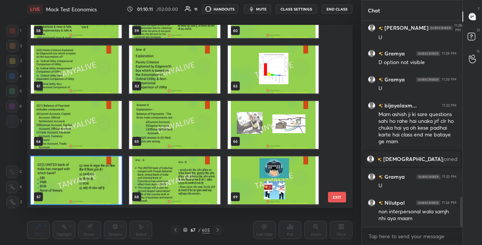
click at [95, 190] on img "grid" at bounding box center [76, 180] width 91 height 48
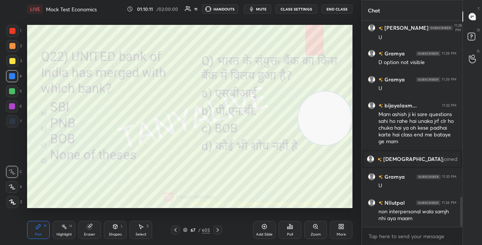
scroll to position [0, 0]
click at [286, 228] on div "Poll" at bounding box center [289, 229] width 23 height 18
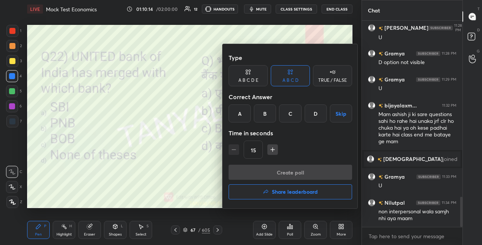
click at [261, 123] on div "Type A B C D E A B C D TRUE / FALSE Correct Answer A B C D Skip Time in seconds…" at bounding box center [289, 107] width 123 height 114
click at [262, 118] on div "B" at bounding box center [265, 113] width 22 height 18
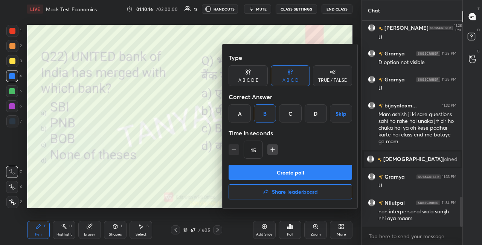
click at [267, 170] on button "Create poll" at bounding box center [289, 171] width 123 height 15
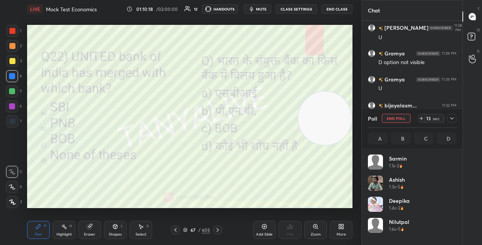
scroll to position [3, 2]
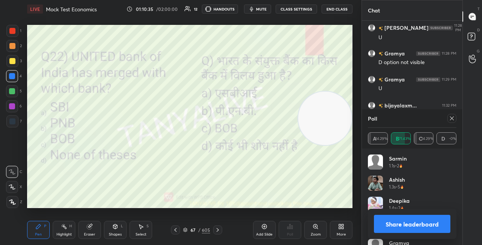
click at [123, 225] on div "Shapes L" at bounding box center [115, 229] width 23 height 18
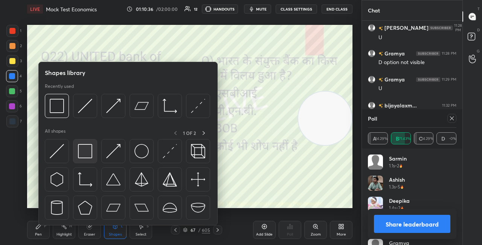
click at [89, 155] on img at bounding box center [85, 151] width 14 height 14
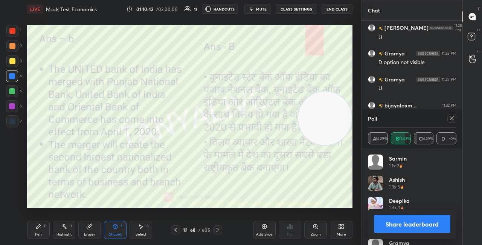
click at [46, 220] on div "Pen P Highlight H Eraser Shapes L Select S 68 / 605 Add Slide Poll Zoom More" at bounding box center [189, 229] width 325 height 30
click at [41, 231] on div "Pen P" at bounding box center [38, 229] width 23 height 18
click at [401, 219] on button "Share leaderboard" at bounding box center [412, 223] width 76 height 18
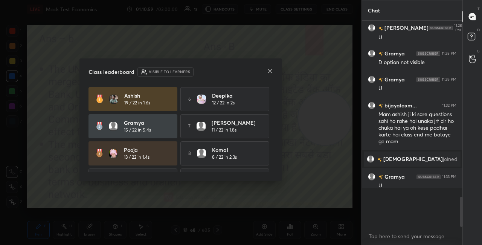
scroll to position [191, 98]
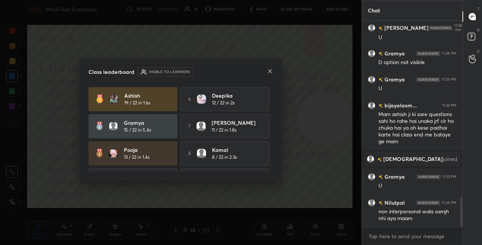
click at [271, 71] on icon at bounding box center [270, 71] width 6 height 6
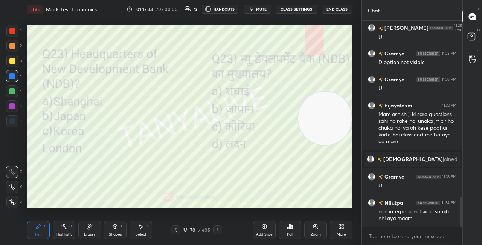
click at [186, 231] on icon at bounding box center [185, 229] width 5 height 5
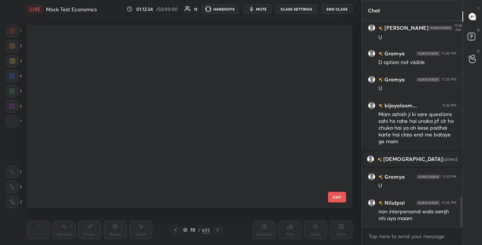
scroll to position [181, 321]
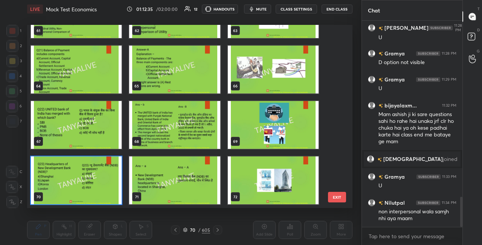
click at [103, 195] on img "grid" at bounding box center [76, 180] width 91 height 48
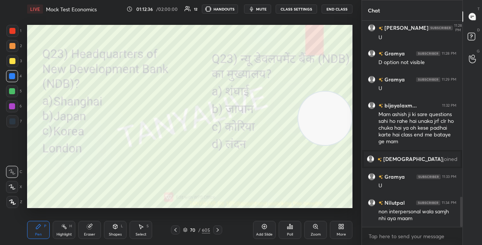
click at [287, 225] on icon at bounding box center [290, 226] width 6 height 6
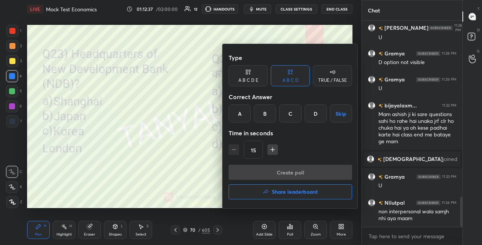
click at [240, 122] on div "A" at bounding box center [239, 113] width 22 height 18
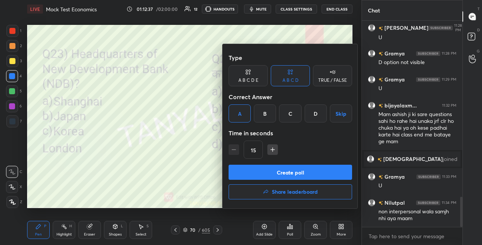
click at [253, 167] on button "Create poll" at bounding box center [289, 171] width 123 height 15
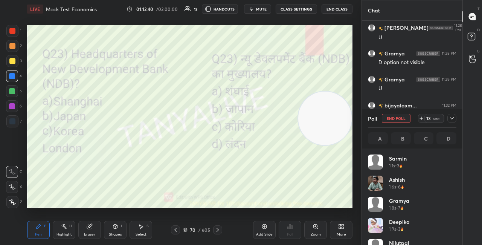
scroll to position [88, 86]
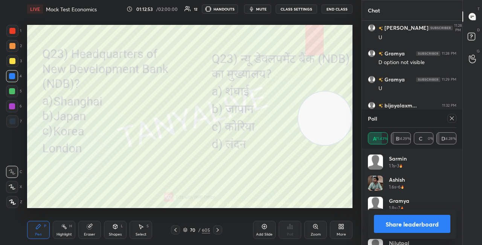
click at [114, 230] on div "Shapes L" at bounding box center [115, 229] width 23 height 18
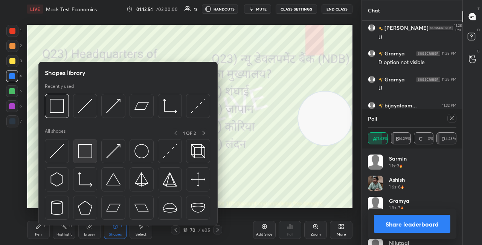
click at [92, 152] on img at bounding box center [85, 151] width 14 height 14
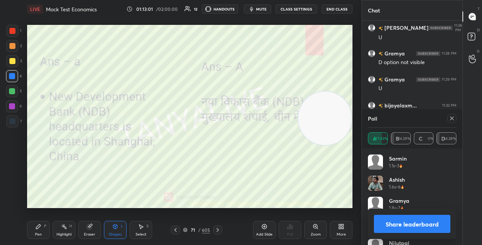
click at [42, 228] on div "Pen P" at bounding box center [38, 229] width 23 height 18
click at [116, 224] on icon at bounding box center [115, 226] width 6 height 6
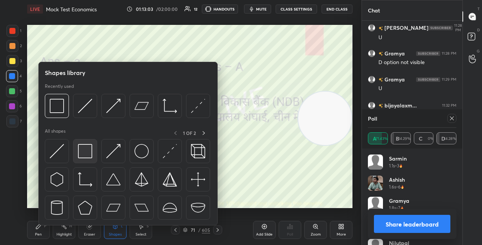
scroll to position [1263, 0]
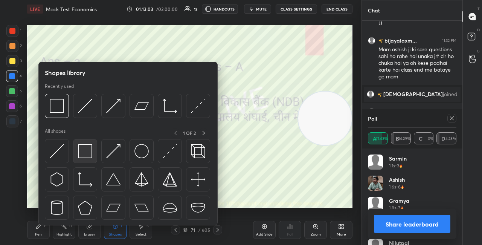
click at [86, 152] on img at bounding box center [85, 151] width 14 height 14
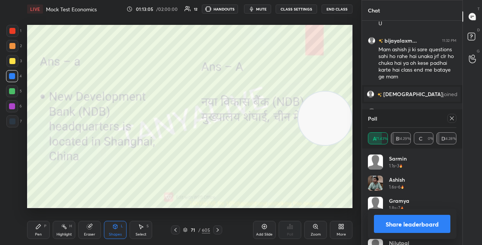
click at [310, 141] on div "Setting up your live class Poll for secs No correct answer Start poll" at bounding box center [189, 116] width 325 height 183
drag, startPoint x: 331, startPoint y: 85, endPoint x: 331, endPoint y: 73, distance: 11.7
click at [332, 91] on video at bounding box center [324, 117] width 53 height 53
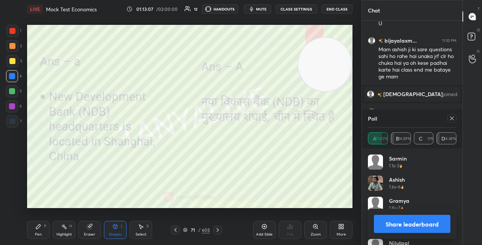
click at [402, 226] on button "Share leaderboard" at bounding box center [412, 223] width 76 height 18
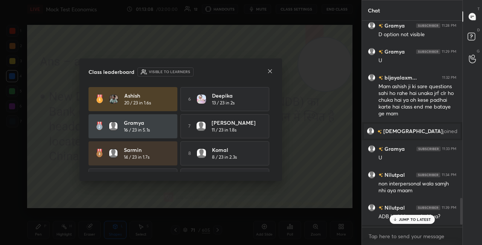
scroll to position [222, 98]
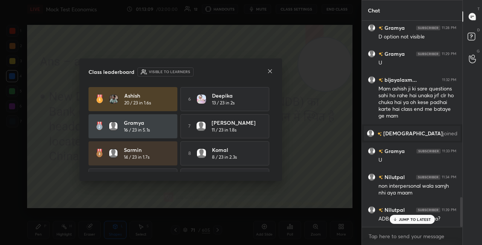
click at [269, 70] on icon at bounding box center [270, 71] width 4 height 4
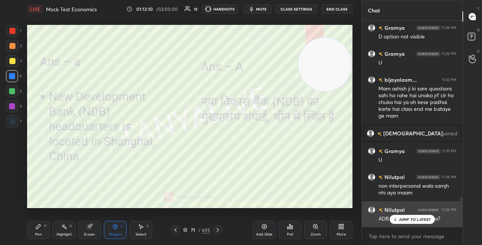
click at [403, 220] on p "JUMP TO LATEST" at bounding box center [414, 219] width 32 height 5
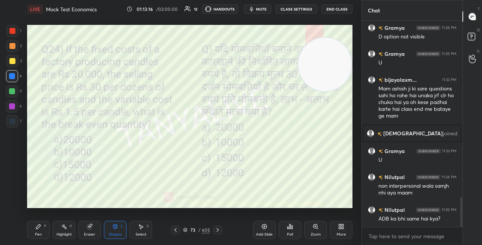
click at [41, 233] on div "Pen" at bounding box center [38, 234] width 7 height 4
drag, startPoint x: 325, startPoint y: 62, endPoint x: 332, endPoint y: 135, distance: 73.3
click at [334, 91] on video at bounding box center [324, 64] width 53 height 53
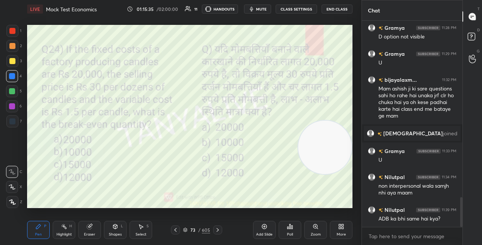
click at [188, 230] on div "73 / 605" at bounding box center [196, 229] width 27 height 7
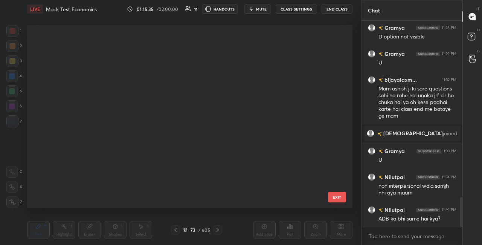
scroll to position [181, 321]
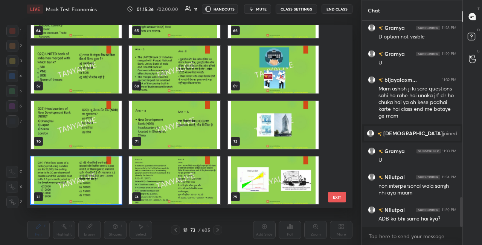
click at [108, 191] on img "grid" at bounding box center [76, 180] width 91 height 48
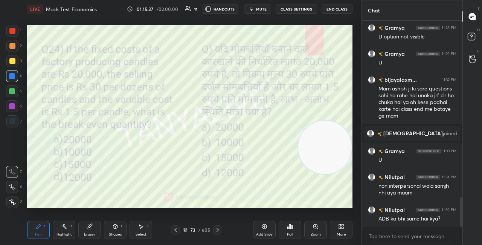
click at [108, 192] on img "grid" at bounding box center [76, 180] width 91 height 48
click at [186, 228] on icon at bounding box center [185, 229] width 5 height 5
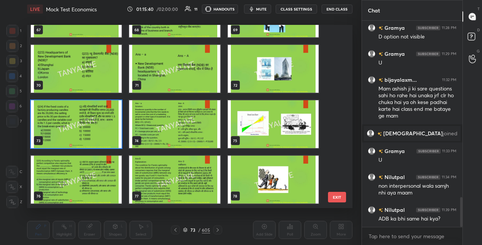
scroll to position [1264, 0]
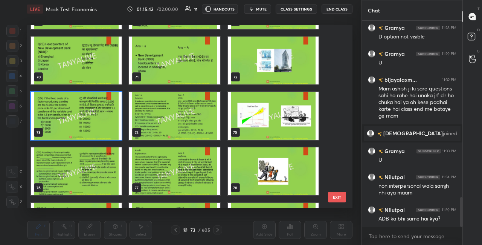
click at [112, 134] on img "grid" at bounding box center [76, 116] width 91 height 48
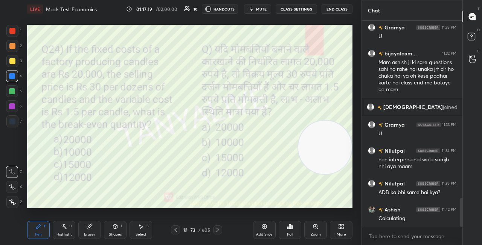
scroll to position [1276, 0]
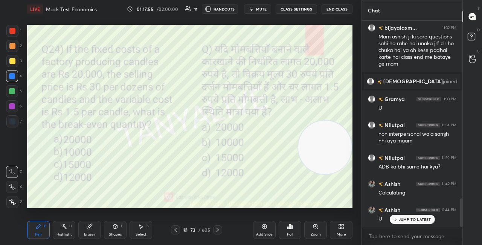
click at [187, 227] on div "73 / 605" at bounding box center [196, 229] width 27 height 7
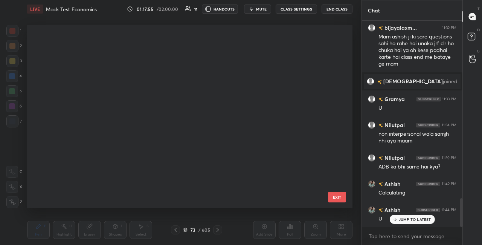
scroll to position [181, 321]
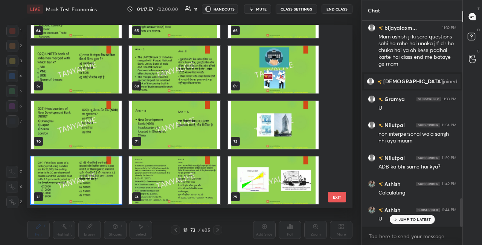
click at [124, 196] on div "73" at bounding box center [76, 179] width 98 height 55
click at [111, 195] on img "grid" at bounding box center [76, 180] width 91 height 48
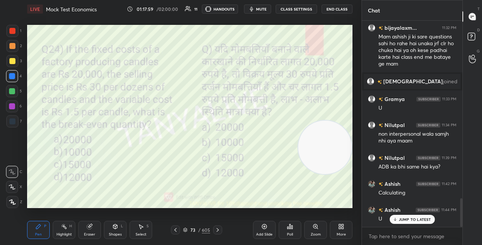
click at [290, 232] on div "Poll" at bounding box center [290, 234] width 6 height 4
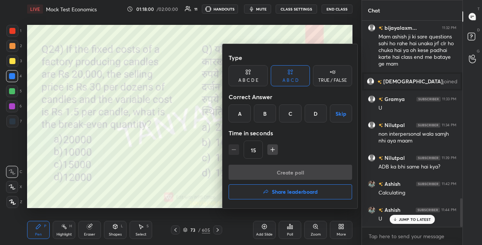
click at [246, 117] on div "A" at bounding box center [239, 113] width 22 height 18
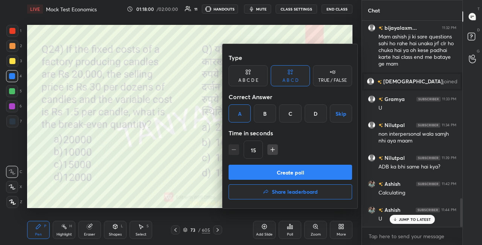
drag, startPoint x: 256, startPoint y: 173, endPoint x: 255, endPoint y: 169, distance: 4.2
click at [256, 173] on button "Create poll" at bounding box center [289, 171] width 123 height 15
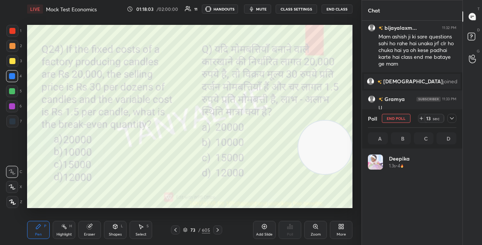
scroll to position [88, 86]
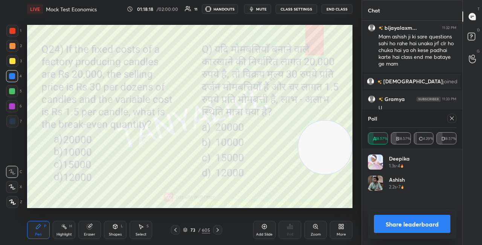
click at [392, 222] on button "Share leaderboard" at bounding box center [412, 223] width 76 height 18
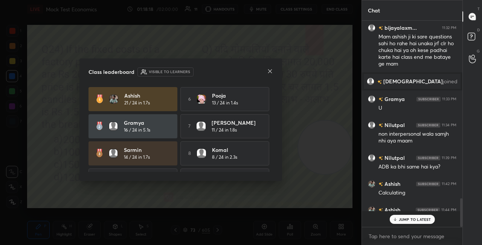
scroll to position [197, 98]
click at [271, 70] on icon at bounding box center [270, 71] width 6 height 6
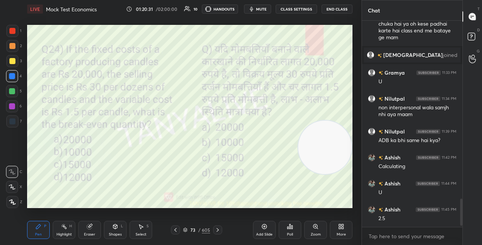
scroll to position [1335, 0]
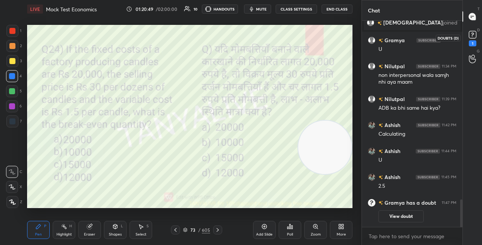
click at [473, 38] on rect at bounding box center [471, 34] width 7 height 7
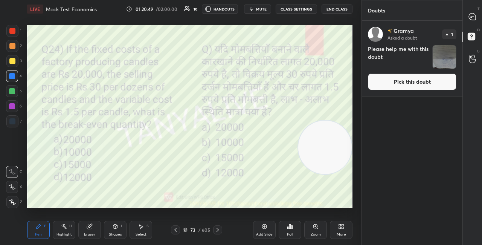
click at [393, 82] on button "Pick this doubt" at bounding box center [412, 81] width 88 height 17
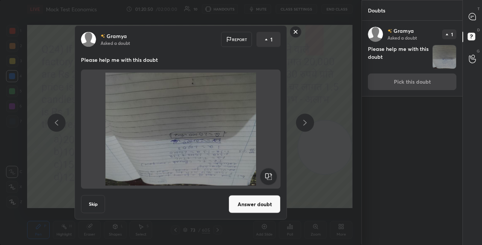
click at [272, 177] on rect at bounding box center [268, 176] width 17 height 17
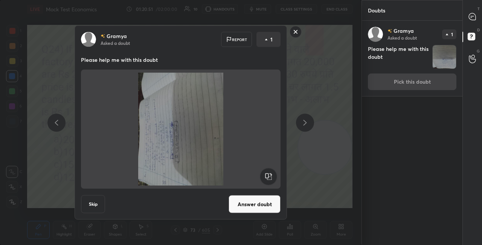
click at [272, 177] on rect at bounding box center [268, 176] width 17 height 17
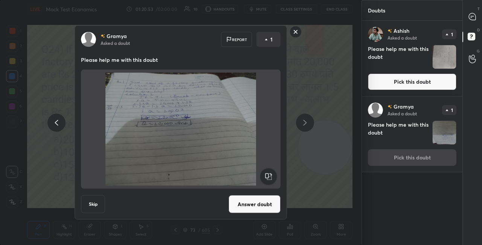
click at [259, 206] on button "Answer doubt" at bounding box center [254, 204] width 52 height 18
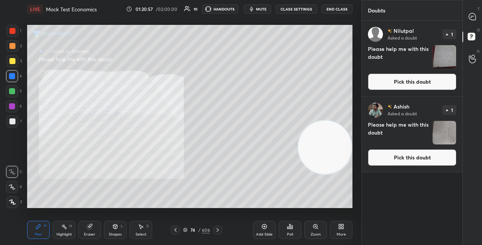
click at [415, 82] on button "Pick this doubt" at bounding box center [412, 81] width 88 height 17
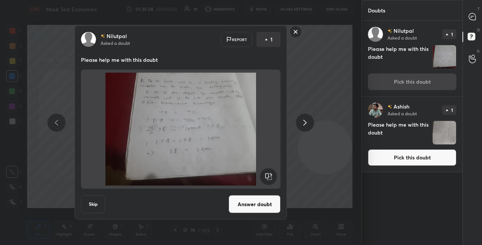
click at [255, 199] on button "Answer doubt" at bounding box center [254, 204] width 52 height 18
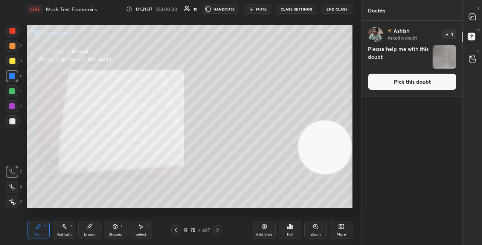
click at [406, 77] on button "Pick this doubt" at bounding box center [412, 81] width 88 height 17
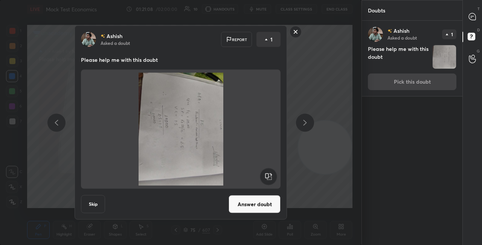
click at [270, 178] on rect at bounding box center [268, 176] width 17 height 17
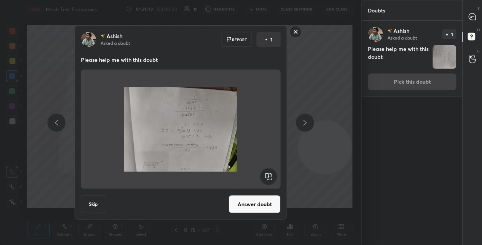
click at [270, 178] on rect at bounding box center [268, 176] width 17 height 17
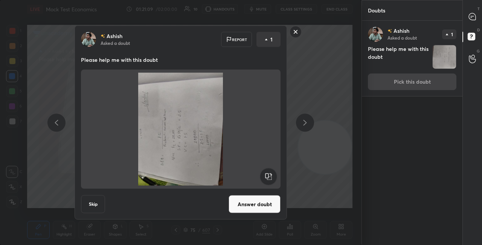
click at [269, 179] on rect at bounding box center [268, 176] width 17 height 17
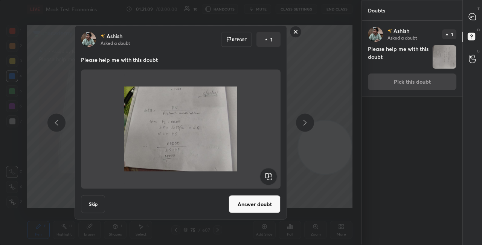
click at [263, 202] on button "Answer doubt" at bounding box center [254, 204] width 52 height 18
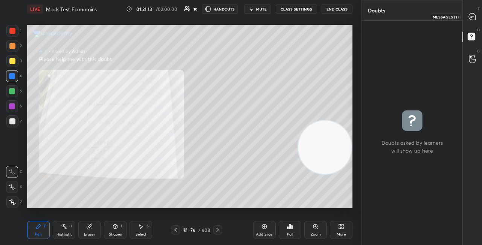
click at [474, 21] on div at bounding box center [472, 17] width 15 height 14
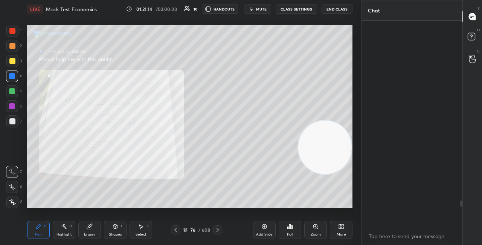
scroll to position [204, 98]
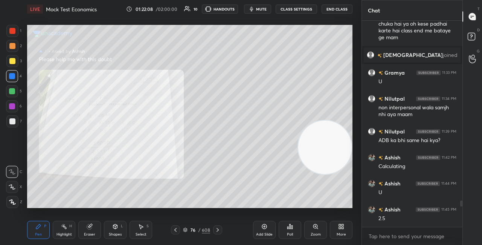
click at [218, 231] on icon at bounding box center [217, 229] width 6 height 6
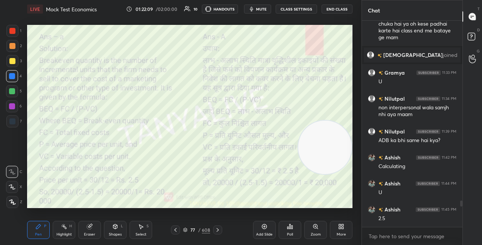
click at [217, 229] on icon at bounding box center [217, 230] width 2 height 4
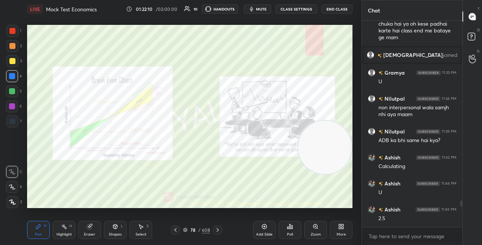
click at [217, 230] on icon at bounding box center [217, 229] width 6 height 6
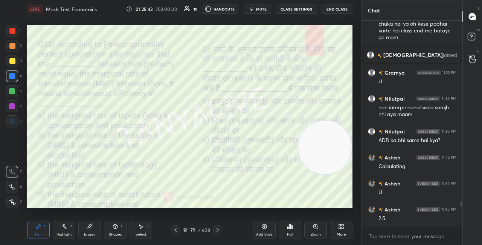
click at [186, 230] on icon at bounding box center [185, 229] width 4 height 1
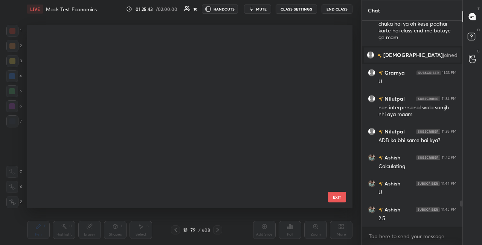
scroll to position [181, 321]
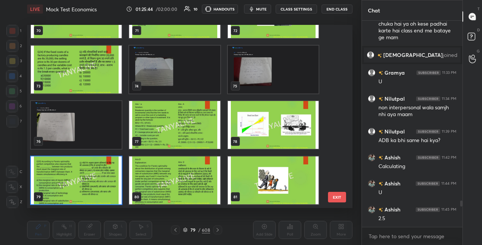
click at [110, 178] on img "grid" at bounding box center [76, 180] width 91 height 48
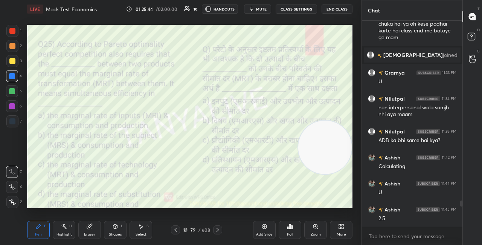
click at [109, 179] on img "grid" at bounding box center [76, 180] width 91 height 48
click at [292, 231] on div "Poll" at bounding box center [289, 229] width 23 height 18
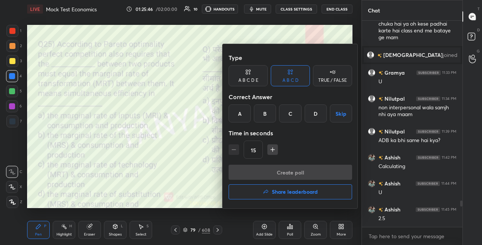
click at [319, 113] on div "D" at bounding box center [315, 113] width 22 height 18
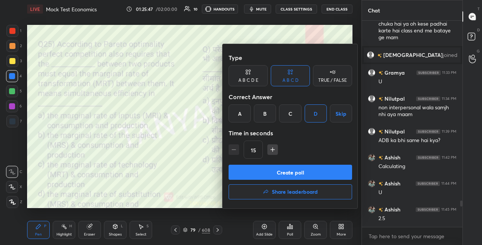
click at [305, 170] on button "Create poll" at bounding box center [289, 171] width 123 height 15
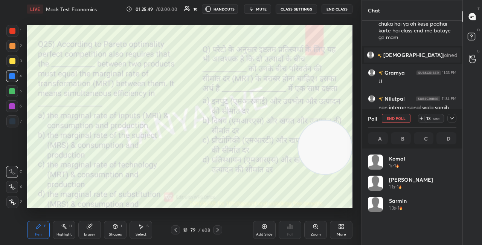
scroll to position [88, 86]
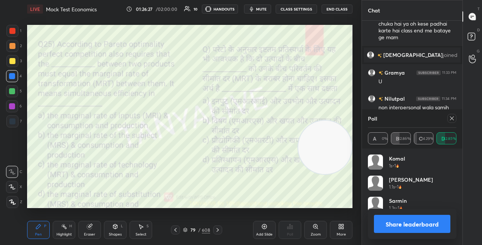
click at [119, 230] on div "Shapes L" at bounding box center [115, 229] width 23 height 18
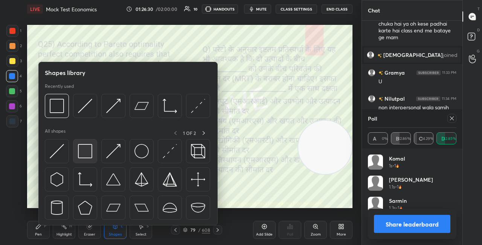
click at [92, 153] on img at bounding box center [85, 151] width 14 height 14
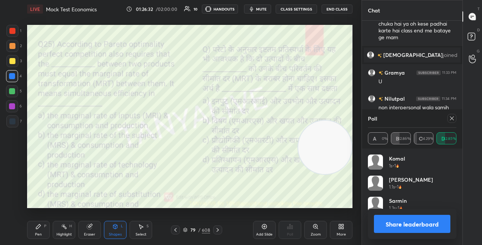
click at [178, 218] on div "LIVE Mock Test Economics 01:26:32 / 02:00:00 10 HANDOUTS mute CLASS SETTINGS En…" at bounding box center [189, 122] width 331 height 245
click at [175, 214] on div "LIVE Mock Test Economics 01:26:36 / 02:00:00 10 HANDOUTS mute CLASS SETTINGS En…" at bounding box center [189, 122] width 331 height 245
drag, startPoint x: 327, startPoint y: 163, endPoint x: 351, endPoint y: 87, distance: 79.6
click at [349, 124] on video at bounding box center [324, 150] width 53 height 53
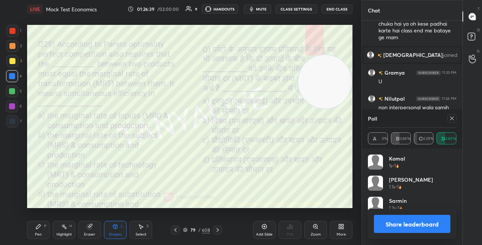
click at [358, 171] on div "1 2 3 4 5 6 7 C X Z C X Z E E Erase all H H LIVE Mock Test Economics 01:26:39 /…" at bounding box center [180, 122] width 361 height 245
click at [396, 218] on button "Share leaderboard" at bounding box center [412, 223] width 76 height 18
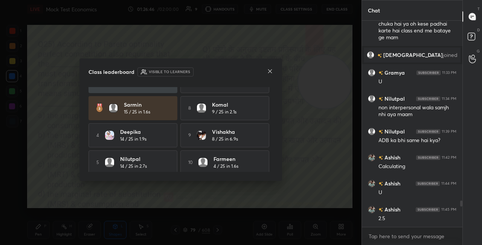
scroll to position [50, 0]
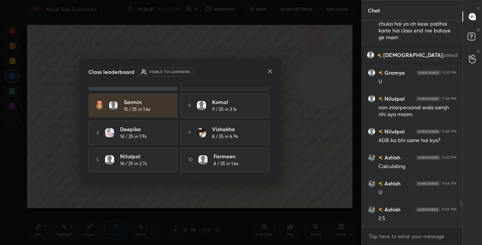
drag, startPoint x: 273, startPoint y: 144, endPoint x: 268, endPoint y: 100, distance: 44.7
click at [269, 100] on div "Class leaderboard Visible to learners Ashish 21 / 25 in 1.7s 6 Pooja 13 / 25 in…" at bounding box center [180, 119] width 202 height 122
click at [270, 73] on icon at bounding box center [270, 71] width 6 height 6
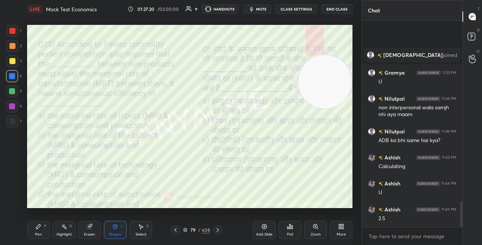
scroll to position [1478, 0]
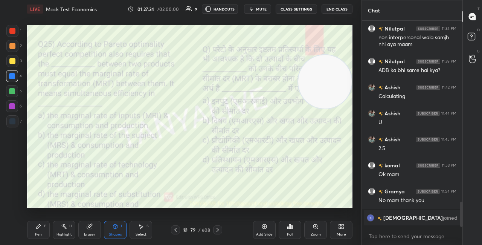
click at [184, 228] on icon at bounding box center [185, 229] width 4 height 2
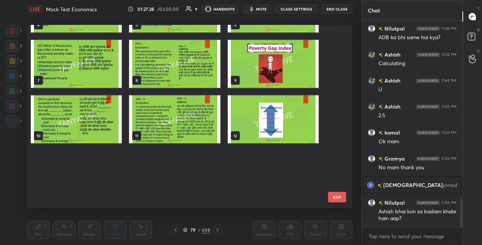
scroll to position [1307, 0]
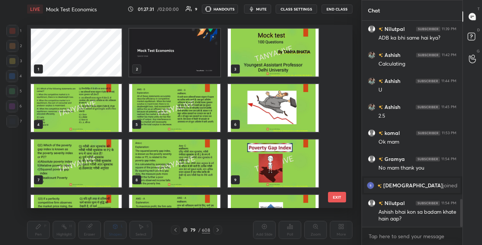
click at [197, 63] on img "grid" at bounding box center [174, 53] width 91 height 48
click at [196, 63] on img "grid" at bounding box center [174, 53] width 91 height 48
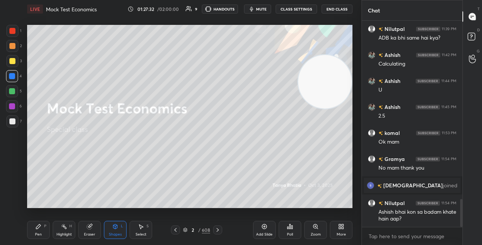
click at [289, 226] on icon at bounding box center [289, 226] width 1 height 5
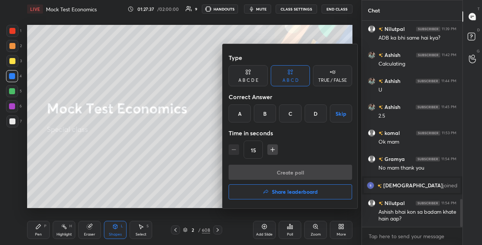
click at [344, 7] on div at bounding box center [241, 122] width 482 height 245
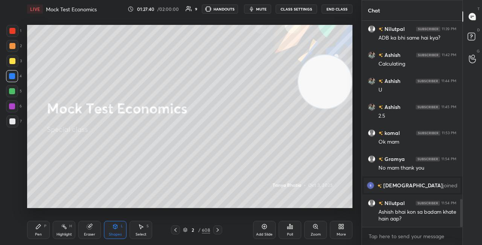
click at [342, 7] on button "End Class" at bounding box center [336, 9] width 31 height 9
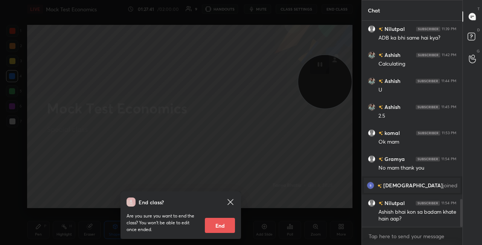
click at [219, 227] on button "End" at bounding box center [220, 224] width 30 height 15
type textarea "x"
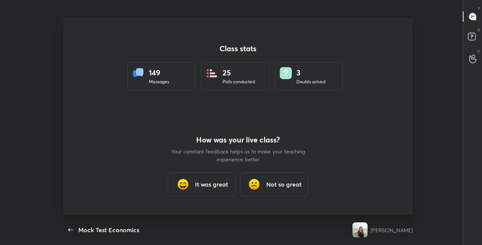
scroll to position [0, 0]
